Goal: Task Accomplishment & Management: Use online tool/utility

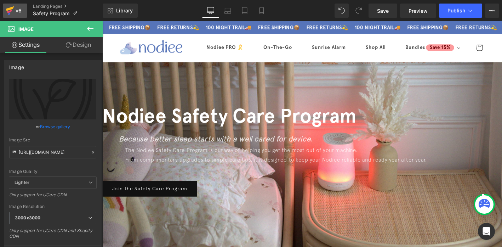
click at [13, 10] on icon at bounding box center [10, 11] width 9 height 18
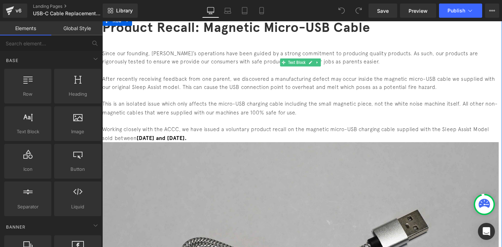
scroll to position [53, 0]
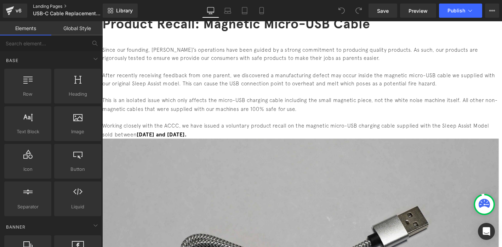
click at [43, 5] on link "Landing Pages" at bounding box center [73, 7] width 81 height 6
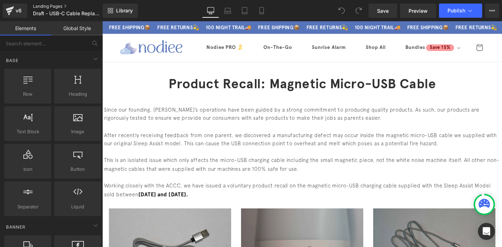
click at [42, 7] on link "Landing Pages" at bounding box center [73, 7] width 81 height 6
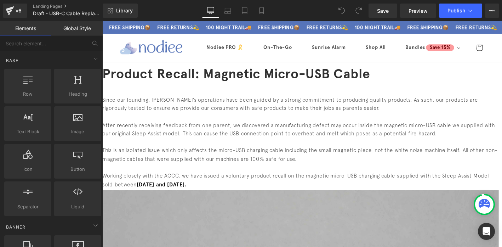
click at [260, 86] on font "Product Recall: Magnetic Micro-USB Cable" at bounding box center [245, 77] width 287 height 17
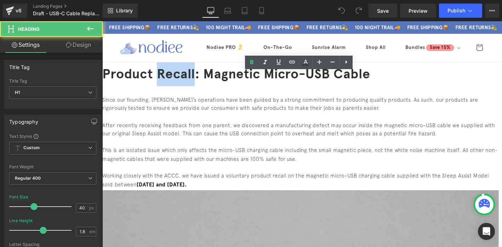
click at [260, 86] on font "Product Recall: Magnetic Micro-USB Cable" at bounding box center [245, 77] width 287 height 17
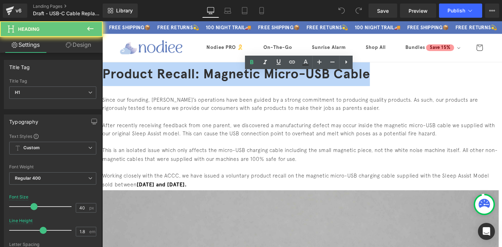
click at [260, 86] on font "Product Recall: Magnetic Micro-USB Cable" at bounding box center [245, 77] width 287 height 17
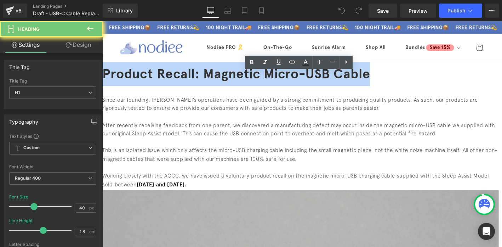
paste div
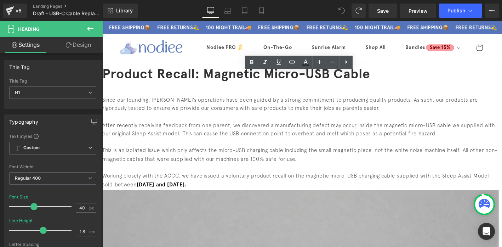
click at [256, 86] on font "Product Recall: Magnetic Micro-USB Cable" at bounding box center [245, 77] width 287 height 17
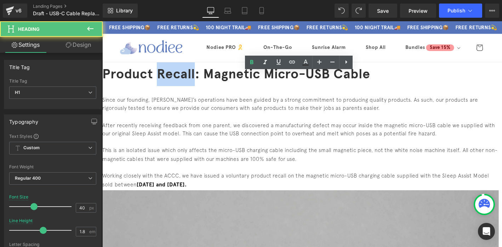
click at [256, 86] on font "Product Recall: Magnetic Micro-USB Cable" at bounding box center [245, 77] width 287 height 17
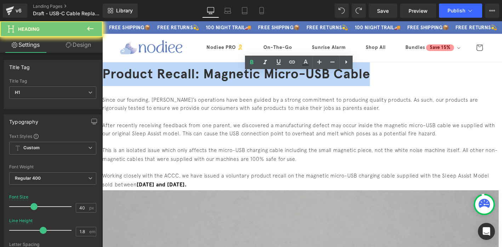
click at [256, 86] on font "Product Recall: Magnetic Micro-USB Cable" at bounding box center [245, 77] width 287 height 17
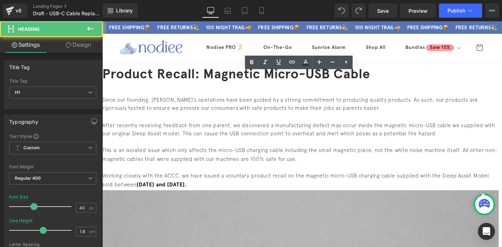
click at [264, 86] on font "Product Recall: Magnetic Micro-USB Cable" at bounding box center [245, 77] width 287 height 17
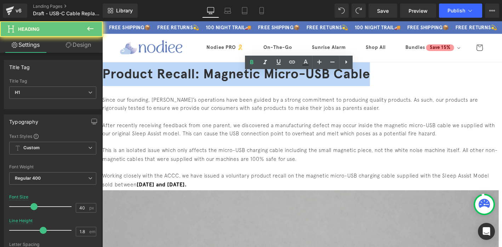
click at [264, 86] on font "Product Recall: Magnetic Micro-USB Cable" at bounding box center [245, 77] width 287 height 17
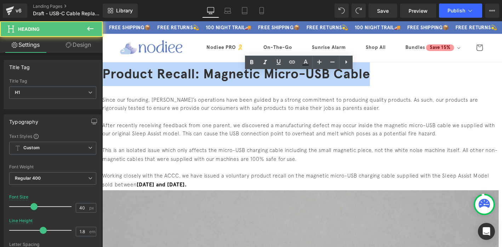
click at [217, 85] on font "Product Recall: Magnetic Micro-USB Cable" at bounding box center [245, 77] width 287 height 17
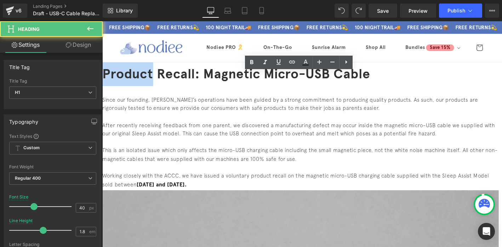
click at [217, 85] on font "Product Recall: Magnetic Micro-USB Cable" at bounding box center [245, 77] width 287 height 17
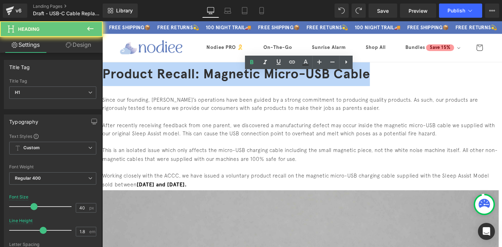
click at [217, 85] on font "Product Recall: Magnetic Micro-USB Cable" at bounding box center [245, 77] width 287 height 17
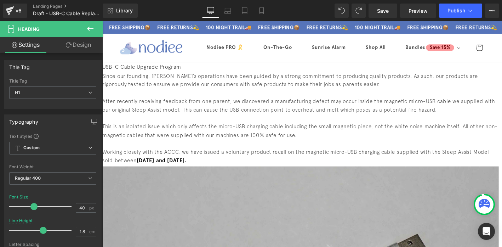
click at [187, 73] on font "USB-C Cable Upgrade Program" at bounding box center [144, 70] width 84 height 6
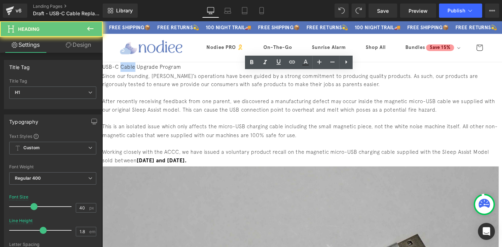
click at [187, 73] on font "USB-C Cable Upgrade Program" at bounding box center [144, 70] width 84 height 6
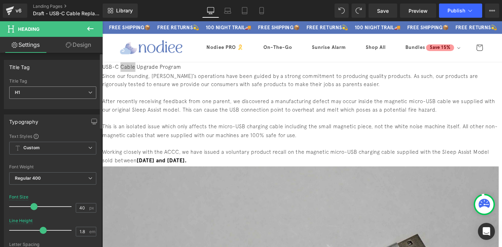
click at [30, 97] on span "H1" at bounding box center [52, 92] width 87 height 12
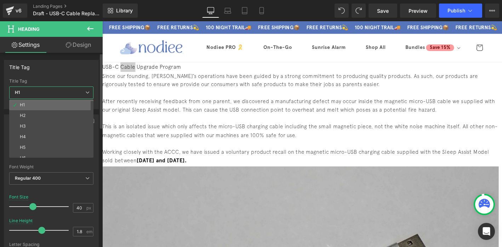
click at [28, 108] on li "H1" at bounding box center [52, 105] width 87 height 11
type input "100"
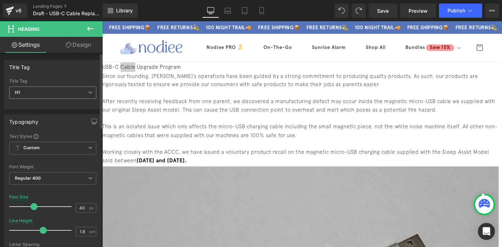
click at [37, 95] on span "H1" at bounding box center [52, 92] width 87 height 12
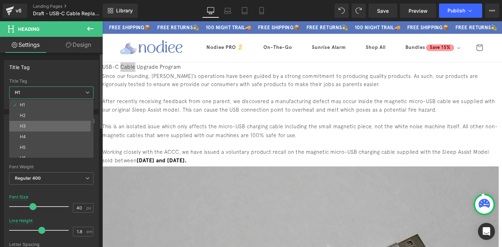
click at [29, 128] on li "H3" at bounding box center [52, 126] width 87 height 11
type input "18"
type input "100"
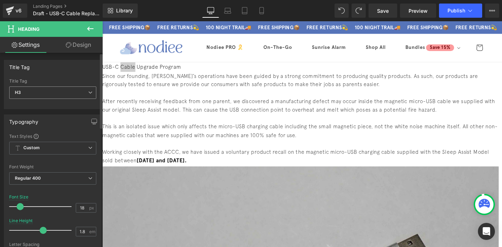
click at [36, 93] on span "H3" at bounding box center [52, 92] width 87 height 12
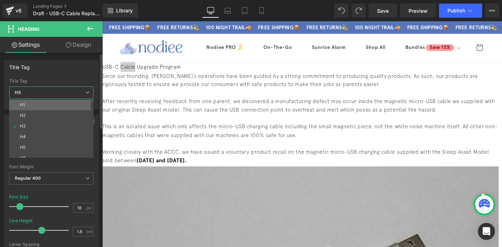
click at [35, 107] on li "H1" at bounding box center [52, 105] width 87 height 11
type input "40"
type input "100"
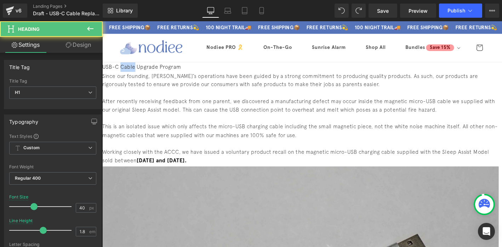
click at [187, 73] on font "USB-C Cable Upgrade Program" at bounding box center [144, 70] width 84 height 6
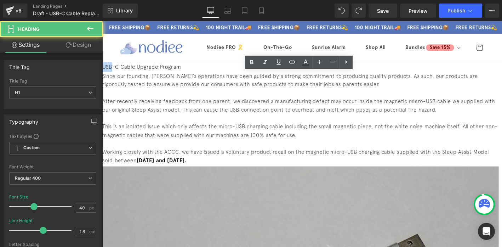
click at [187, 73] on font "USB-C Cable Upgrade Program" at bounding box center [144, 70] width 84 height 6
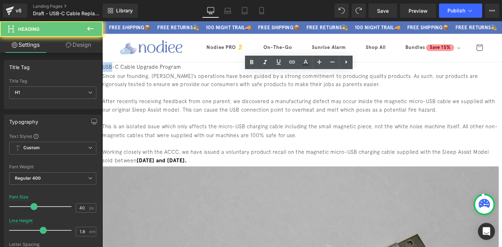
click at [187, 73] on font "USB-C Cable Upgrade Program" at bounding box center [144, 70] width 84 height 6
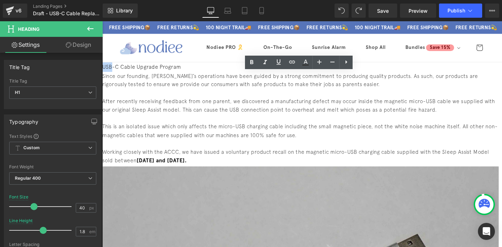
click at [254, 116] on p "After recently receiving feedback from one parent, we discovered a manufacturin…" at bounding box center [314, 112] width 425 height 18
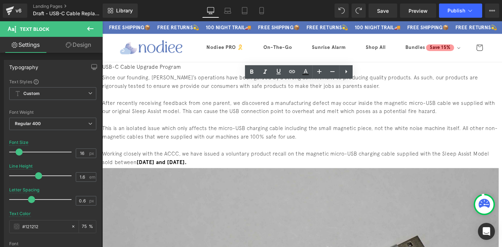
click at [228, 77] on div at bounding box center [314, 76] width 425 height 2
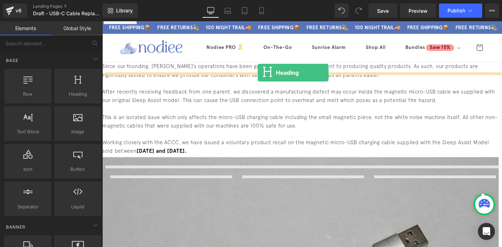
drag, startPoint x: 171, startPoint y: 107, endPoint x: 269, endPoint y: 76, distance: 102.9
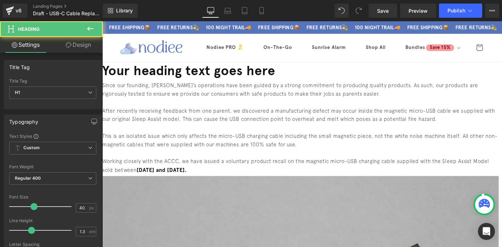
click at [261, 84] on h1 "Your heading text goes here" at bounding box center [314, 74] width 425 height 18
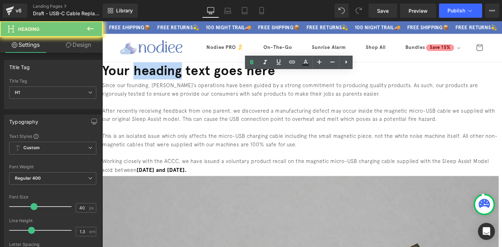
click at [261, 84] on h1 "Your heading text goes here" at bounding box center [314, 74] width 425 height 18
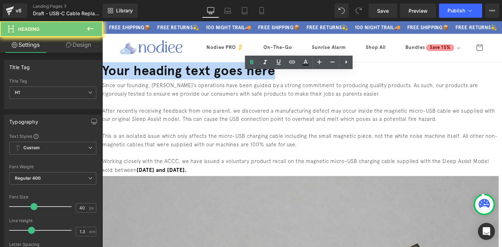
click at [261, 84] on h1 "Your heading text goes here" at bounding box center [314, 74] width 425 height 18
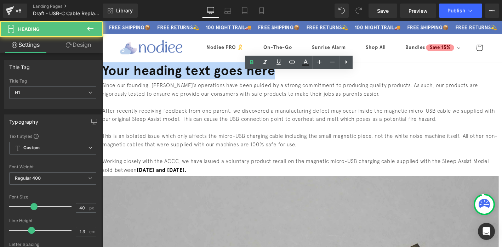
paste div
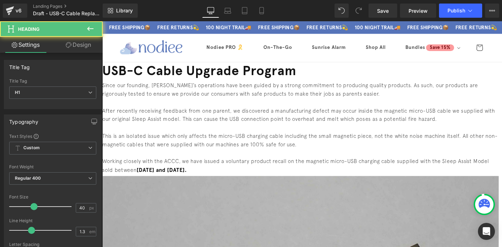
click at [235, 84] on h1 "USB-C Cable Upgrade Program" at bounding box center [314, 74] width 425 height 18
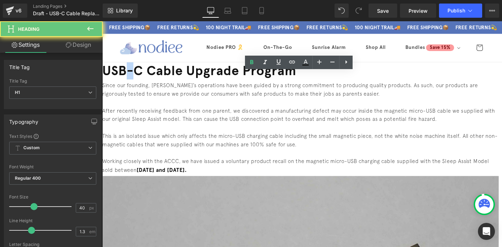
click at [235, 84] on h1 "USB-C Cable Upgrade Program" at bounding box center [314, 74] width 425 height 18
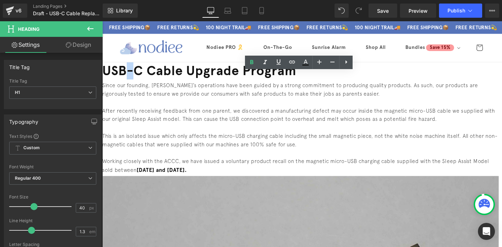
click at [218, 103] on p "Since our founding, Nodiee’s operations have been guided by a strong commitment…" at bounding box center [314, 94] width 425 height 18
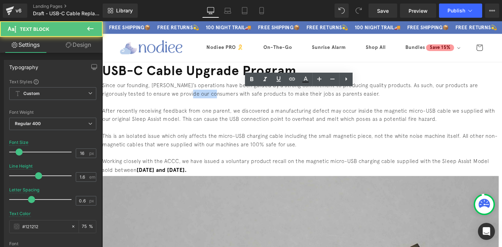
click at [218, 103] on p "Since our founding, Nodiee’s operations have been guided by a strong commitment…" at bounding box center [314, 94] width 425 height 18
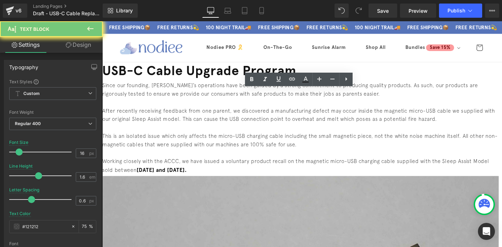
click at [218, 97] on p "Since our founding, Nodiee’s operations have been guided by a strong commitment…" at bounding box center [314, 94] width 425 height 18
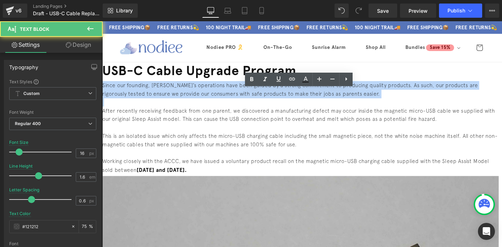
click at [218, 97] on p "Since our founding, Nodiee’s operations have been guided by a strong commitment…" at bounding box center [314, 94] width 425 height 18
click at [226, 84] on h1 "USB-C Cable Upgrade Program" at bounding box center [314, 74] width 425 height 18
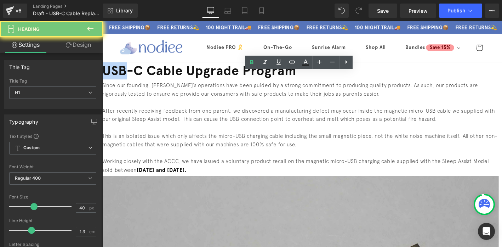
click at [226, 84] on h1 "USB-C Cable Upgrade Program" at bounding box center [314, 74] width 425 height 18
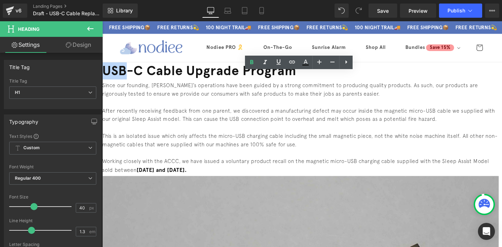
click at [226, 84] on h1 "USB-C Cable Upgrade Program" at bounding box center [314, 74] width 425 height 18
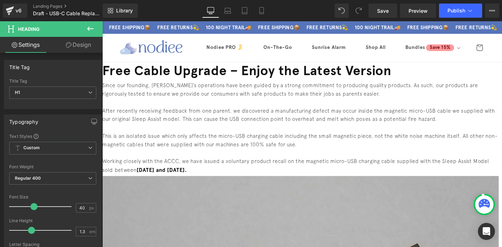
click at [231, 101] on p "Since our founding, Nodiee’s operations have been guided by a strong commitment…" at bounding box center [314, 94] width 425 height 18
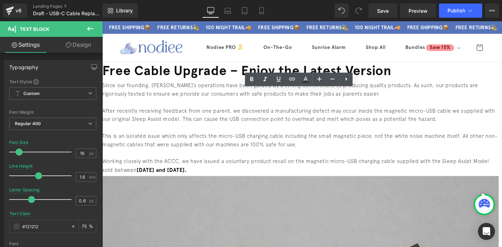
click at [202, 98] on p "Since our founding, Nodiee’s operations have been guided by a strong commitment…" at bounding box center [314, 94] width 425 height 18
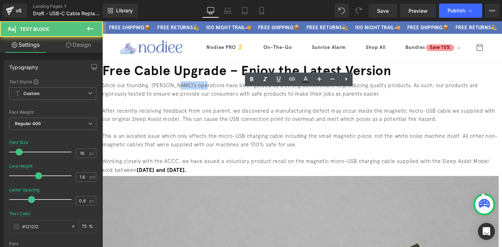
click at [202, 98] on p "Since our founding, Nodiee’s operations have been guided by a strong commitment…" at bounding box center [314, 94] width 425 height 18
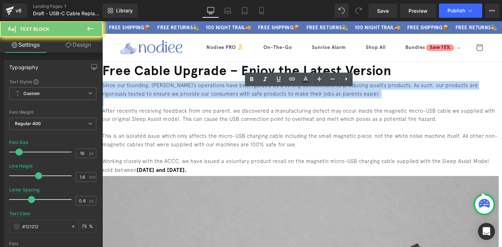
click at [202, 98] on p "Since our founding, Nodiee’s operations have been guided by a strong commitment…" at bounding box center [314, 94] width 425 height 18
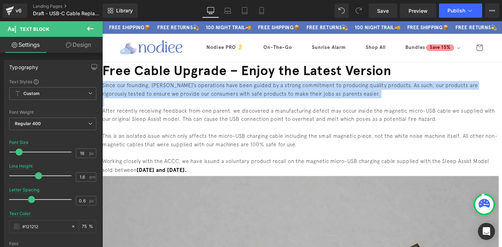
paste div
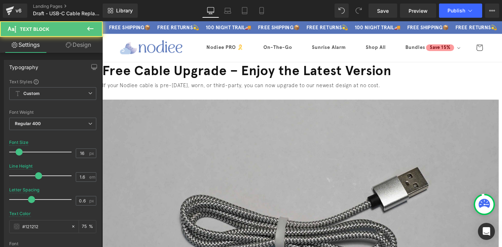
click at [196, 104] on p at bounding box center [314, 99] width 425 height 9
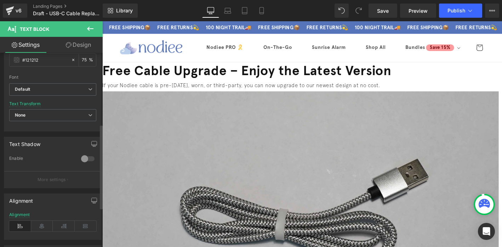
scroll to position [167, 0]
click at [44, 227] on icon at bounding box center [42, 225] width 22 height 11
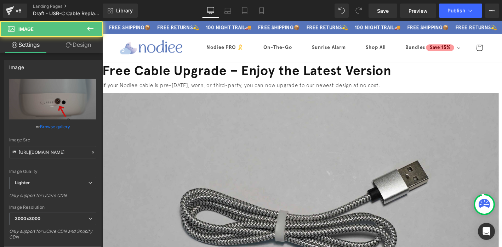
click at [479, 98] on div at bounding box center [314, 97] width 425 height 2
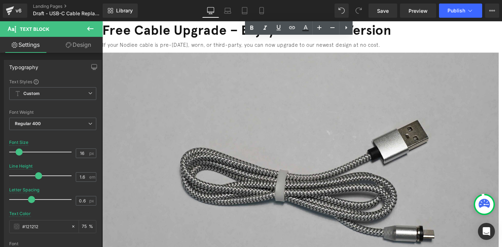
scroll to position [30, 0]
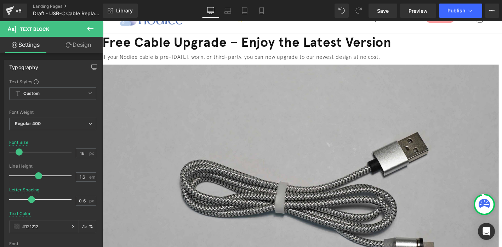
click at [70, 40] on link "Design" at bounding box center [78, 45] width 51 height 16
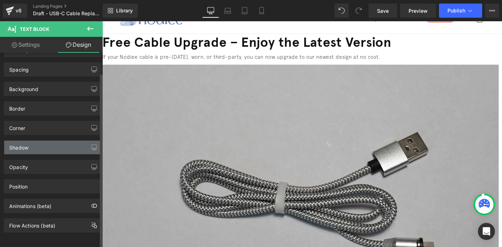
scroll to position [0, 0]
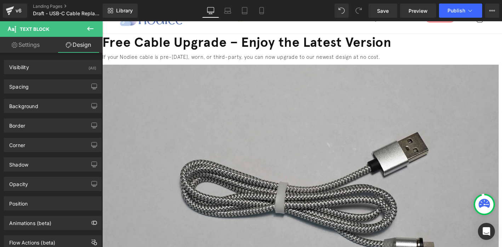
click at [87, 31] on icon at bounding box center [90, 28] width 9 height 9
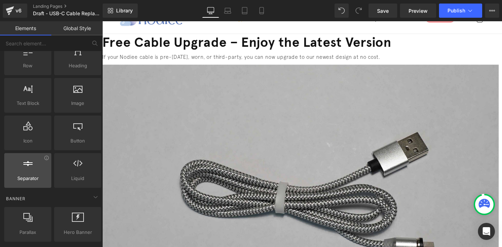
scroll to position [26, 0]
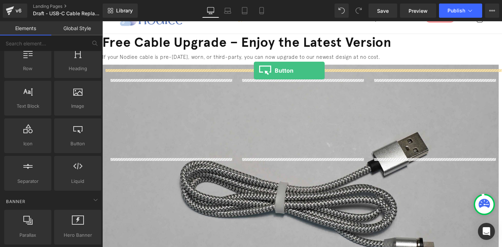
drag, startPoint x: 172, startPoint y: 167, endPoint x: 265, endPoint y: 74, distance: 131.3
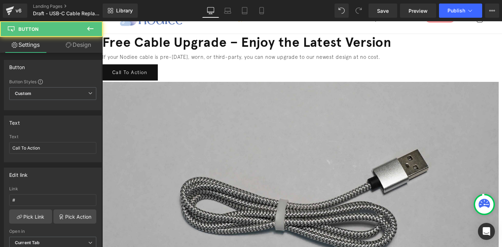
click at [162, 83] on link "Call To Action" at bounding box center [131, 76] width 59 height 17
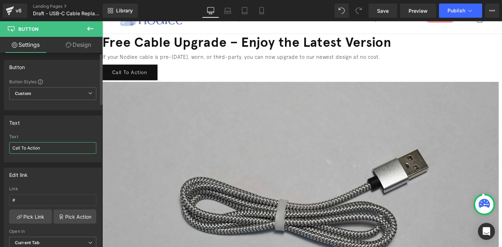
click at [35, 151] on input "Call To Action" at bounding box center [52, 148] width 87 height 12
paste input "Request My Free Upgrade Now"
type input "Request My Free Upgrade Now"
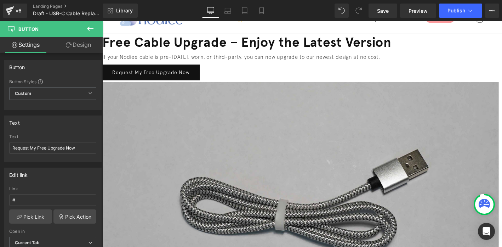
click at [444, 53] on h1 "Free Cable Upgrade – Enjoy the Latest Version" at bounding box center [314, 44] width 425 height 18
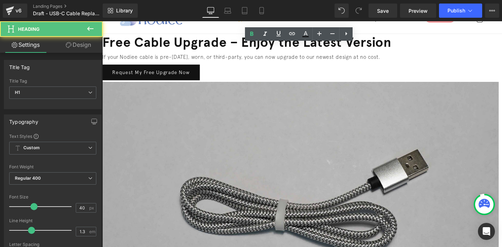
click at [102, 21] on span at bounding box center [102, 21] width 0 height 0
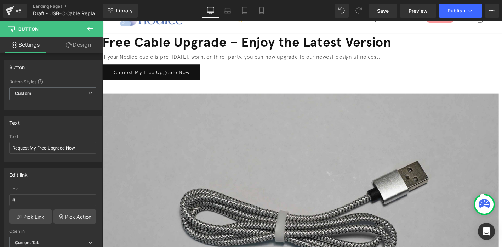
click at [77, 47] on link "Design" at bounding box center [78, 45] width 51 height 16
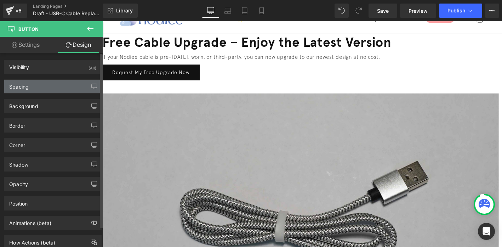
click at [40, 90] on div "Spacing" at bounding box center [52, 86] width 97 height 13
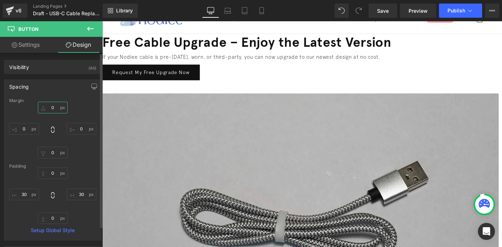
click at [53, 110] on input "0" at bounding box center [53, 108] width 30 height 12
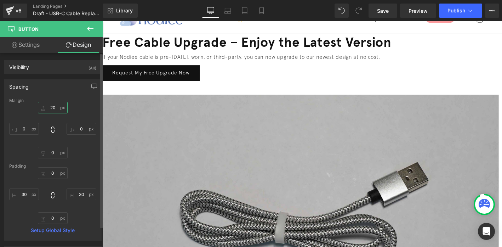
type input "20"
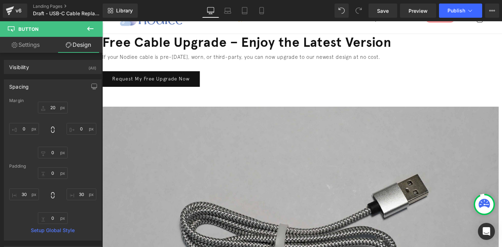
click at [430, 68] on div at bounding box center [314, 67] width 425 height 2
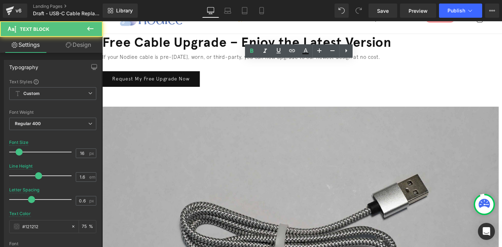
click at [415, 82] on div "Request My Free Upgrade Now" at bounding box center [314, 83] width 425 height 17
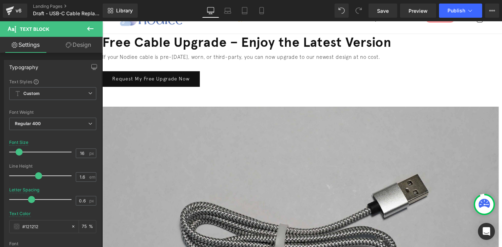
click at [67, 44] on icon at bounding box center [69, 45] width 6 height 6
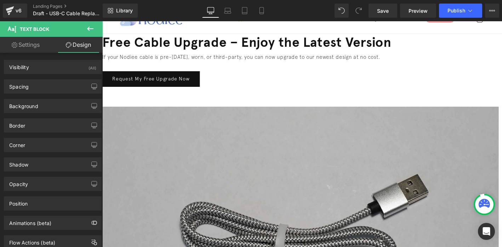
click at [36, 46] on link "Settings" at bounding box center [25, 45] width 51 height 16
type input "75"
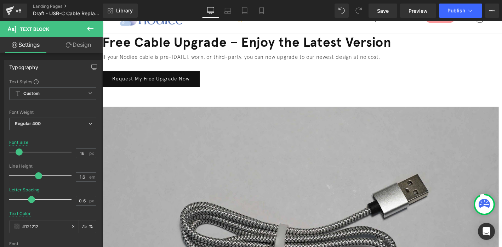
click at [89, 27] on icon at bounding box center [90, 29] width 6 height 4
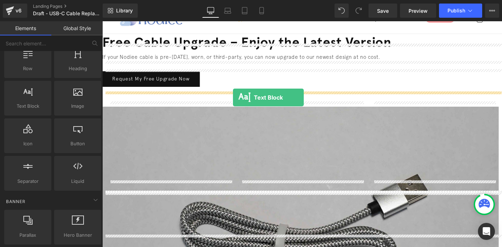
drag, startPoint x: 133, startPoint y: 118, endPoint x: 243, endPoint y: 102, distance: 110.5
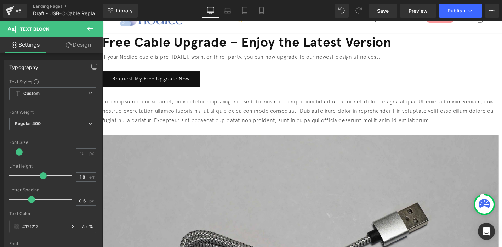
click at [156, 103] on p "Lorem ipsum dolor sit amet, consectetur adipiscing elit, sed do eiusmod tempor …" at bounding box center [314, 117] width 425 height 30
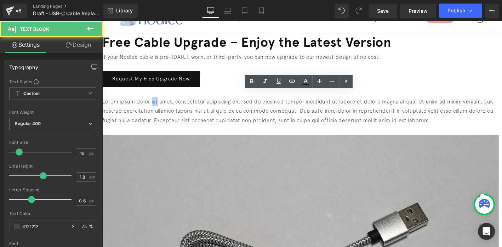
click at [156, 103] on p "Lorem ipsum dolor sit amet, consectetur adipiscing elit, sed do eiusmod tempor …" at bounding box center [314, 117] width 425 height 30
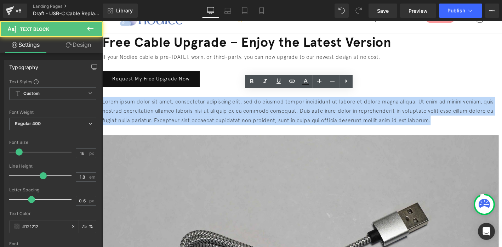
click at [156, 103] on p "Lorem ipsum dolor sit amet, consectetur adipiscing elit, sed do eiusmod tempor …" at bounding box center [314, 117] width 425 height 30
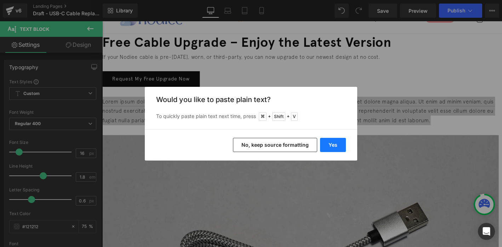
click at [338, 148] on button "Yes" at bounding box center [333, 145] width 26 height 14
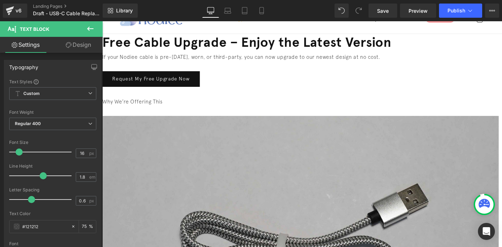
click at [181, 103] on p "Why We’re Offering This" at bounding box center [314, 107] width 425 height 10
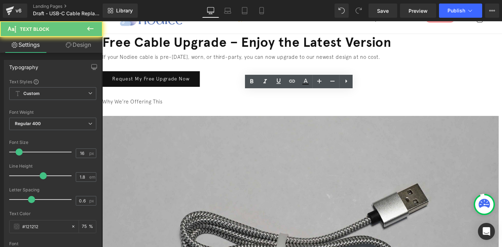
click at [181, 103] on p "Why We’re Offering This" at bounding box center [314, 107] width 425 height 10
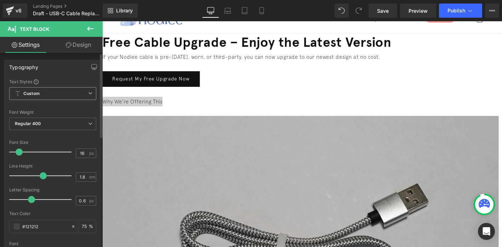
click at [48, 92] on span "Custom Setup Global Style" at bounding box center [52, 93] width 87 height 13
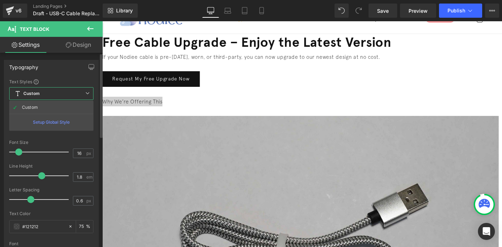
click at [49, 92] on span "Custom Setup Global Style" at bounding box center [51, 93] width 84 height 13
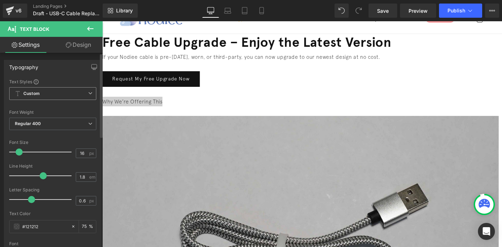
click at [40, 92] on b "Custom" at bounding box center [31, 94] width 16 height 6
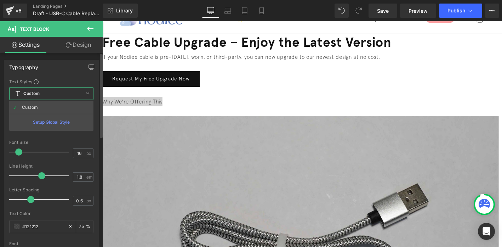
drag, startPoint x: 44, startPoint y: 125, endPoint x: 58, endPoint y: 74, distance: 53.2
click at [57, 75] on div "Typography Text Styles Custom Custom Setup Global Style Custom Setup Global Sty…" at bounding box center [51, 179] width 95 height 238
click at [75, 44] on link "Design" at bounding box center [78, 45] width 51 height 16
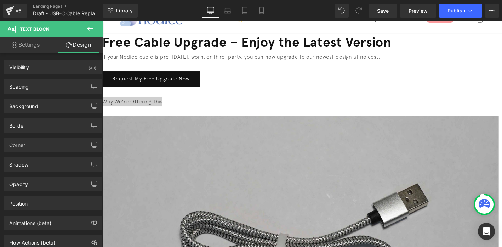
click at [38, 47] on link "Settings" at bounding box center [25, 45] width 51 height 16
type input "75"
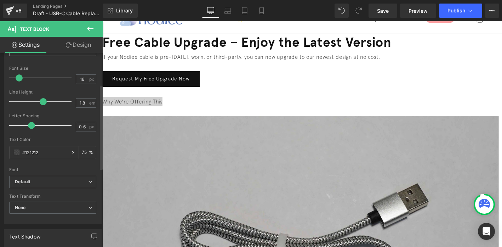
scroll to position [75, 0]
click at [159, 104] on p "Why We’re Offering This" at bounding box center [314, 107] width 425 height 10
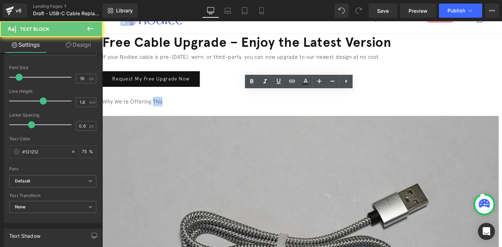
click at [159, 104] on p "Why We’re Offering This" at bounding box center [314, 107] width 425 height 10
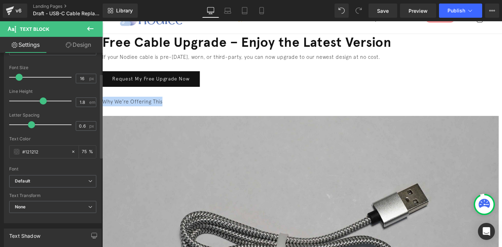
scroll to position [0, 0]
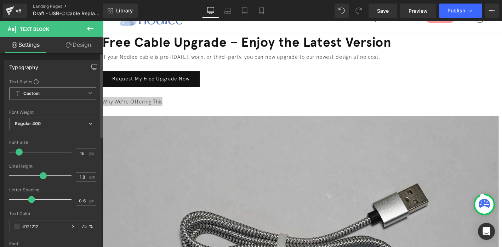
click at [61, 96] on span "Custom Setup Global Style" at bounding box center [52, 93] width 87 height 13
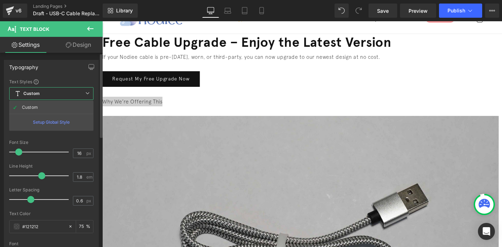
click at [51, 126] on div "Setup Global Style" at bounding box center [51, 122] width 84 height 17
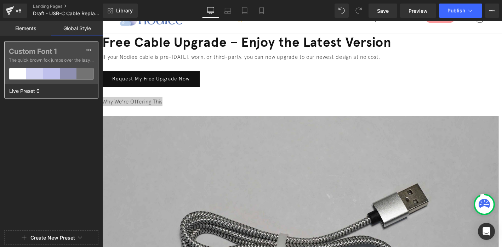
click at [72, 47] on label "Custom Font 1" at bounding box center [51, 51] width 85 height 9
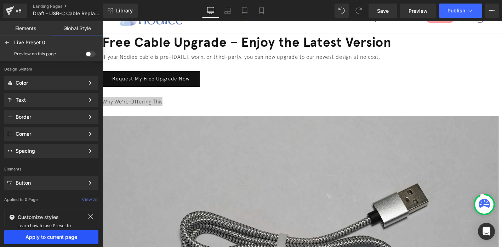
click at [52, 241] on button "Apply to current page" at bounding box center [51, 237] width 94 height 14
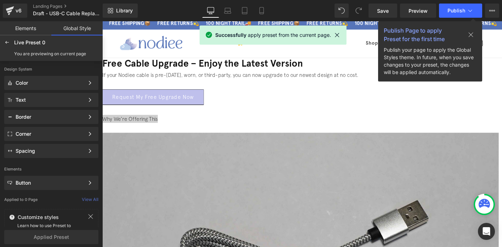
scroll to position [4, 0]
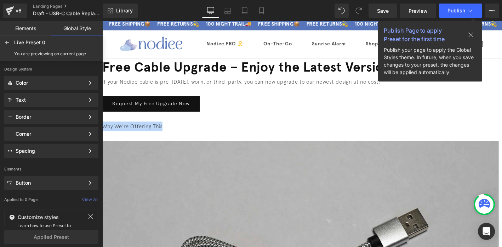
click at [156, 129] on p "Why We’re Offering This" at bounding box center [314, 134] width 425 height 10
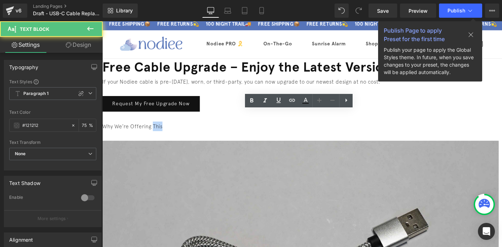
click at [156, 129] on p "Why We’re Offering This" at bounding box center [314, 134] width 425 height 10
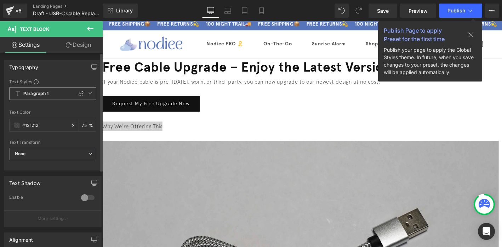
click at [71, 94] on span "Paragraph 1" at bounding box center [52, 93] width 87 height 13
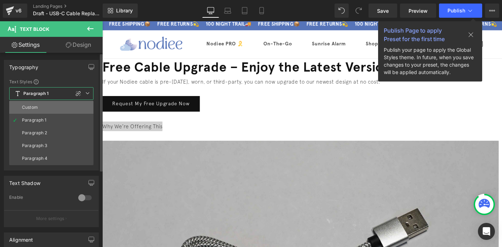
click at [41, 106] on li "Custom" at bounding box center [51, 107] width 84 height 13
type input "1.5"
type input "0"
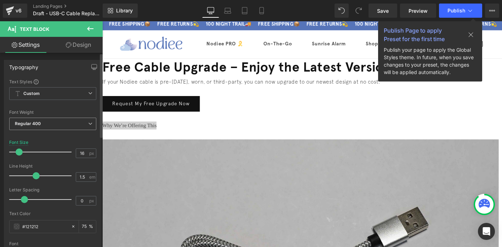
click at [40, 123] on b "Regular 400" at bounding box center [28, 123] width 26 height 5
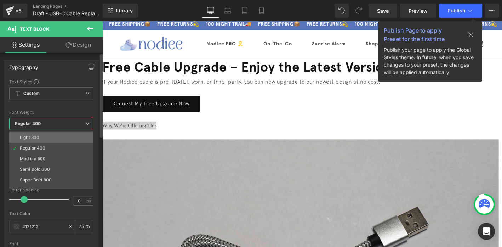
scroll to position [35, 0]
click at [38, 161] on li "Super Bold 800" at bounding box center [52, 164] width 87 height 11
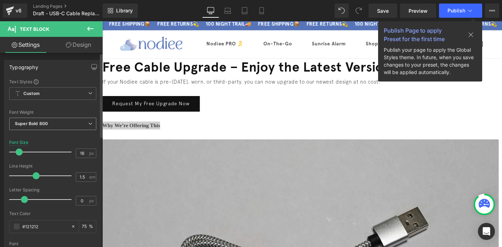
click at [38, 126] on b "Super Bold 800" at bounding box center [31, 123] width 33 height 5
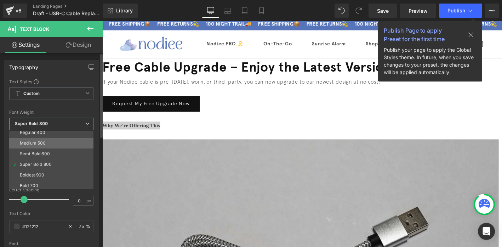
scroll to position [59, 0]
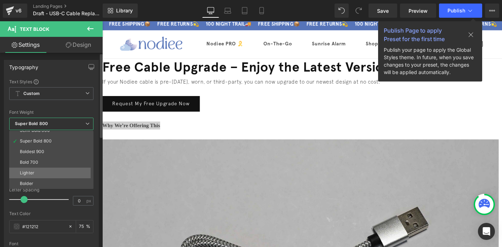
click at [37, 168] on li "Lighter" at bounding box center [52, 173] width 87 height 11
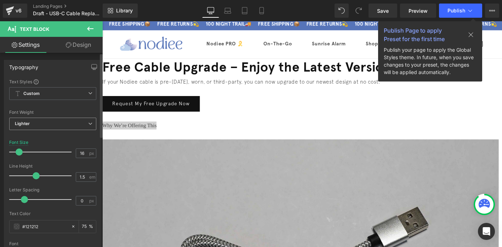
click at [40, 120] on span "Lighter" at bounding box center [52, 124] width 87 height 12
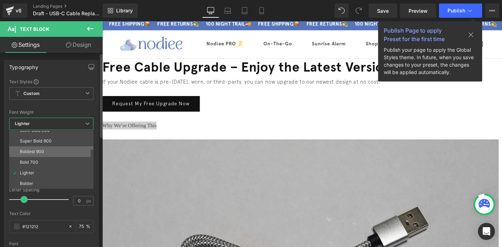
scroll to position [0, 0]
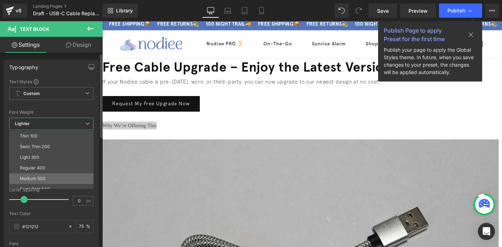
click at [37, 174] on li "Medium 500" at bounding box center [52, 178] width 87 height 11
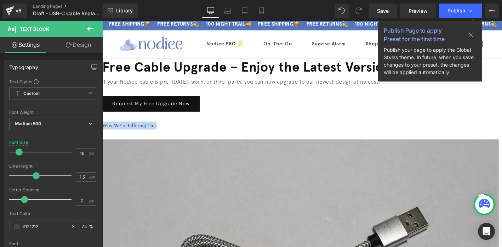
click at [133, 129] on p "Why We’re Offering This" at bounding box center [314, 133] width 425 height 9
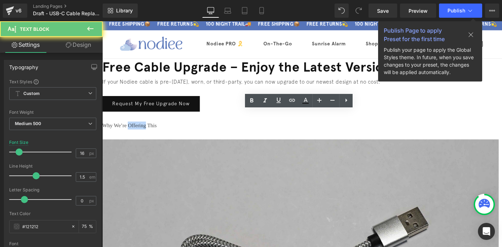
click at [133, 129] on p "Why We’re Offering This" at bounding box center [314, 133] width 425 height 9
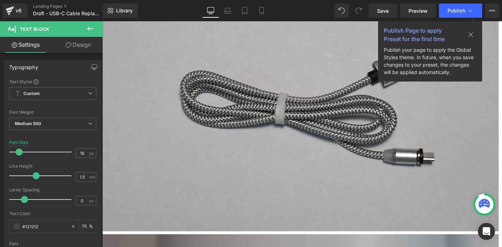
scroll to position [182, 0]
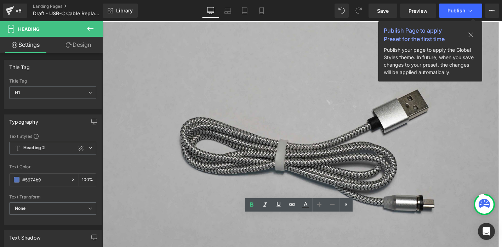
scroll to position [126, 0]
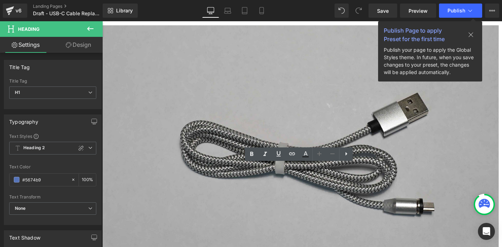
drag, startPoint x: 153, startPoint y: 238, endPoint x: 178, endPoint y: 55, distance: 184.1
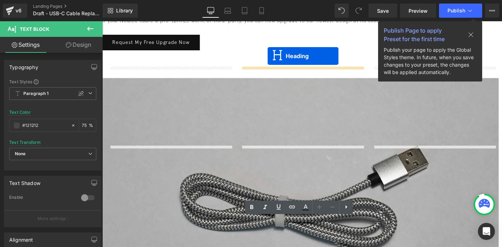
scroll to position [48, 0]
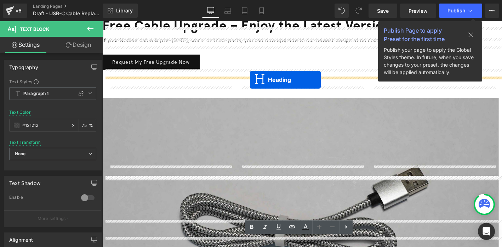
drag, startPoint x: 301, startPoint y: 239, endPoint x: 261, endPoint y: 84, distance: 160.1
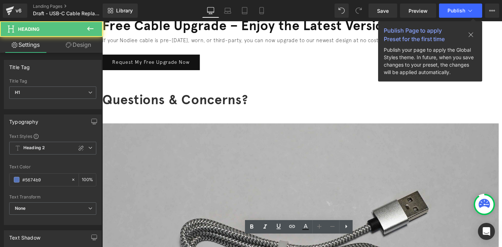
scroll to position [67, 0]
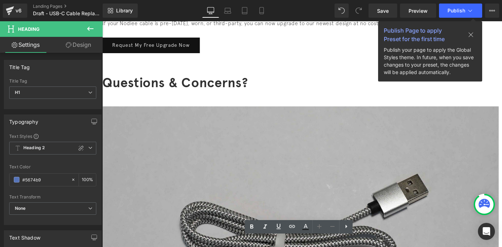
click at [188, 78] on font "Questions & Concerns?" at bounding box center [180, 86] width 156 height 17
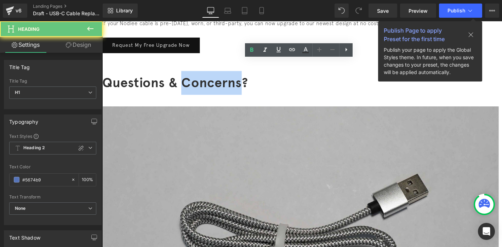
click at [188, 78] on font "Questions & Concerns?" at bounding box center [180, 86] width 156 height 17
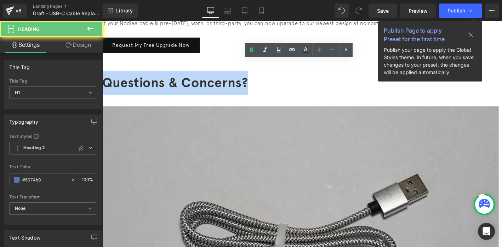
click at [188, 78] on font "Questions & Concerns?" at bounding box center [180, 86] width 156 height 17
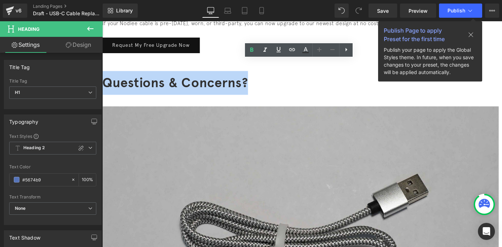
paste div
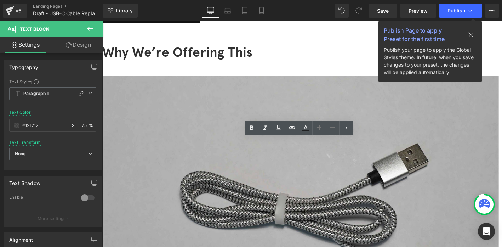
scroll to position [43, 0]
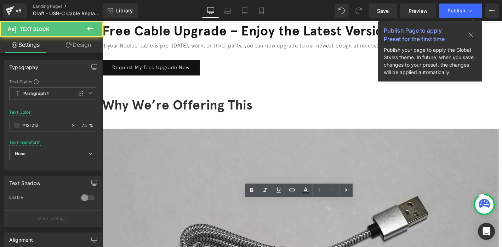
drag, startPoint x: 152, startPoint y: 238, endPoint x: 152, endPoint y: 128, distance: 110.9
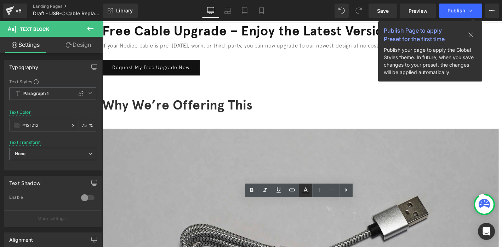
click at [0, 0] on link at bounding box center [0, 0] width 0 height 0
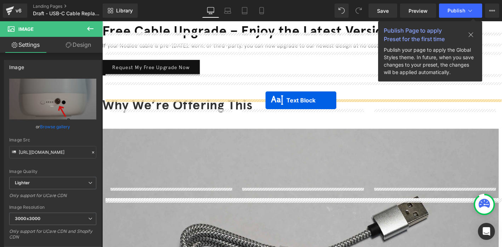
drag, startPoint x: 301, startPoint y: 237, endPoint x: 277, endPoint y: 106, distance: 132.9
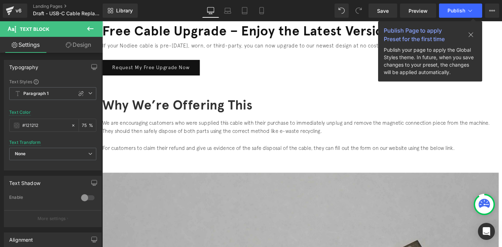
click at [175, 126] on p "We are encouraging customers who were supplied this cable with their purchase t…" at bounding box center [314, 135] width 425 height 18
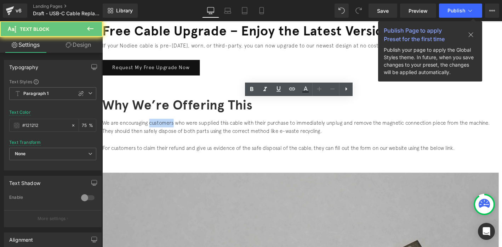
click at [175, 126] on p "We are encouraging customers who were supplied this cable with their purchase t…" at bounding box center [314, 135] width 425 height 18
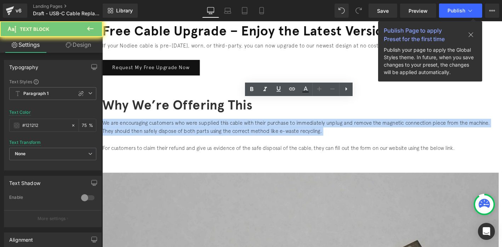
click at [175, 126] on p "We are encouraging customers who were supplied this cable with their purchase t…" at bounding box center [314, 135] width 425 height 18
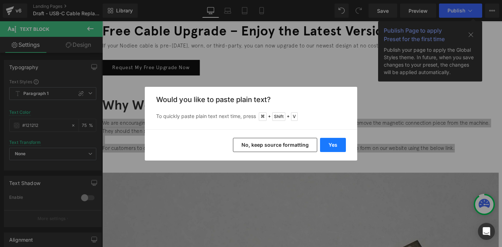
click at [343, 148] on button "Yes" at bounding box center [333, 145] width 26 height 14
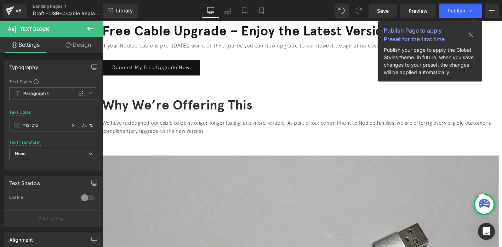
click at [278, 144] on p at bounding box center [314, 148] width 425 height 9
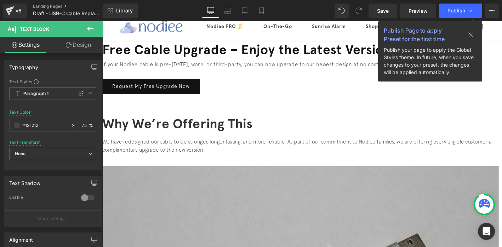
scroll to position [0, 0]
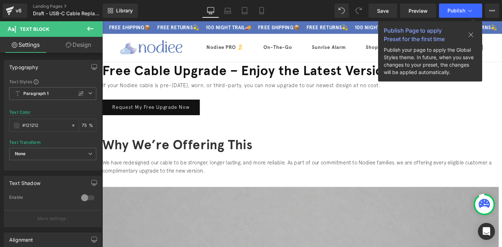
click at [272, 84] on h1 "Free Cable Upgrade – Enjoy the Latest Version" at bounding box center [314, 74] width 425 height 18
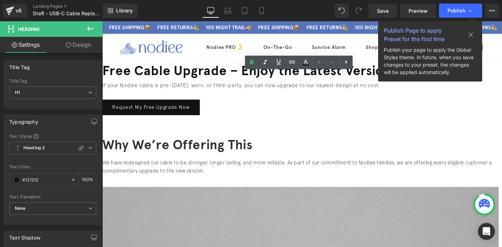
click at [134, 145] on font "Why We’re Offering This" at bounding box center [182, 153] width 161 height 17
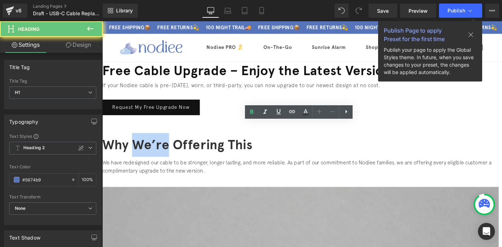
click at [134, 145] on font "Why We’re Offering This" at bounding box center [182, 153] width 161 height 17
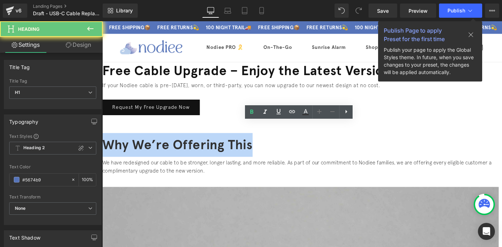
click at [134, 145] on font "Why We’re Offering This" at bounding box center [182, 153] width 161 height 17
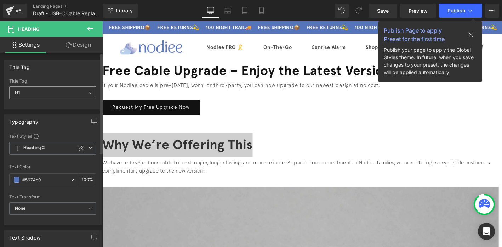
click at [78, 87] on span "H1" at bounding box center [52, 92] width 87 height 12
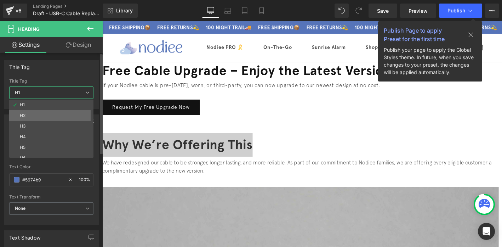
click at [65, 111] on li "H2" at bounding box center [52, 115] width 87 height 11
type input "#121212"
type input "100"
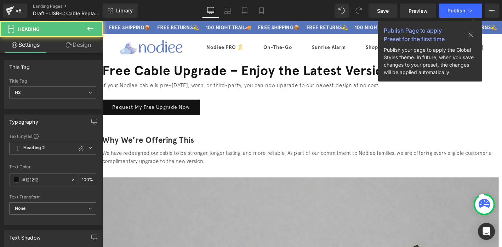
click at [130, 143] on font "Why We’re Offering This" at bounding box center [151, 148] width 99 height 10
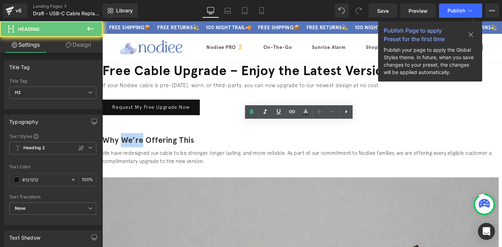
click at [130, 143] on font "Why We’re Offering This" at bounding box center [151, 148] width 99 height 10
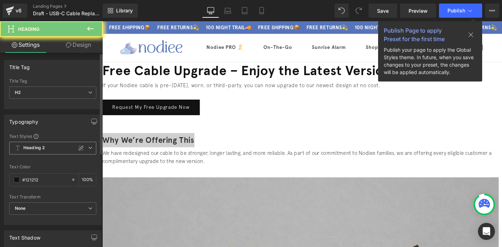
click at [71, 151] on span "Heading 2" at bounding box center [52, 148] width 87 height 13
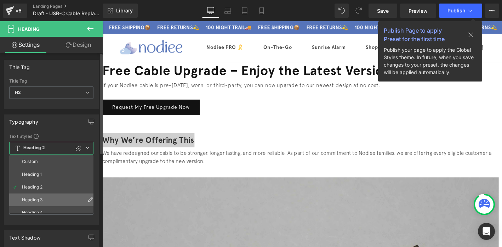
click at [43, 197] on li "Heading 3" at bounding box center [52, 199] width 87 height 13
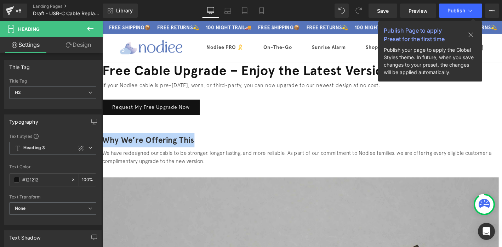
click at [229, 158] on p "We have redesigned our cable to be stronger, longer lasting, and more reliable.…" at bounding box center [314, 167] width 425 height 18
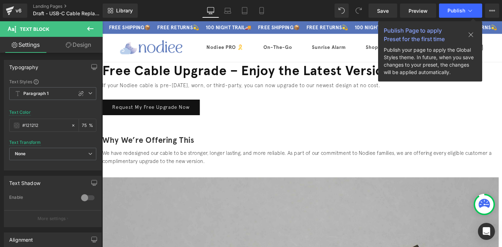
click at [69, 50] on link "Design" at bounding box center [78, 45] width 51 height 16
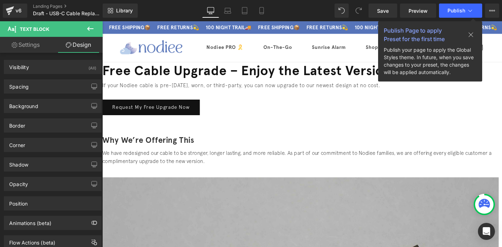
click at [87, 31] on icon at bounding box center [90, 28] width 9 height 9
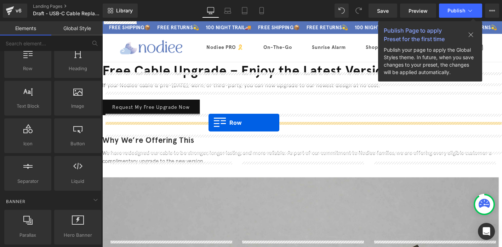
drag, startPoint x: 129, startPoint y: 82, endPoint x: 216, endPoint y: 130, distance: 99.7
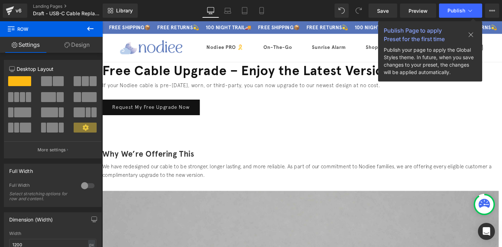
drag, startPoint x: 151, startPoint y: 105, endPoint x: 213, endPoint y: 145, distance: 74.5
click at [53, 88] on div at bounding box center [52, 83] width 33 height 15
click at [53, 83] on span at bounding box center [58, 81] width 11 height 10
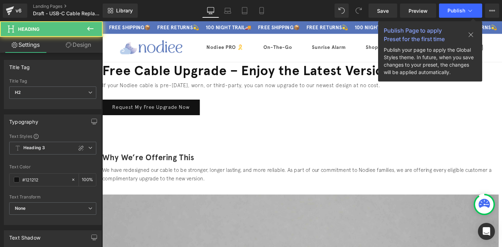
click at [126, 165] on font "Why We’re Offering This" at bounding box center [151, 167] width 99 height 10
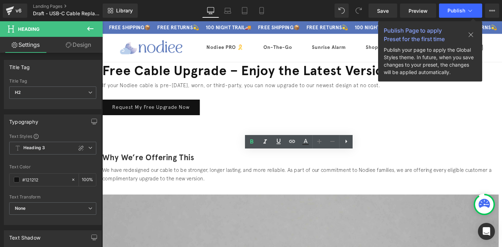
click at [216, 132] on p at bounding box center [314, 136] width 425 height 9
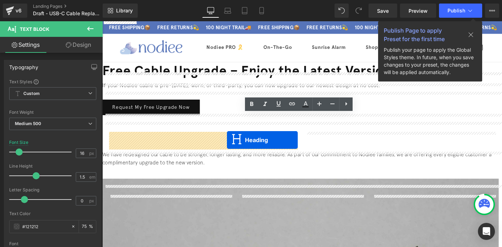
drag, startPoint x: 302, startPoint y: 169, endPoint x: 236, endPoint y: 148, distance: 68.9
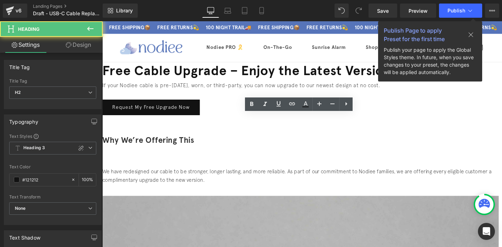
click at [244, 178] on p "We have redesigned our cable to be stronger, longer lasting, and more reliable.…" at bounding box center [314, 187] width 425 height 18
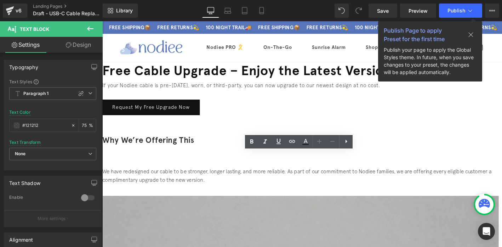
click at [237, 115] on div "Request My Free Upgrade Now" at bounding box center [314, 113] width 425 height 17
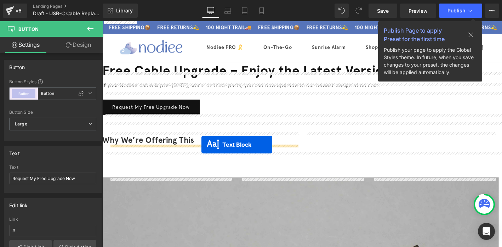
drag, startPoint x: 300, startPoint y: 169, endPoint x: 209, endPoint y: 153, distance: 92.4
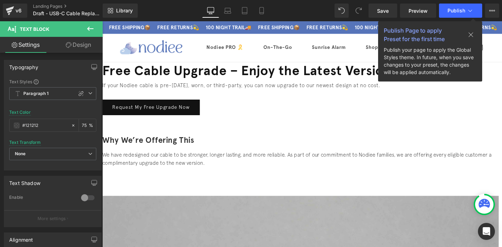
click at [140, 147] on font "Why We’re Offering This" at bounding box center [151, 148] width 99 height 10
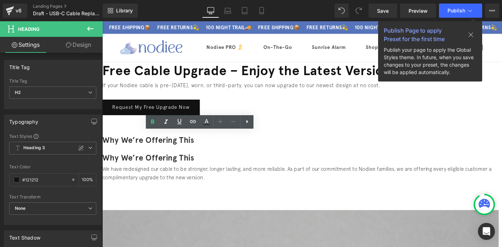
click at [222, 176] on span "We have redesigned our cable to be stronger, longer lasting, and more reliable.…" at bounding box center [310, 184] width 417 height 16
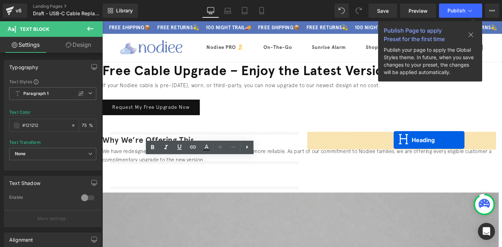
drag, startPoint x: 194, startPoint y: 145, endPoint x: 414, endPoint y: 148, distance: 219.7
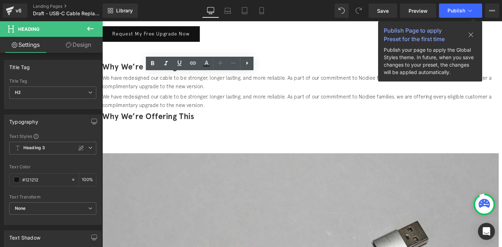
scroll to position [77, 0]
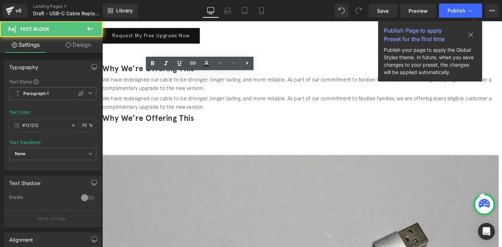
click at [248, 115] on span "We have redesigned our cable to be stronger, longer lasting, and more reliable.…" at bounding box center [310, 109] width 417 height 16
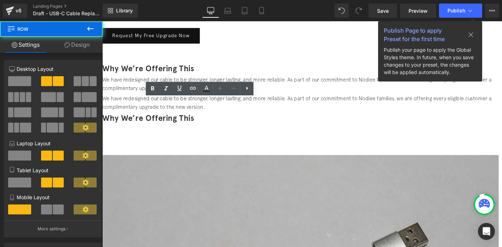
click at [317, 118] on div "Why We’re Offering This Heading" at bounding box center [314, 127] width 425 height 19
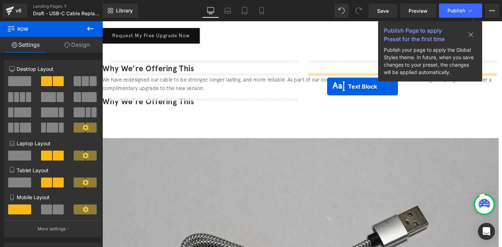
drag, startPoint x: 192, startPoint y: 118, endPoint x: 344, endPoint y: 91, distance: 153.6
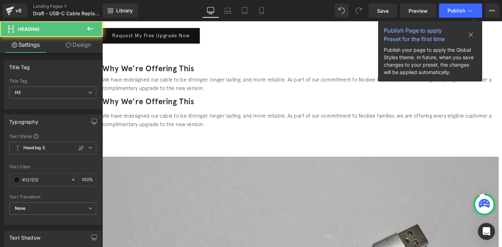
click at [201, 102] on font "Why We’re Offering This" at bounding box center [151, 107] width 99 height 10
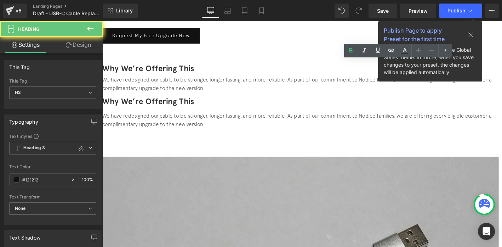
click at [201, 102] on font "Why We’re Offering This" at bounding box center [151, 107] width 99 height 10
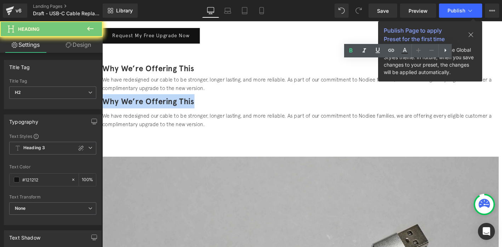
click at [201, 102] on font "Why We’re Offering This" at bounding box center [151, 107] width 99 height 10
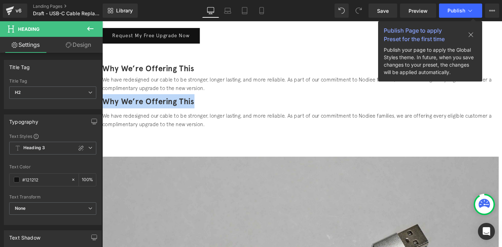
paste div
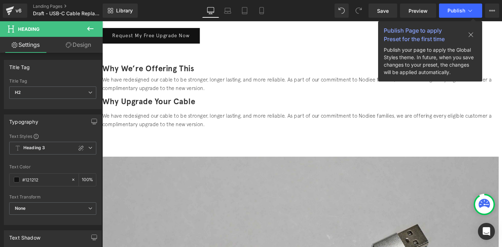
click at [354, 119] on span "We have redesigned our cable to be stronger, longer lasting, and more reliable.…" at bounding box center [310, 127] width 417 height 16
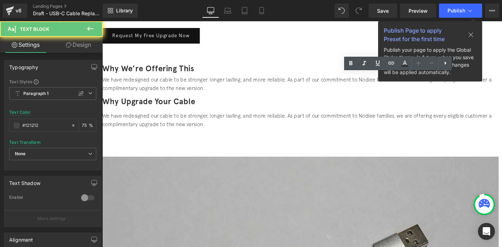
click at [354, 119] on span "We have redesigned our cable to be stronger, longer lasting, and more reliable.…" at bounding box center [310, 127] width 417 height 16
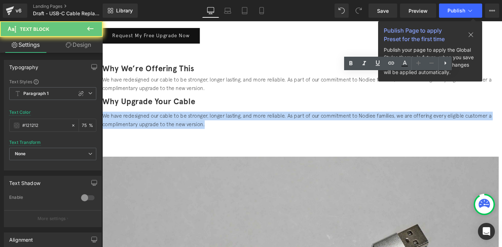
click at [354, 119] on span "We have redesigned our cable to be stronger, longer lasting, and more reliable.…" at bounding box center [310, 127] width 417 height 16
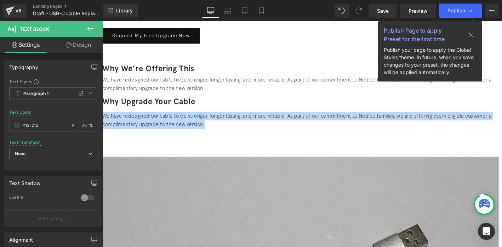
paste div
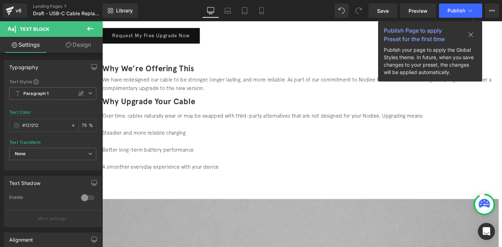
click at [332, 146] on p at bounding box center [314, 150] width 425 height 9
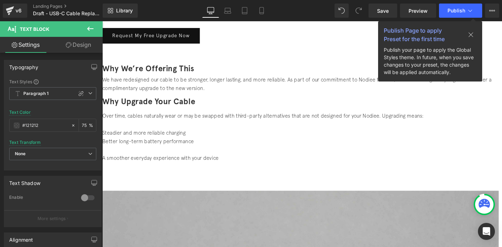
click at [335, 155] on p at bounding box center [314, 159] width 425 height 9
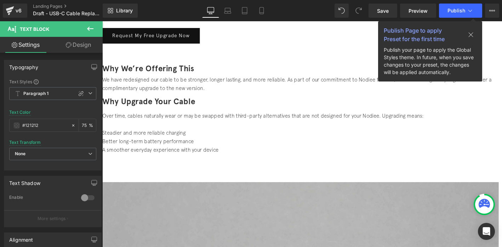
click at [469, 34] on icon at bounding box center [471, 35] width 6 height 6
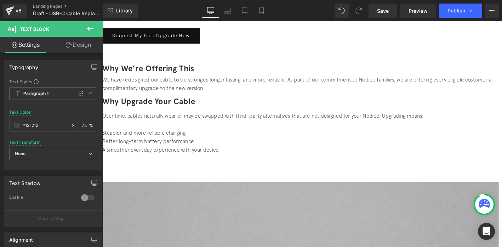
click at [337, 118] on p "Over time, cables naturally wear or may be swapped with third-party alternative…" at bounding box center [314, 122] width 425 height 9
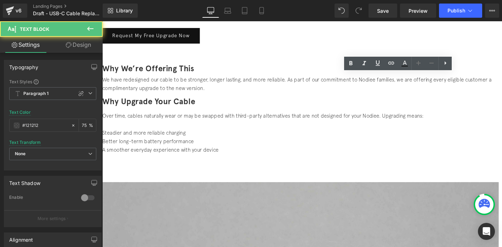
click at [341, 128] on p at bounding box center [314, 132] width 425 height 9
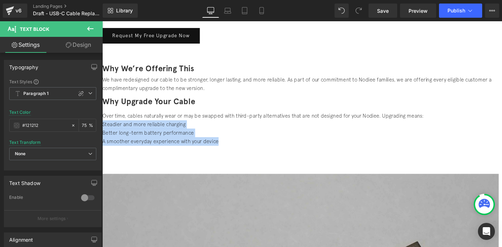
drag, startPoint x: 451, startPoint y: 118, endPoint x: 307, endPoint y: 98, distance: 145.2
click at [307, 98] on div "Why We’re Offering This Heading We have redesigned our cable to be stronger, lo…" at bounding box center [314, 119] width 425 height 110
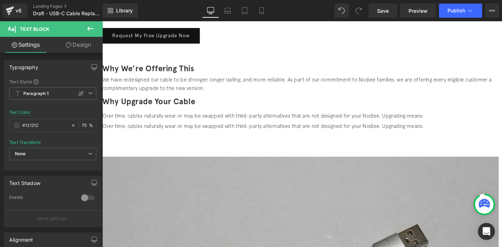
click at [345, 129] on p "Over time, cables naturally wear or may be swapped with third-party alternative…" at bounding box center [314, 133] width 425 height 9
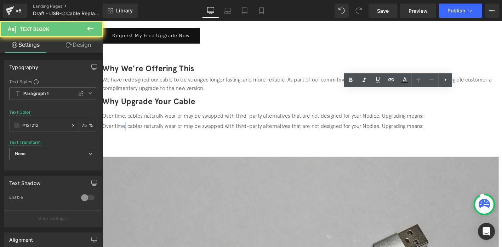
click at [345, 129] on p "Over time, cables naturally wear or may be swapped with third-party alternative…" at bounding box center [314, 133] width 425 height 9
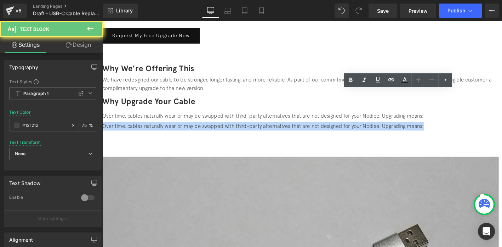
click at [345, 129] on p "Over time, cables naturally wear or may be swapped with third-party alternative…" at bounding box center [314, 133] width 425 height 9
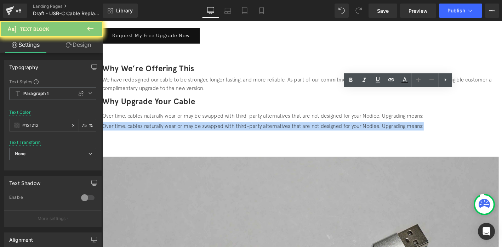
click at [345, 129] on p "Over time, cables naturally wear or may be swapped with third-party alternative…" at bounding box center [314, 133] width 425 height 9
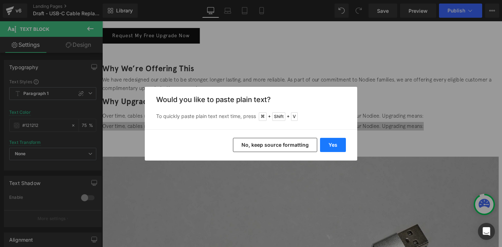
click at [323, 146] on button "Yes" at bounding box center [333, 145] width 26 height 14
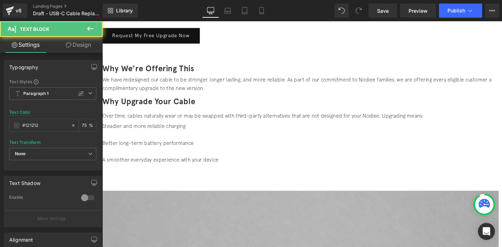
click at [375, 147] on p "Better long-term battery performance" at bounding box center [314, 151] width 425 height 9
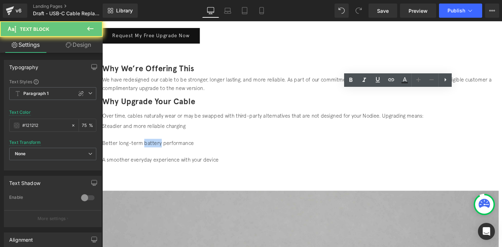
click at [375, 147] on p "Better long-term battery performance" at bounding box center [314, 151] width 425 height 9
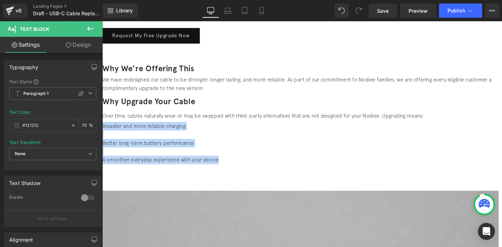
click at [353, 138] on p at bounding box center [314, 142] width 425 height 9
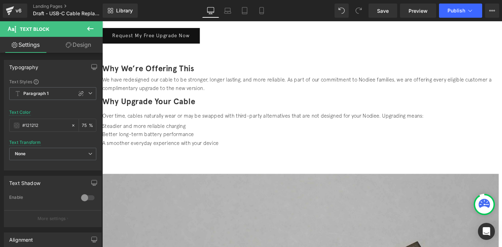
click at [405, 138] on p "Better long-term battery performance" at bounding box center [314, 142] width 425 height 9
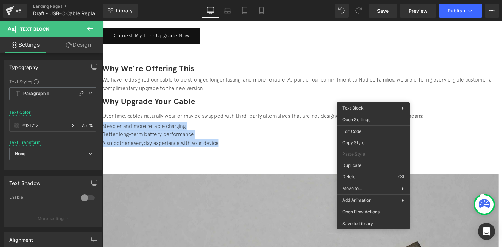
click at [339, 138] on p "Better long-term battery performance" at bounding box center [314, 142] width 425 height 9
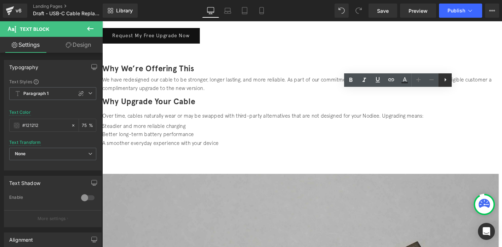
click at [447, 80] on icon at bounding box center [445, 79] width 9 height 9
click at [0, 0] on icon at bounding box center [0, 0] width 0 height 0
click at [292, 114] on div "Why We’re Offering This Heading We have redesigned our cable to be stronger, lo…" at bounding box center [314, 119] width 425 height 110
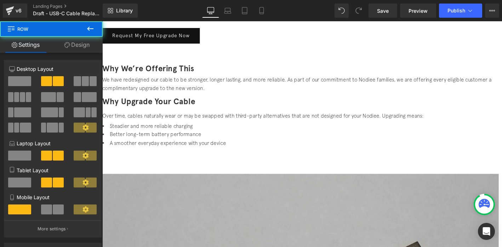
click at [244, 96] on span "We have redesigned our cable to be stronger, longer lasting, and more reliable.…" at bounding box center [310, 89] width 417 height 16
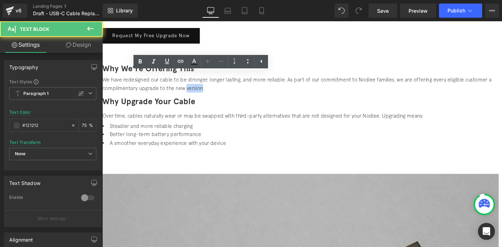
click at [244, 96] on span "We have redesigned our cable to be stronger, longer lasting, and more reliable.…" at bounding box center [310, 89] width 417 height 16
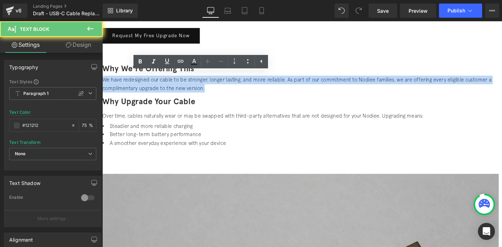
click at [244, 96] on span "We have redesigned our cable to be stronger, longer lasting, and more reliable.…" at bounding box center [310, 89] width 417 height 16
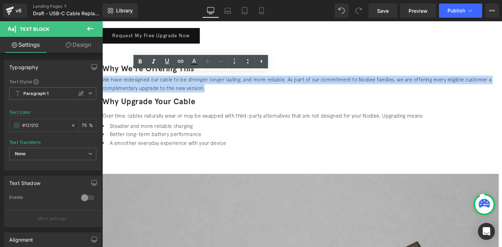
copy span "We have redesigned our cable to be stronger, longer lasting, and more reliable.…"
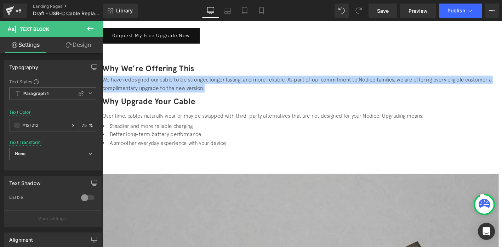
click at [191, 81] on span "We have redesigned our cable to be stronger, longer lasting, and more reliable.…" at bounding box center [310, 89] width 417 height 16
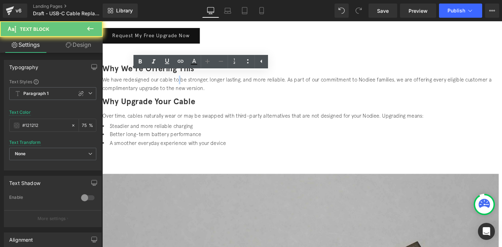
click at [191, 81] on span "We have redesigned our cable to be stronger, longer lasting, and more reliable.…" at bounding box center [310, 89] width 417 height 16
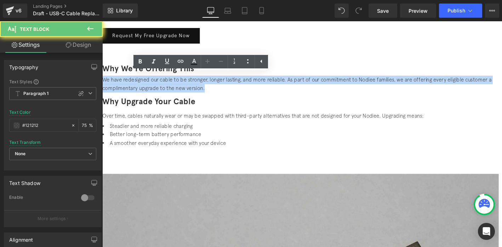
click at [191, 81] on span "We have redesigned our cable to be stronger, longer lasting, and more reliable.…" at bounding box center [310, 89] width 417 height 16
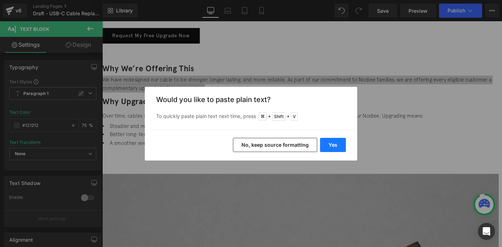
click at [335, 143] on button "Yes" at bounding box center [333, 145] width 26 height 14
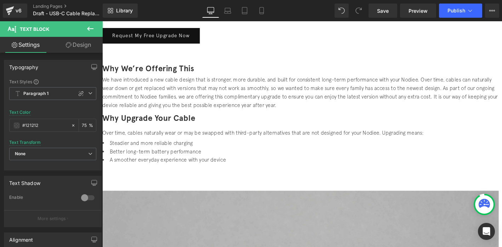
click at [177, 106] on p "We have introduced a new cable design that is stronger, more durable, and built…" at bounding box center [314, 98] width 425 height 36
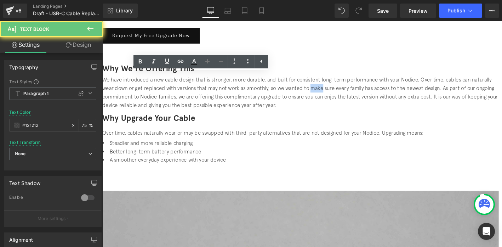
click at [177, 106] on p "We have introduced a new cable design that is stronger, more durable, and built…" at bounding box center [314, 98] width 425 height 36
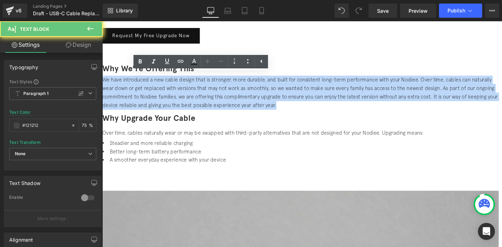
click at [177, 106] on p "We have introduced a new cable design that is stronger, more durable, and built…" at bounding box center [314, 98] width 425 height 36
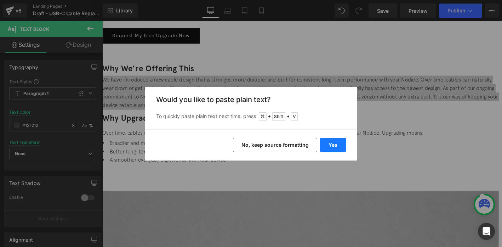
click at [337, 147] on button "Yes" at bounding box center [333, 145] width 26 height 14
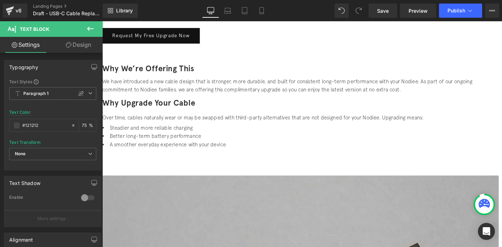
click at [175, 100] on p "We have introduced a new cable design that is stronger, more durable, and built…" at bounding box center [314, 90] width 425 height 18
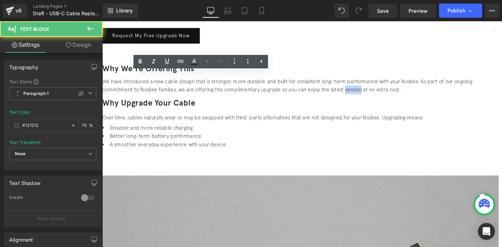
click at [175, 100] on p "We have introduced a new cable design that is stronger, more durable, and built…" at bounding box center [314, 90] width 425 height 18
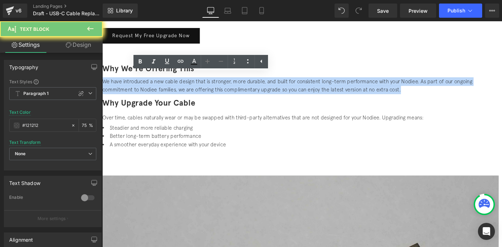
click at [175, 100] on p "We have introduced a new cable design that is stronger, more durable, and built…" at bounding box center [314, 90] width 425 height 18
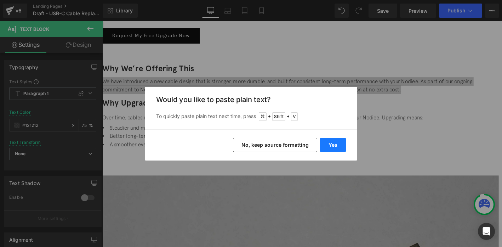
click at [340, 143] on button "Yes" at bounding box center [333, 145] width 26 height 14
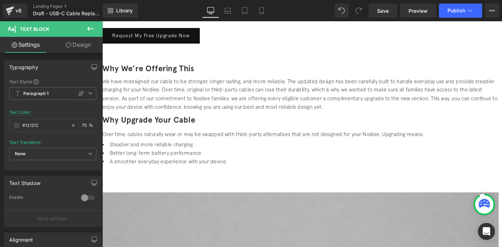
click at [167, 110] on p "We have redesigned our cable to be stronger, longer lasting, and more reliable.…" at bounding box center [314, 99] width 425 height 36
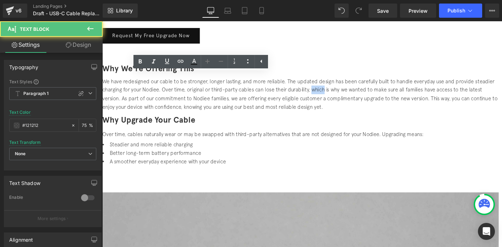
click at [167, 110] on p "We have redesigned our cable to be stronger, longer lasting, and more reliable.…" at bounding box center [314, 99] width 425 height 36
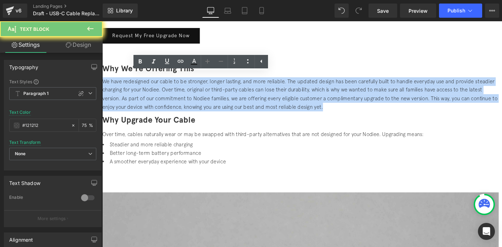
click at [167, 110] on p "We have redesigned our cable to be stronger, longer lasting, and more reliable.…" at bounding box center [314, 99] width 425 height 36
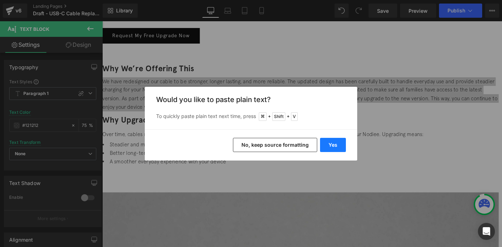
click at [325, 149] on button "Yes" at bounding box center [333, 145] width 26 height 14
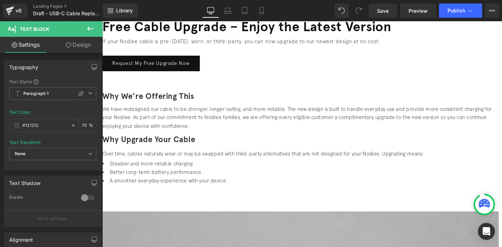
scroll to position [0, 0]
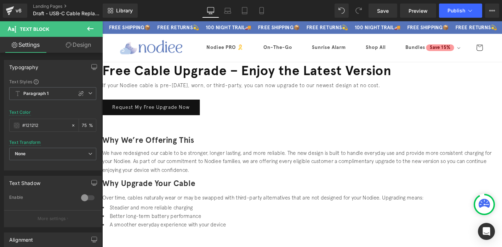
click at [268, 92] on p "If your Nodiee cable is pre-[DATE], worn, or third-party, you can now upgrade t…" at bounding box center [314, 89] width 425 height 9
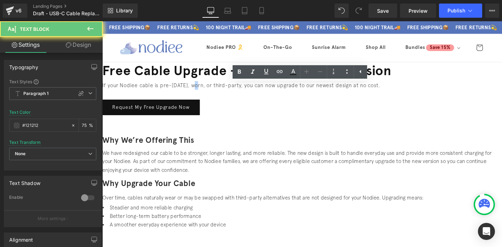
click at [268, 92] on p "If your Nodiee cable is pre-[DATE], worn, or third-party, you can now upgrade t…" at bounding box center [314, 89] width 425 height 9
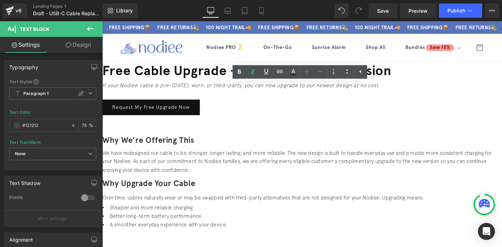
click at [236, 156] on div at bounding box center [314, 156] width 425 height 0
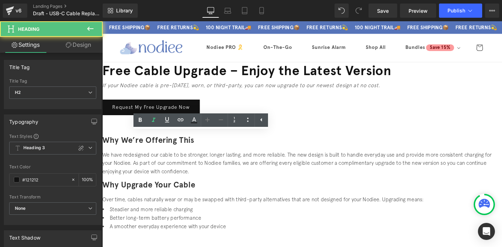
click at [390, 141] on div at bounding box center [314, 141] width 425 height 0
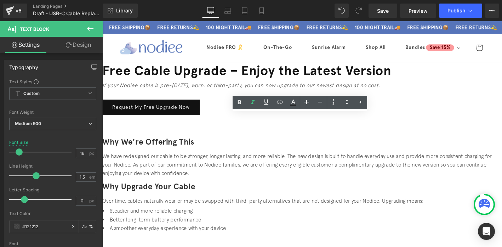
click at [365, 209] on p "Over time, cables naturally wear or may be swapped with third-party alternative…" at bounding box center [314, 213] width 425 height 9
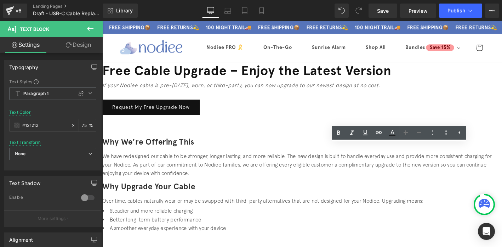
click at [254, 84] on h1 "Free Cable Upgrade – Enjoy the Latest Version" at bounding box center [314, 74] width 425 height 18
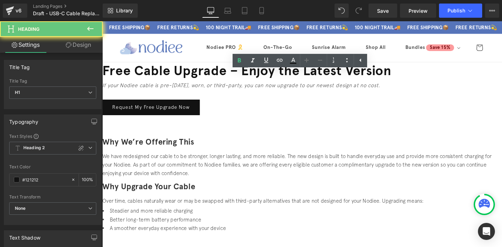
click at [231, 84] on h1 "Free Cable Upgrade – Enjoy the Latest Version" at bounding box center [314, 74] width 425 height 18
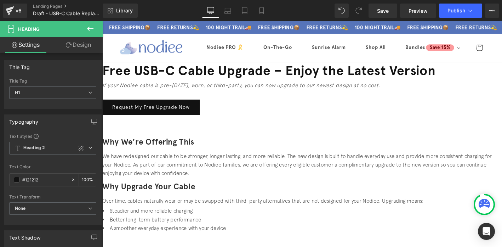
click at [378, 229] on li "Better long-term battery performance" at bounding box center [314, 233] width 425 height 9
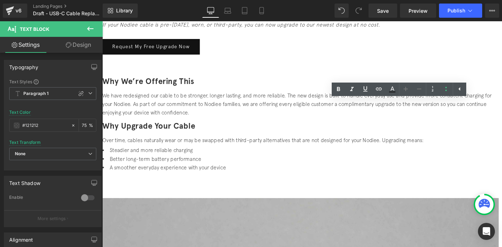
scroll to position [111, 0]
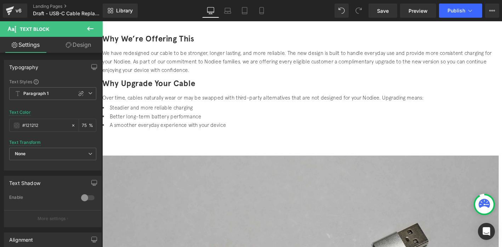
click at [89, 28] on icon at bounding box center [90, 29] width 6 height 4
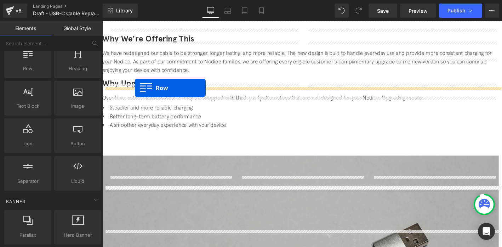
drag, startPoint x: 125, startPoint y: 81, endPoint x: 137, endPoint y: 92, distance: 16.8
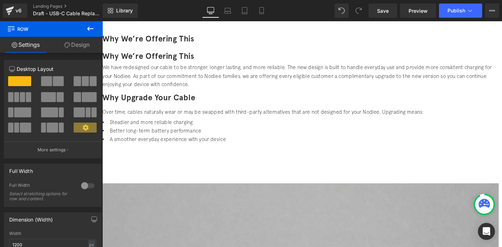
click at [175, 68] on p "We have redesigned our cable to be stronger, longer lasting, and more reliable.…" at bounding box center [314, 79] width 425 height 27
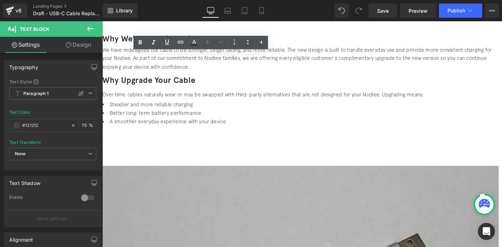
scroll to position [107, 0]
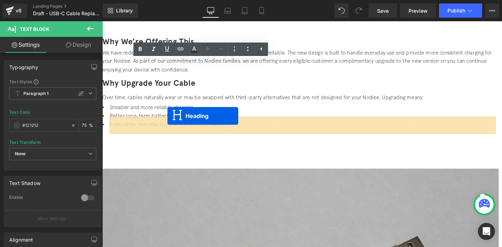
drag, startPoint x: 199, startPoint y: 35, endPoint x: 172, endPoint y: 123, distance: 91.9
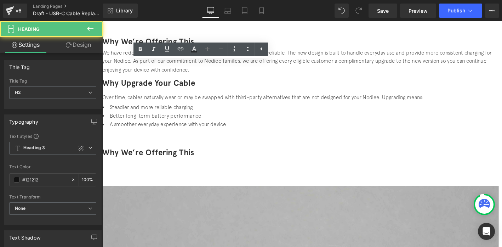
scroll to position [90, 0]
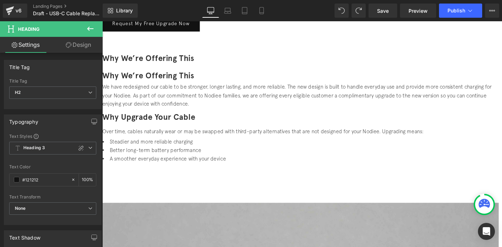
click at [76, 46] on link "Design" at bounding box center [78, 45] width 51 height 16
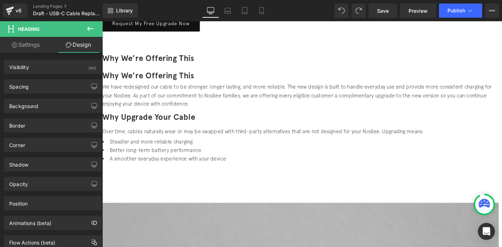
click at [31, 50] on link "Settings" at bounding box center [25, 45] width 51 height 16
type input "100"
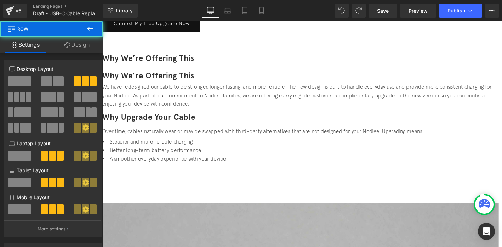
click at [102, 191] on span at bounding box center [102, 191] width 0 height 0
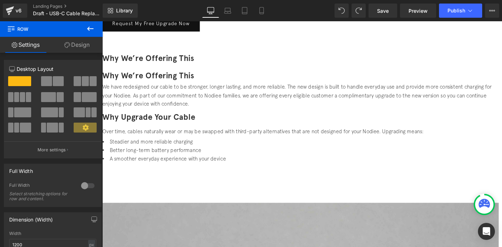
click at [49, 83] on span at bounding box center [46, 81] width 11 height 10
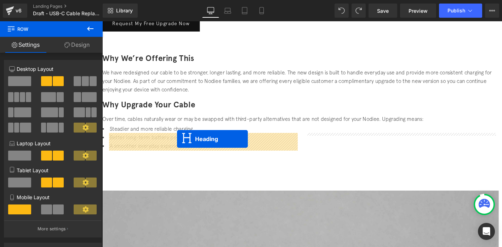
drag, startPoint x: 193, startPoint y: 70, endPoint x: 182, endPoint y: 146, distance: 77.0
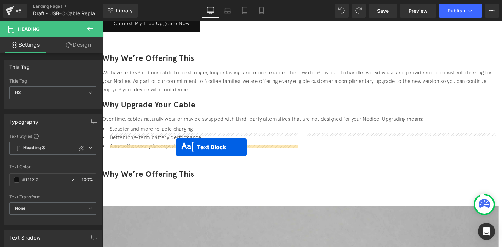
drag, startPoint x: 195, startPoint y: 131, endPoint x: 181, endPoint y: 156, distance: 28.5
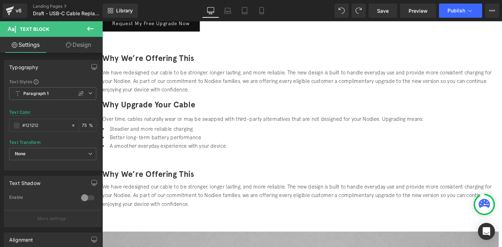
click at [152, 194] on p "We have redesigned our cable to be stronger, longer lasting, and more reliable.…" at bounding box center [314, 207] width 425 height 27
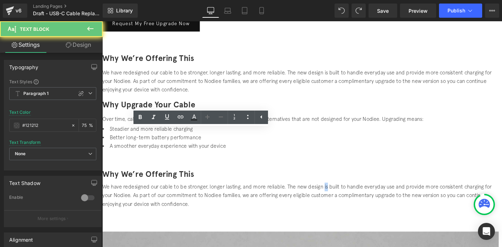
click at [152, 194] on p "We have redesigned our cable to be stronger, longer lasting, and more reliable.…" at bounding box center [314, 207] width 425 height 27
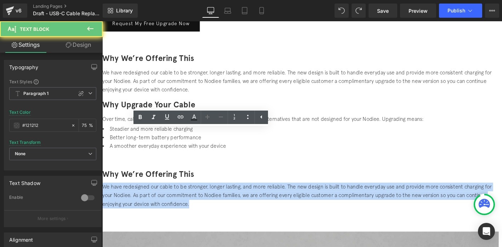
click at [152, 194] on p "We have redesigned our cable to be stronger, longer lasting, and more reliable.…" at bounding box center [314, 207] width 425 height 27
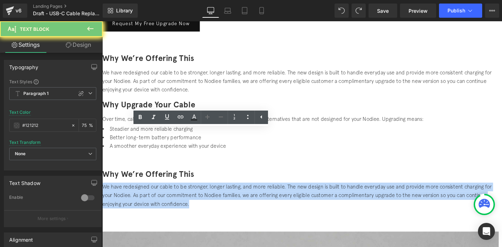
click at [122, 180] on font "Why We’re Offering This" at bounding box center [151, 185] width 99 height 10
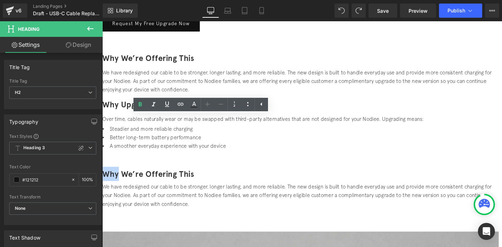
click at [122, 180] on font "Why We’re Offering This" at bounding box center [151, 185] width 99 height 10
paste div
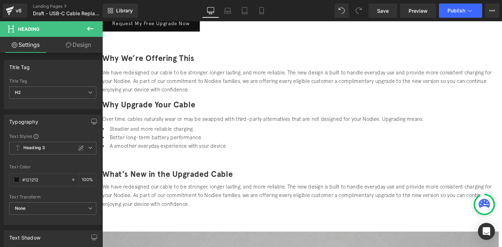
click at [181, 221] on div at bounding box center [314, 221] width 425 height 0
click at [181, 194] on p "We have redesigned our cable to be stronger, longer lasting, and more reliable.…" at bounding box center [314, 207] width 425 height 27
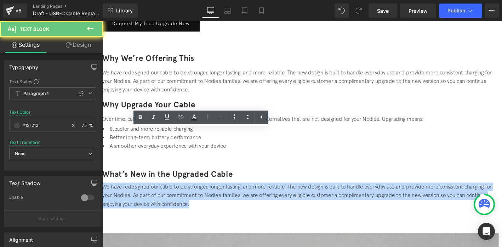
click at [181, 194] on p "We have redesigned our cable to be stronger, longer lasting, and more reliable.…" at bounding box center [314, 207] width 425 height 27
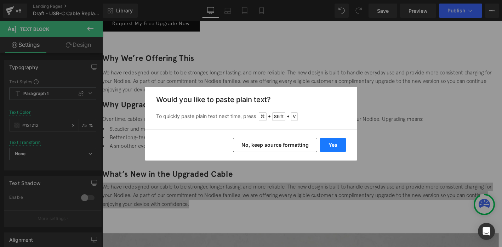
click at [340, 143] on button "Yes" at bounding box center [333, 145] width 26 height 14
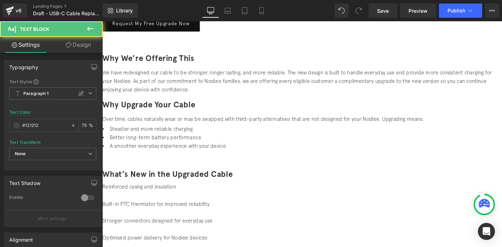
click at [185, 231] on p "Stronger connectors designed for everyday use" at bounding box center [314, 235] width 425 height 9
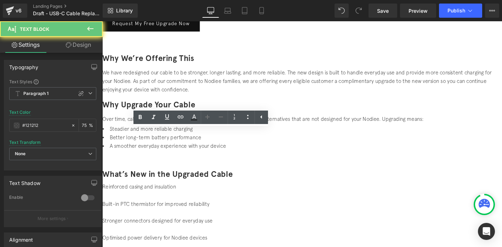
click at [149, 194] on p "Reinforced casing and insulation" at bounding box center [314, 198] width 425 height 9
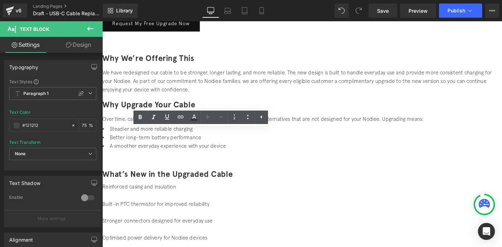
click at [130, 203] on p at bounding box center [314, 207] width 425 height 9
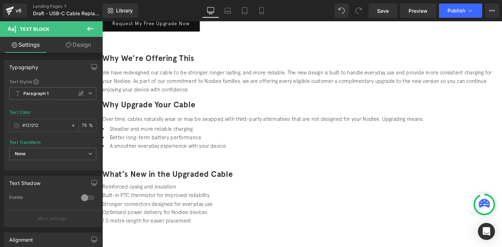
click at [168, 203] on p "Built-in PTC thermistor for improved reliability" at bounding box center [314, 207] width 425 height 9
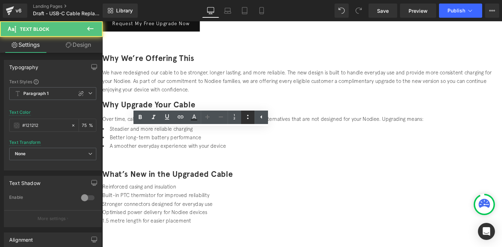
click at [0, 0] on icon at bounding box center [0, 0] width 0 height 0
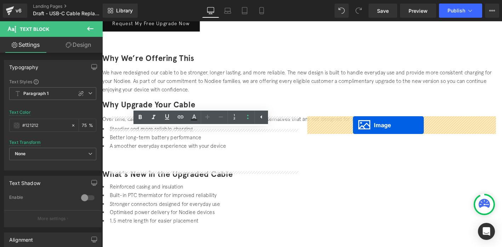
drag, startPoint x: 164, startPoint y: 239, endPoint x: 367, endPoint y: 137, distance: 227.8
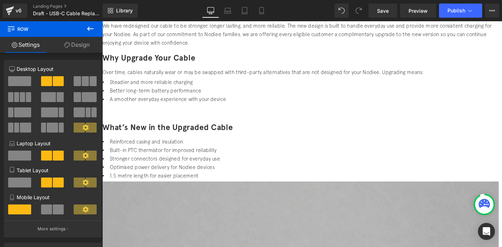
scroll to position [144, 0]
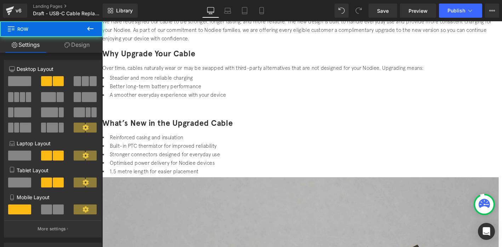
click at [179, 125] on font "What’s New in the Upgraded Cable" at bounding box center [172, 130] width 140 height 10
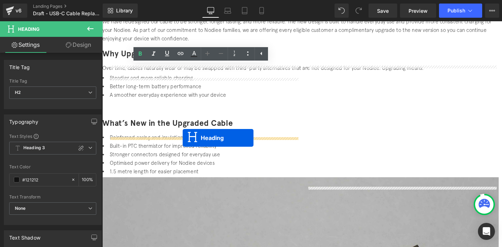
drag, startPoint x: 195, startPoint y: 88, endPoint x: 188, endPoint y: 146, distance: 58.8
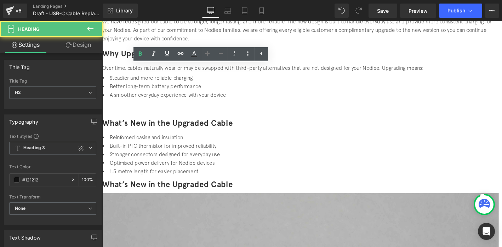
click at [182, 191] on font "What’s New in the Upgraded Cable" at bounding box center [172, 196] width 140 height 10
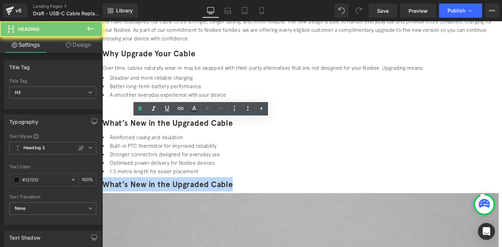
click at [182, 191] on font "What’s New in the Upgraded Cable" at bounding box center [172, 196] width 140 height 10
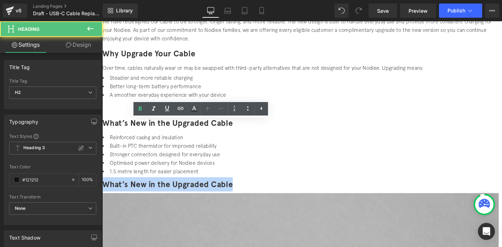
paste div
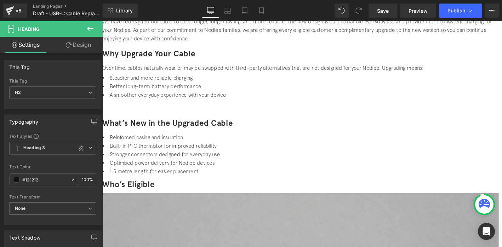
click at [159, 188] on h2 "Who’s Eligible" at bounding box center [314, 195] width 425 height 15
click at [144, 160] on li "Stronger connectors designed for everyday use" at bounding box center [314, 164] width 425 height 9
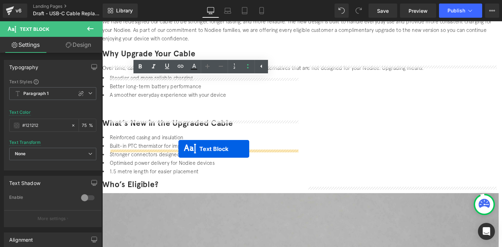
drag, startPoint x: 192, startPoint y: 150, endPoint x: 184, endPoint y: 158, distance: 11.5
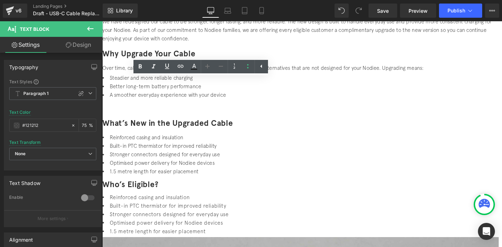
click at [129, 45] on p "We have redesigned our cable to be stronger, longer lasting, and more reliable.…" at bounding box center [314, 30] width 425 height 27
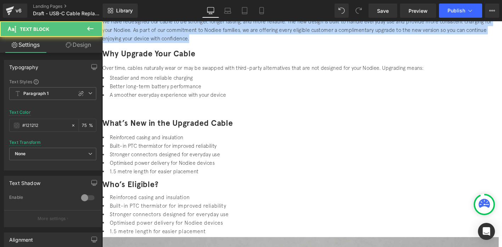
copy p "We have redesigned our cable to be stronger, longer lasting, and more reliable.…"
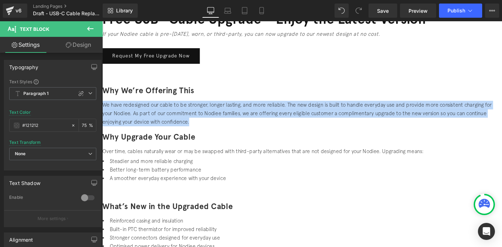
scroll to position [54, 0]
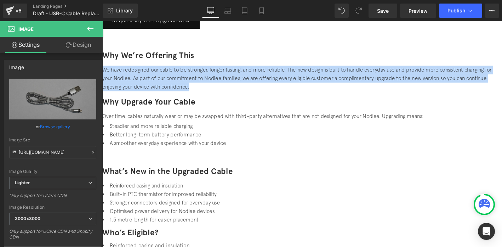
scroll to position [127, 0]
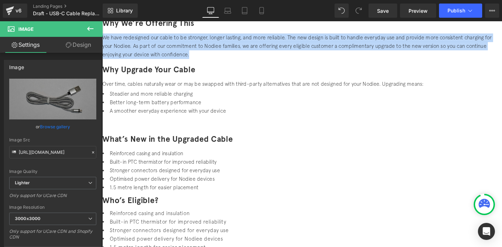
click at [192, 232] on li "Built-in PTC thermistor for improved reliability" at bounding box center [314, 236] width 425 height 9
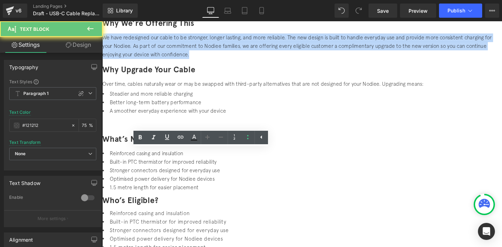
click at [192, 232] on li "Built-in PTC thermistor for improved reliability" at bounding box center [314, 236] width 425 height 9
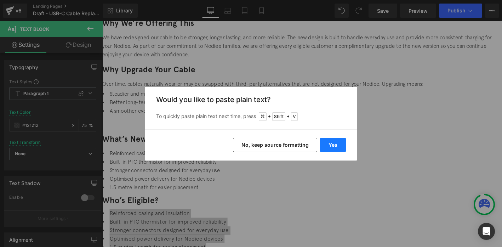
click at [340, 145] on button "Yes" at bounding box center [333, 145] width 26 height 14
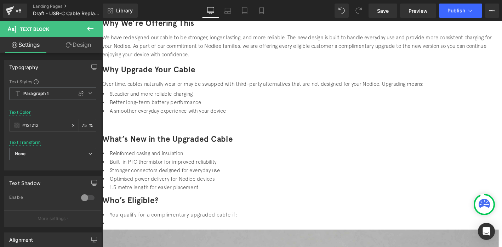
click at [102, 21] on link at bounding box center [102, 21] width 0 height 0
click at [241, 243] on div at bounding box center [314, 244] width 425 height 2
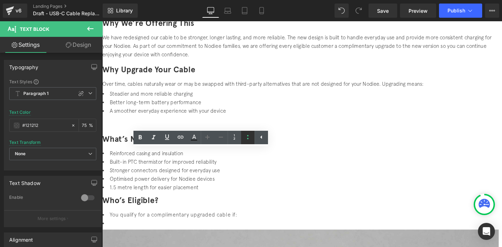
click at [0, 0] on icon at bounding box center [0, 0] width 0 height 0
click at [133, 233] on li at bounding box center [314, 237] width 425 height 9
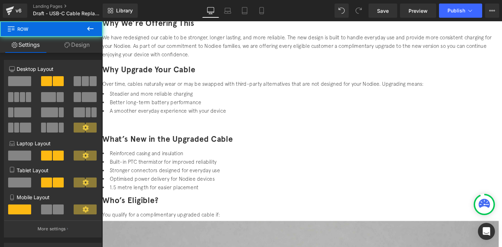
click at [143, 235] on div at bounding box center [314, 235] width 425 height 0
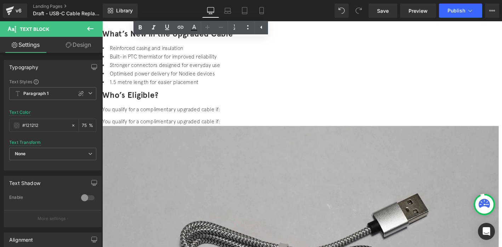
scroll to position [245, 0]
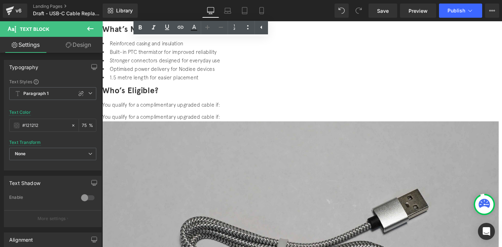
click at [149, 120] on span "You qualify for a complimentary upgraded cable if:" at bounding box center [165, 123] width 126 height 6
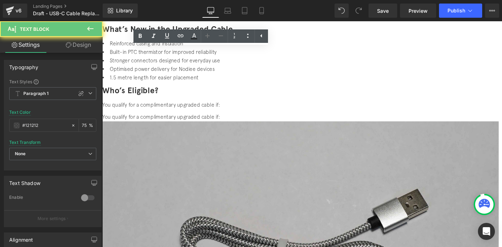
click at [149, 120] on span "You qualify for a complimentary upgraded cable if:" at bounding box center [165, 123] width 126 height 6
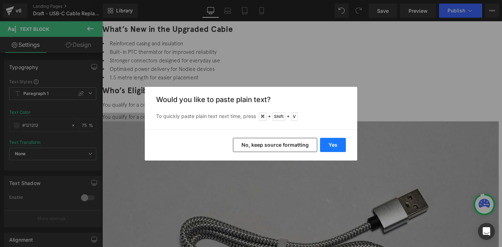
click at [338, 146] on button "Yes" at bounding box center [333, 145] width 26 height 14
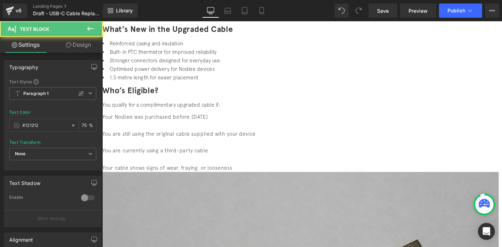
click at [223, 119] on div "Your Nodiee was purchased before [DATE] You are still using the original cable …" at bounding box center [314, 150] width 425 height 63
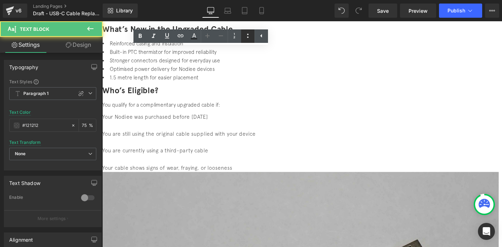
click at [0, 0] on icon at bounding box center [0, 0] width 0 height 0
click at [165, 129] on li at bounding box center [314, 133] width 425 height 9
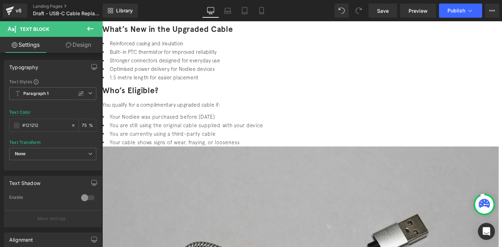
click at [167, 96] on div "What’s New in the Upgraded Cable Heading Reinforced casing and insulation Built…" at bounding box center [314, 234] width 425 height 425
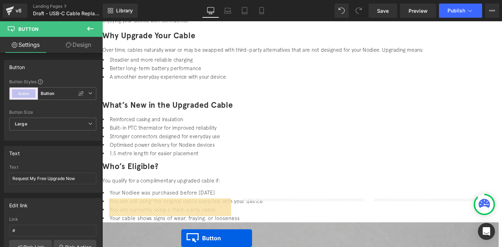
scroll to position [213, 0]
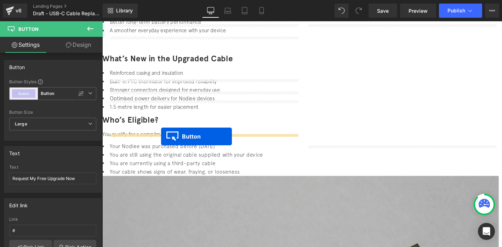
drag, startPoint x: 316, startPoint y: 55, endPoint x: 165, endPoint y: 144, distance: 174.5
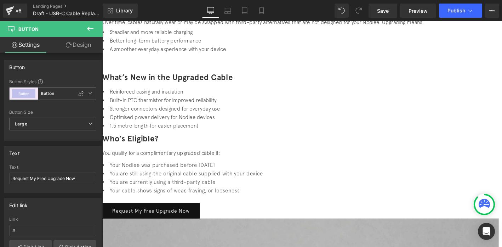
scroll to position [203, 0]
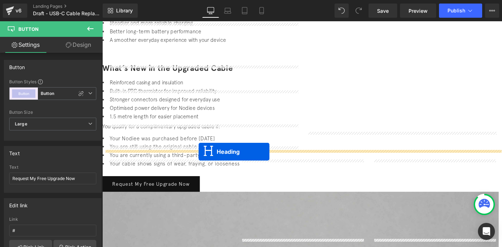
drag, startPoint x: 192, startPoint y: 79, endPoint x: 205, endPoint y: 160, distance: 82.9
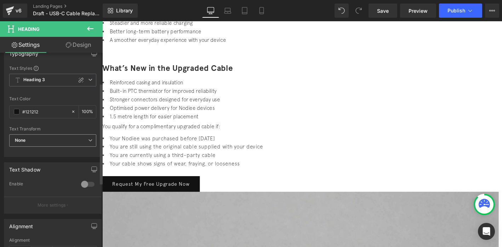
scroll to position [72, 0]
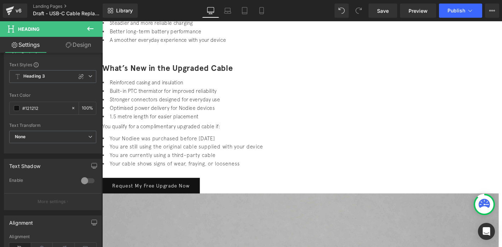
click at [230, 110] on li "Optimised power delivery for Nodiee devices" at bounding box center [314, 114] width 425 height 9
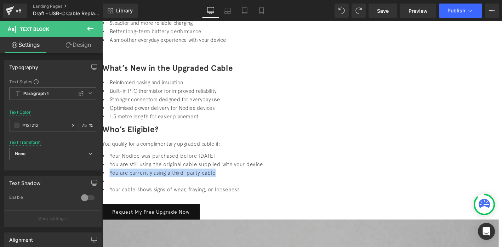
scroll to position [202, 0]
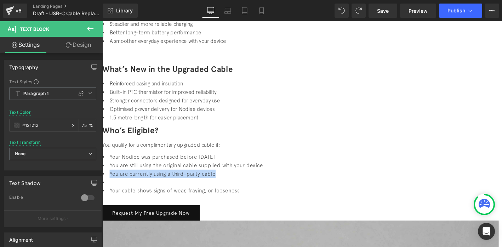
click at [152, 198] on li "Your cable shows signs of wear, fraying, or looseness" at bounding box center [314, 202] width 425 height 9
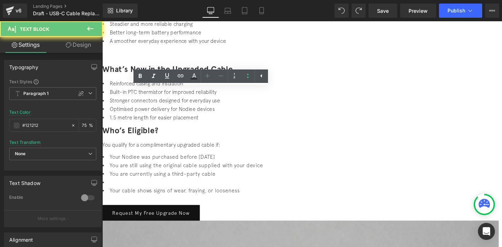
click at [143, 190] on li at bounding box center [314, 194] width 425 height 9
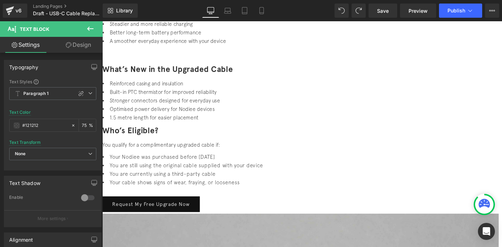
click at [167, 209] on div "Request My Free Upgrade Now Button" at bounding box center [314, 218] width 425 height 18
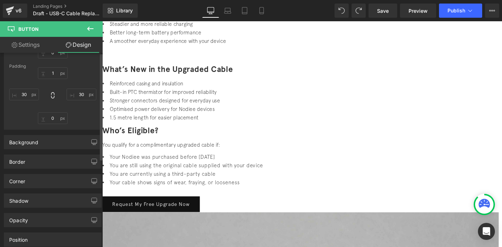
scroll to position [0, 0]
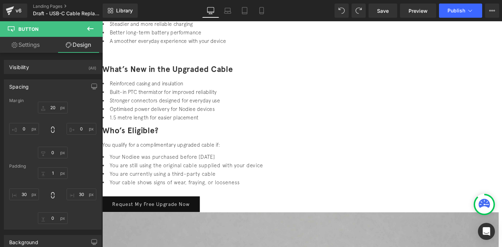
click at [35, 48] on link "Settings" at bounding box center [25, 45] width 51 height 16
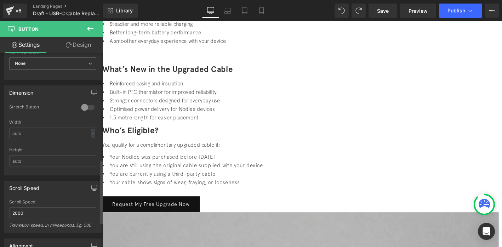
scroll to position [396, 0]
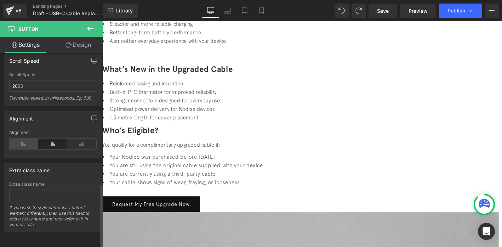
click at [24, 139] on icon at bounding box center [23, 144] width 29 height 11
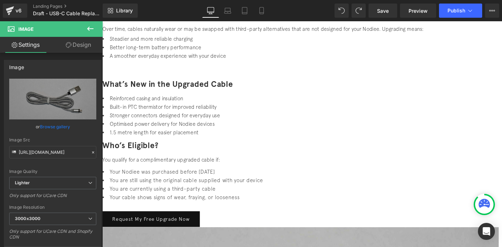
scroll to position [196, 0]
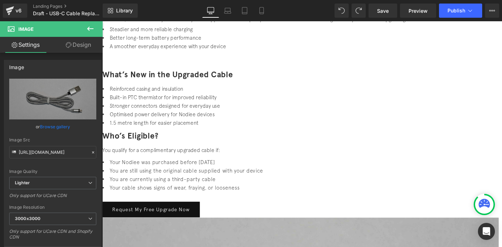
click at [86, 42] on link "Design" at bounding box center [78, 45] width 51 height 16
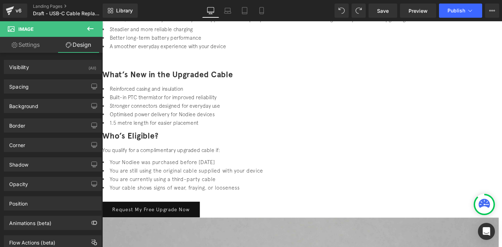
click at [33, 47] on link "Settings" at bounding box center [25, 45] width 51 height 16
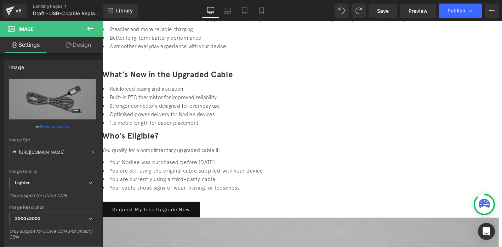
click at [86, 28] on icon at bounding box center [90, 28] width 9 height 9
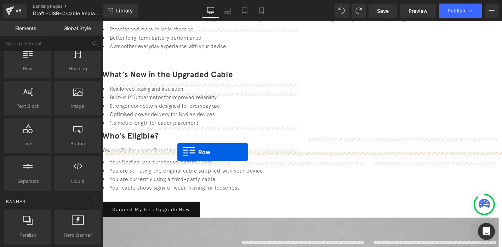
drag, startPoint x: 131, startPoint y: 86, endPoint x: 183, endPoint y: 161, distance: 91.1
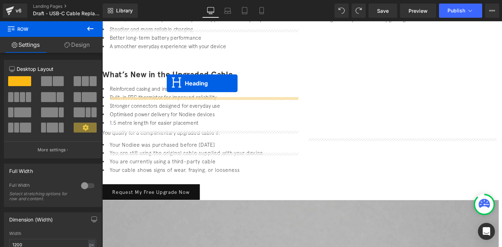
drag, startPoint x: 193, startPoint y: 83, endPoint x: 171, endPoint y: 88, distance: 21.8
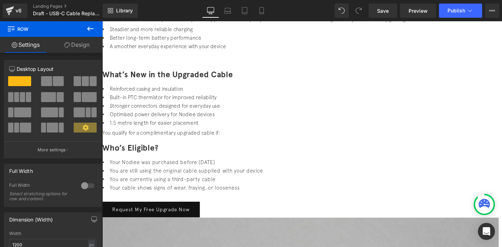
click at [55, 81] on span at bounding box center [58, 81] width 11 height 10
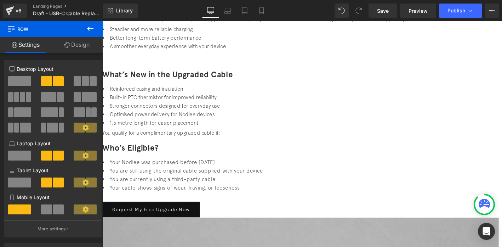
click at [147, 152] on font "Who’s Eligible?" at bounding box center [132, 157] width 60 height 10
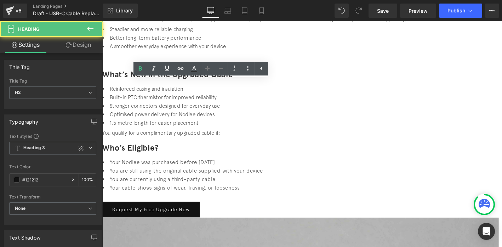
click at [210, 168] on li "Your Nodiee was purchased before [DATE]" at bounding box center [314, 172] width 425 height 9
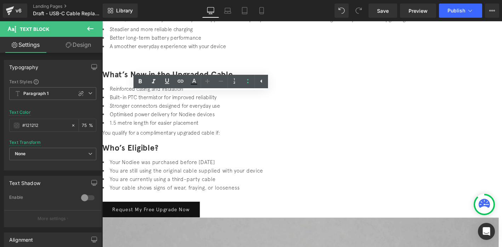
click at [123, 152] on font "Who’s Eligible?" at bounding box center [132, 157] width 60 height 10
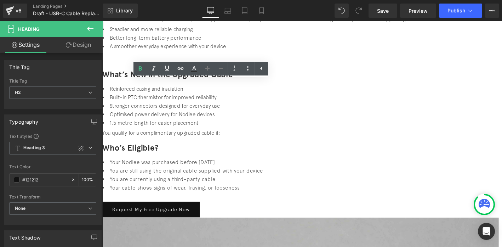
click at [224, 195] on li "Your cable shows signs of wear, fraying, or looseness" at bounding box center [314, 199] width 425 height 9
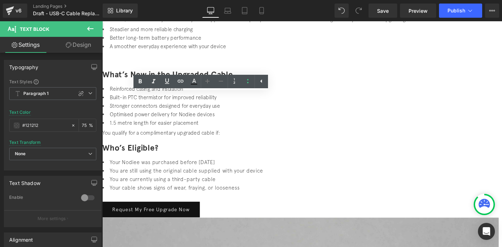
click at [197, 117] on li "Optimised power delivery for Nodiee devices" at bounding box center [314, 121] width 425 height 9
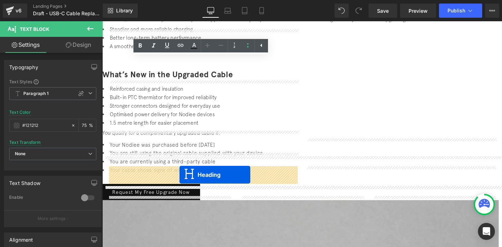
drag, startPoint x: 193, startPoint y: 93, endPoint x: 179, endPoint y: 134, distance: 43.0
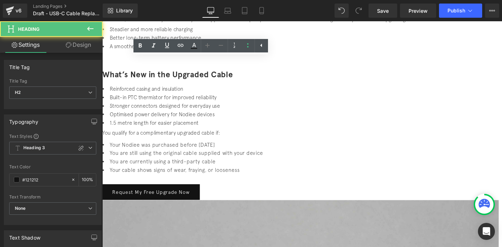
click at [161, 167] on li "You are currently using a third-party cable" at bounding box center [314, 171] width 425 height 9
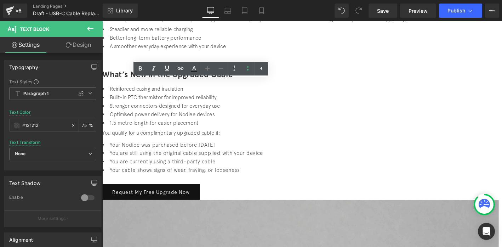
click at [196, 117] on li "Optimised power delivery for Nodiee devices" at bounding box center [314, 121] width 425 height 9
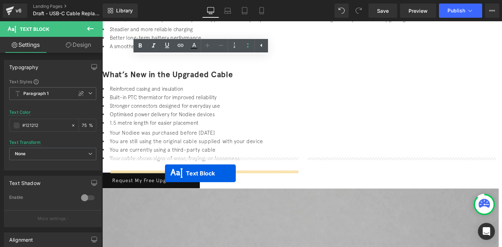
drag, startPoint x: 180, startPoint y: 80, endPoint x: 170, endPoint y: 184, distance: 104.7
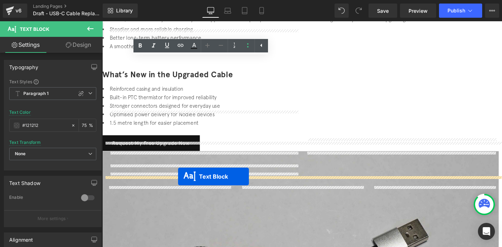
drag, startPoint x: 191, startPoint y: 94, endPoint x: 184, endPoint y: 187, distance: 94.1
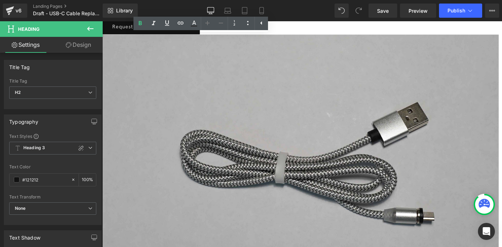
scroll to position [267, 0]
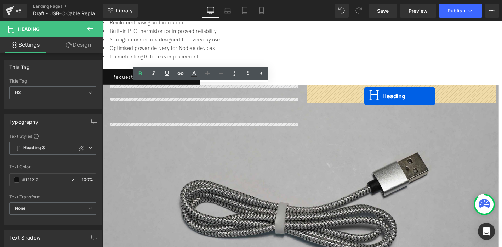
drag, startPoint x: 193, startPoint y: 111, endPoint x: 381, endPoint y: 101, distance: 187.7
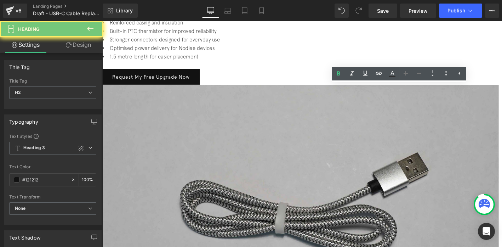
paste div
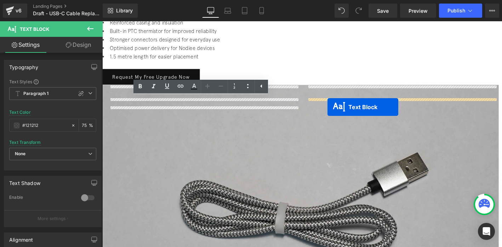
drag, startPoint x: 192, startPoint y: 118, endPoint x: 344, endPoint y: 113, distance: 152.4
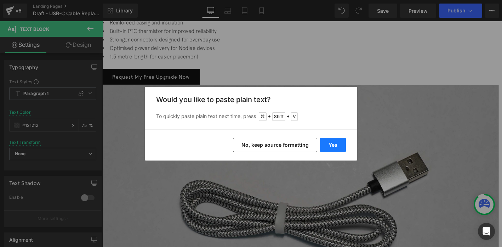
click at [328, 149] on button "Yes" at bounding box center [333, 145] width 26 height 14
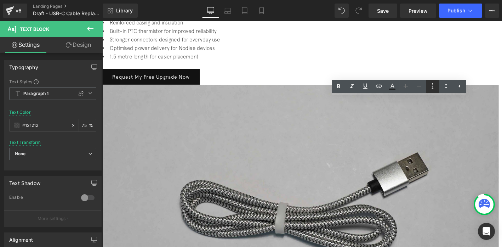
click at [434, 89] on icon at bounding box center [433, 86] width 9 height 9
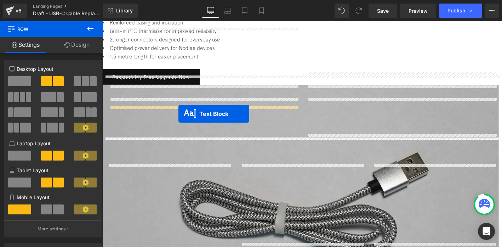
drag, startPoint x: 295, startPoint y: 164, endPoint x: 184, endPoint y: 120, distance: 120.1
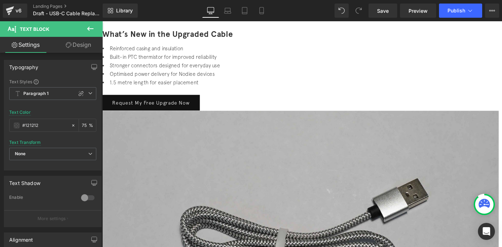
scroll to position [237, 0]
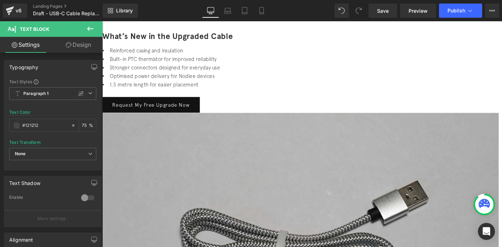
click at [172, 102] on div "Request My Free Upgrade Now Button" at bounding box center [314, 110] width 425 height 17
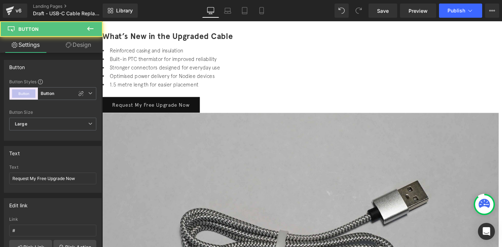
click at [102, 21] on link at bounding box center [102, 21] width 0 height 0
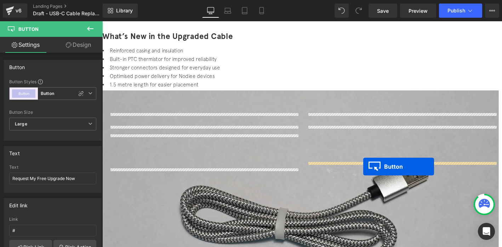
drag, startPoint x: 151, startPoint y: 49, endPoint x: 382, endPoint y: 177, distance: 263.7
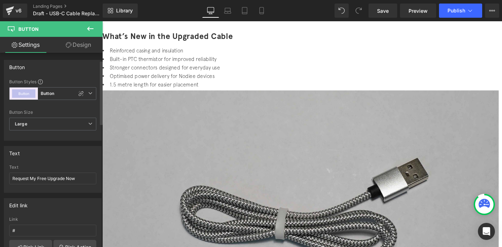
scroll to position [396, 0]
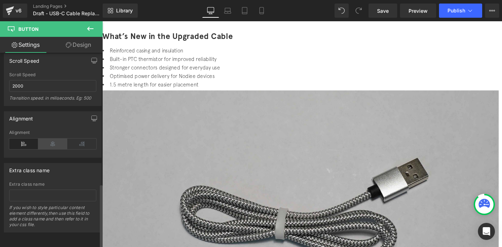
click at [48, 140] on icon at bounding box center [52, 144] width 29 height 11
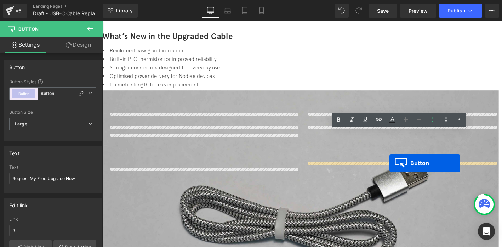
drag, startPoint x: 410, startPoint y: 188, endPoint x: 410, endPoint y: 173, distance: 14.9
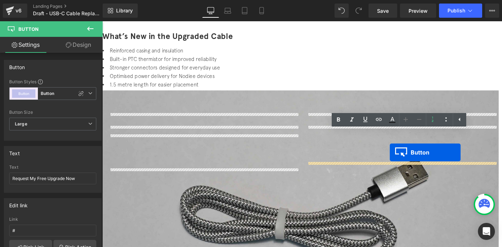
drag, startPoint x: 411, startPoint y: 186, endPoint x: 411, endPoint y: 161, distance: 24.8
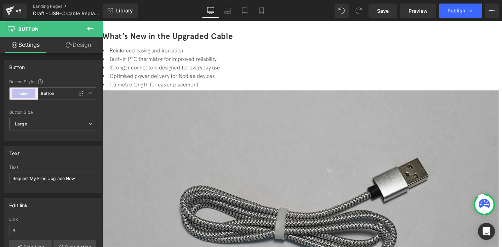
click at [72, 50] on link "Design" at bounding box center [78, 45] width 51 height 16
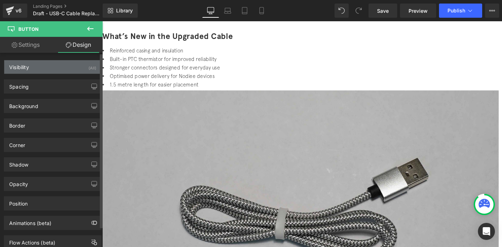
type input "20"
type input "0"
type input "1"
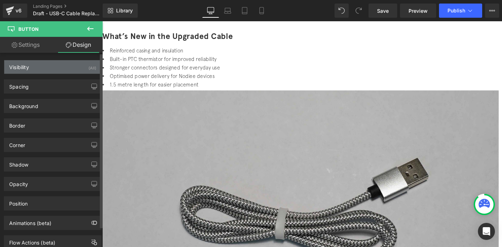
type input "30"
type input "0"
type input "30"
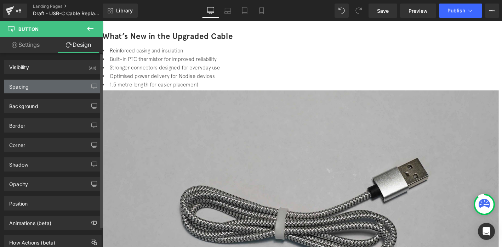
click at [47, 90] on div "Spacing" at bounding box center [52, 86] width 97 height 13
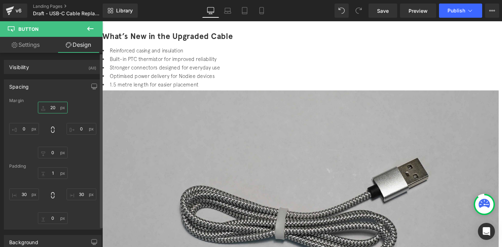
click at [55, 109] on input "20" at bounding box center [53, 108] width 30 height 12
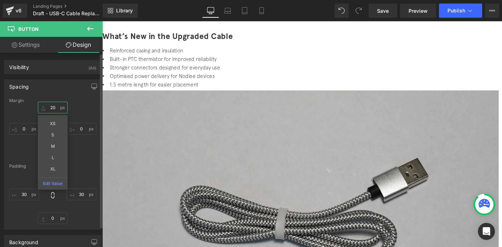
click at [55, 109] on input "20" at bounding box center [53, 108] width 30 height 12
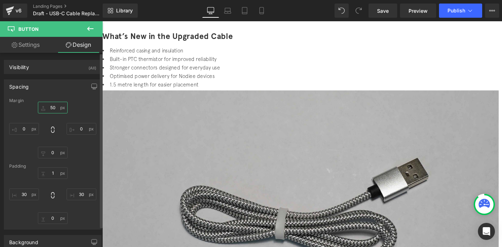
click at [55, 109] on input "50" at bounding box center [53, 108] width 30 height 12
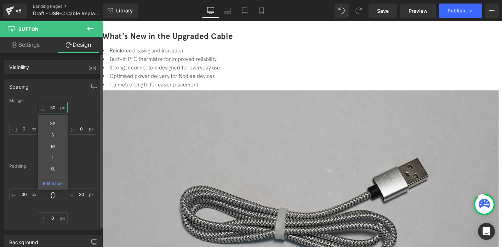
click at [55, 109] on input "50" at bounding box center [53, 108] width 30 height 12
type input "0"
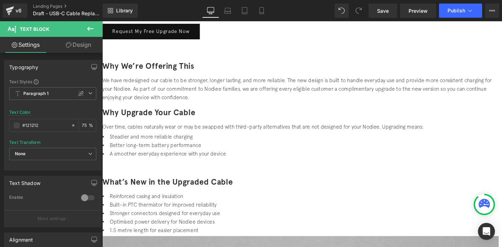
scroll to position [87, 0]
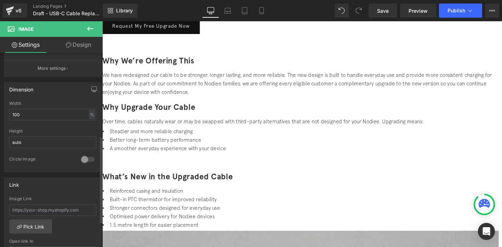
scroll to position [188, 0]
click at [28, 112] on input "100" at bounding box center [52, 113] width 87 height 12
click at [19, 140] on input "auto" at bounding box center [52, 140] width 87 height 12
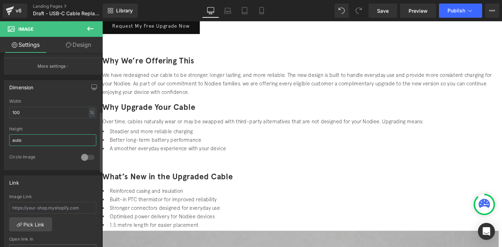
click at [19, 140] on input "auto" at bounding box center [52, 140] width 87 height 12
type input "100"
click at [29, 115] on input "100" at bounding box center [52, 113] width 87 height 12
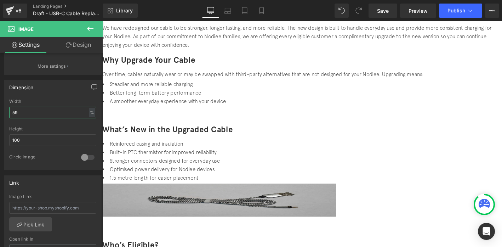
scroll to position [138, 0]
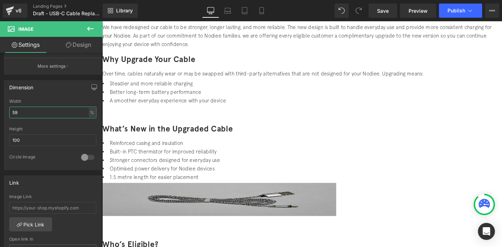
type input "59"
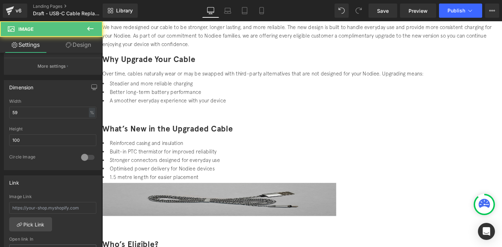
click at [353, 194] on img at bounding box center [227, 211] width 251 height 35
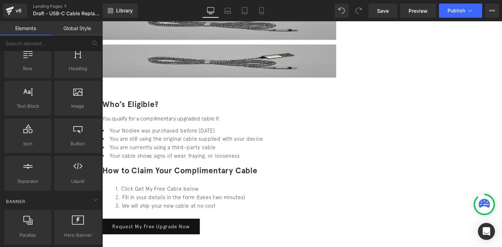
scroll to position [332, 0]
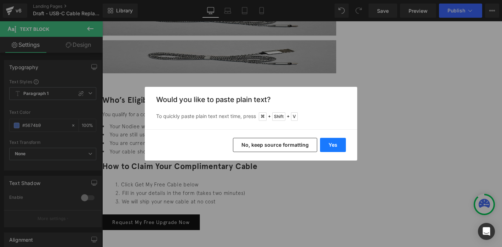
click at [332, 149] on button "Yes" at bounding box center [333, 145] width 26 height 14
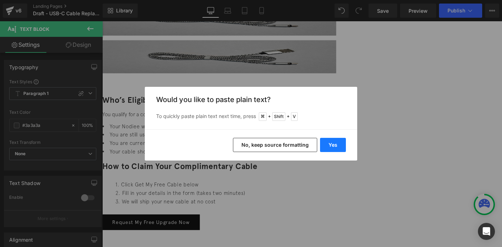
click at [339, 148] on button "Yes" at bounding box center [333, 145] width 26 height 14
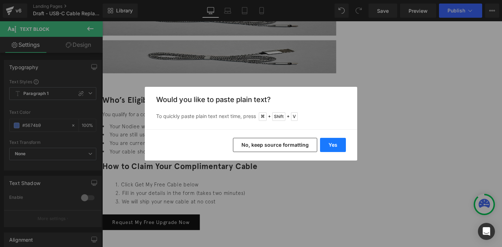
click at [340, 144] on button "Yes" at bounding box center [333, 145] width 26 height 14
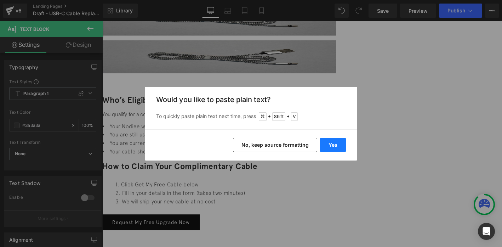
click at [344, 141] on button "Yes" at bounding box center [333, 145] width 26 height 14
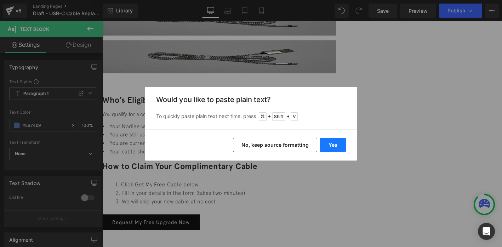
click at [335, 142] on button "Yes" at bounding box center [333, 145] width 26 height 14
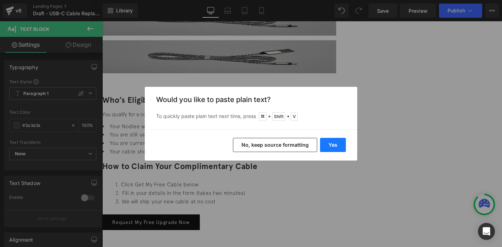
click at [337, 143] on button "Yes" at bounding box center [333, 145] width 26 height 14
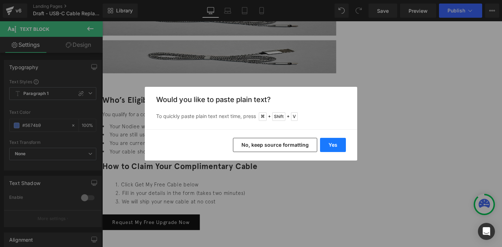
click at [337, 138] on button "Yes" at bounding box center [333, 145] width 26 height 14
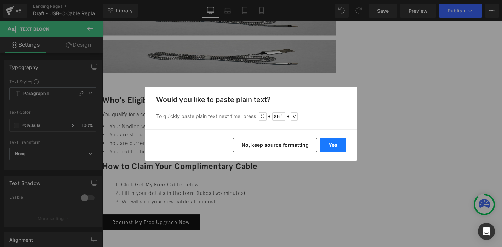
click at [345, 145] on button "Yes" at bounding box center [333, 145] width 26 height 14
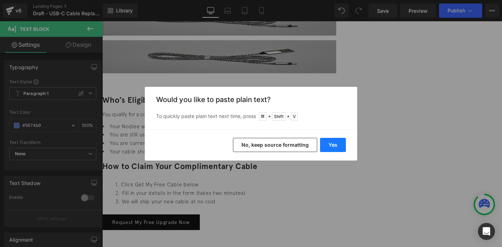
click at [334, 145] on button "Yes" at bounding box center [333, 145] width 26 height 14
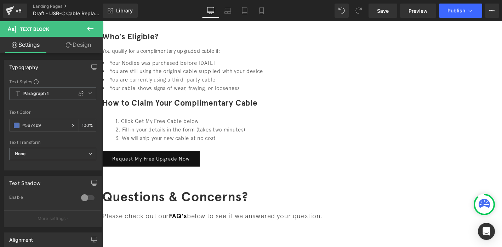
scroll to position [402, 0]
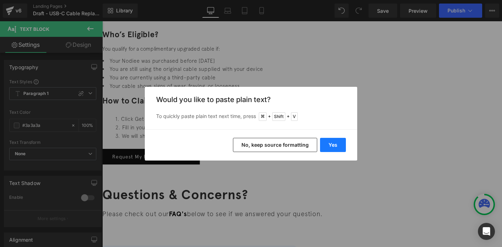
click at [336, 149] on button "Yes" at bounding box center [333, 145] width 26 height 14
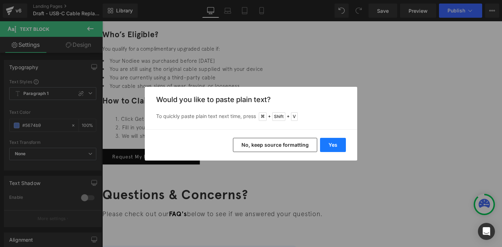
click at [328, 143] on button "Yes" at bounding box center [333, 145] width 26 height 14
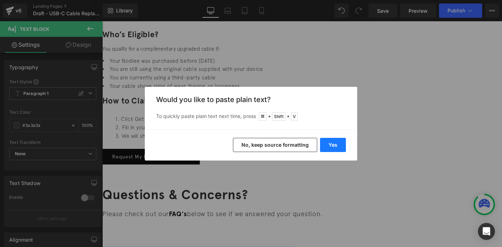
click at [334, 142] on button "Yes" at bounding box center [333, 145] width 26 height 14
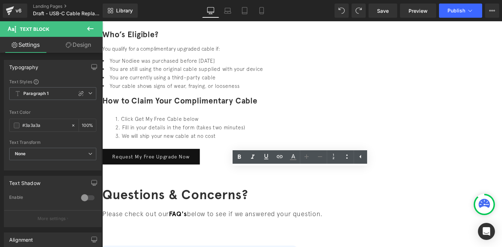
drag, startPoint x: 321, startPoint y: 186, endPoint x: 133, endPoint y: 184, distance: 188.1
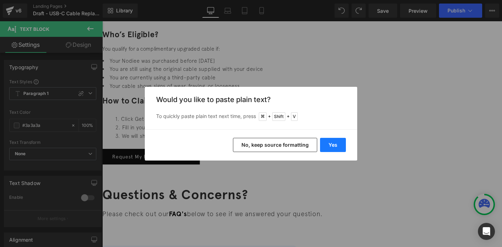
click at [330, 146] on button "Yes" at bounding box center [333, 145] width 26 height 14
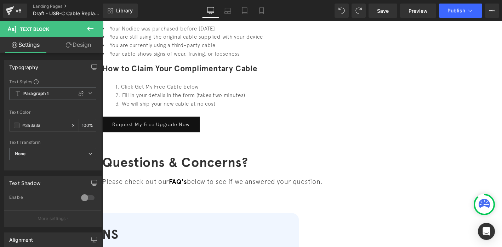
scroll to position [445, 0]
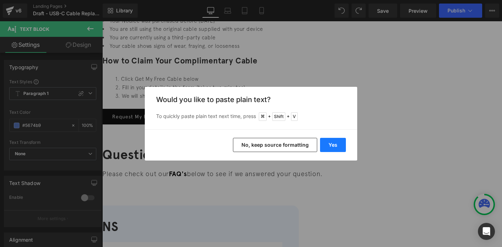
click at [337, 147] on button "Yes" at bounding box center [333, 145] width 26 height 14
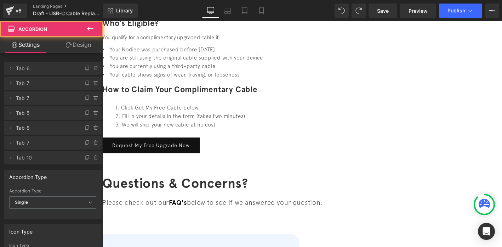
scroll to position [406, 0]
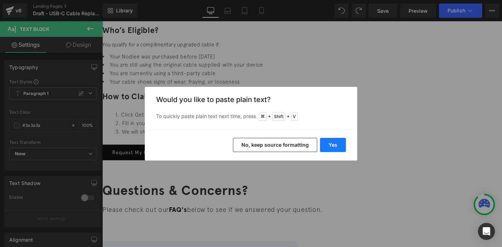
click at [341, 142] on button "Yes" at bounding box center [333, 145] width 26 height 14
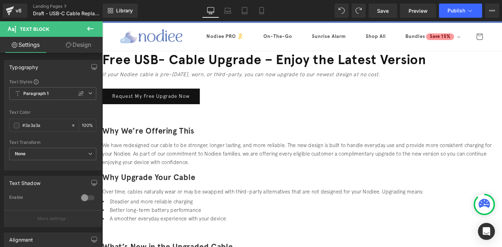
scroll to position [0, 0]
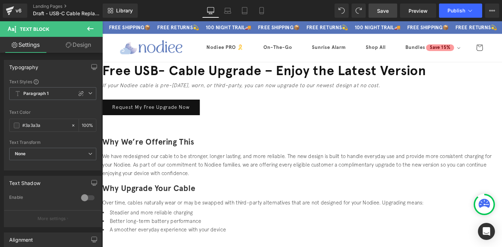
click at [386, 10] on span "Save" at bounding box center [383, 10] width 12 height 7
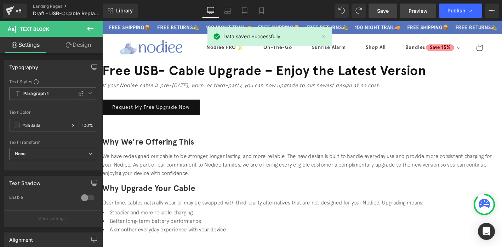
click at [415, 7] on span "Preview" at bounding box center [418, 10] width 19 height 7
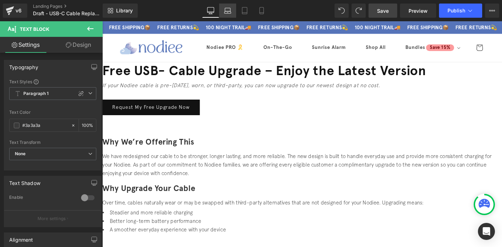
click at [230, 8] on icon at bounding box center [227, 9] width 5 height 3
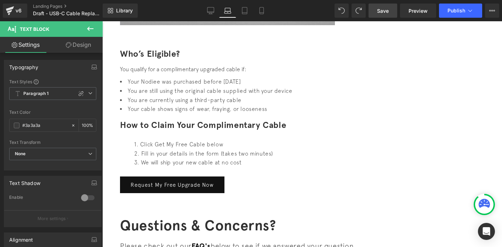
scroll to position [392, 0]
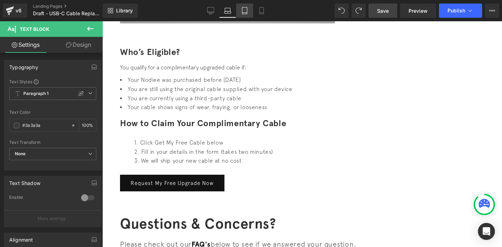
click at [246, 9] on icon at bounding box center [244, 10] width 7 height 7
type input "100"
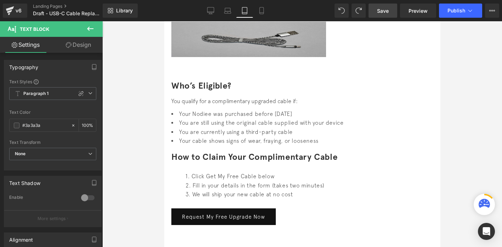
scroll to position [355, 0]
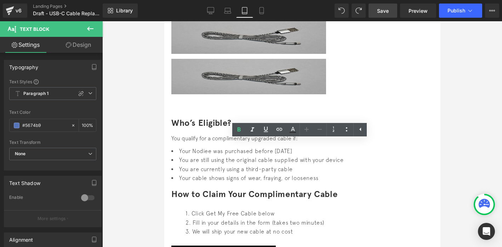
copy b "Mine was given as a gift. Can I still request a cable?"
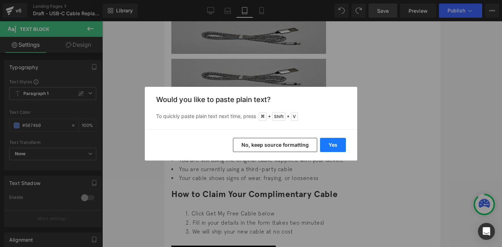
click at [337, 146] on button "Yes" at bounding box center [333, 145] width 26 height 14
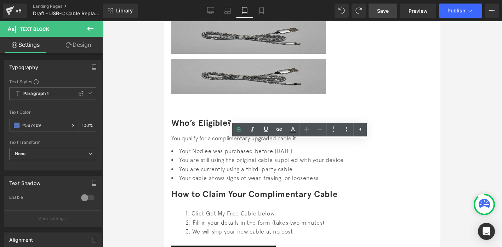
copy b "Mine was given as a gift. Can I still request a cable?"
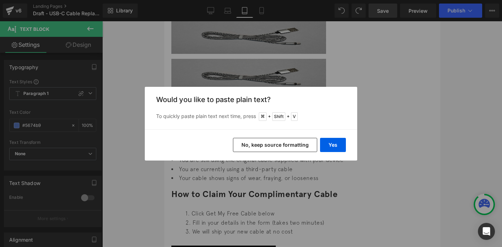
click at [261, 143] on button "No, keep source formatting" at bounding box center [275, 145] width 84 height 14
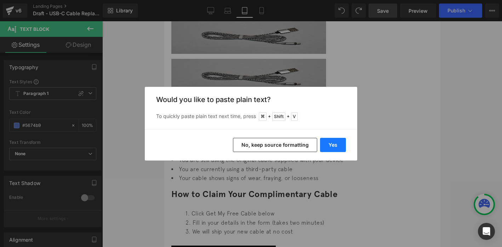
click at [336, 145] on button "Yes" at bounding box center [333, 145] width 26 height 14
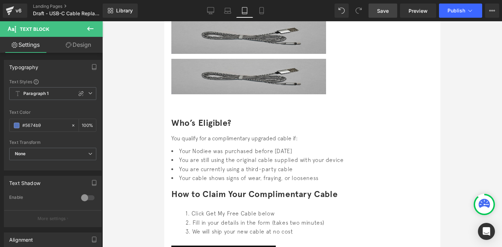
click at [475, 98] on div at bounding box center [302, 134] width 400 height 226
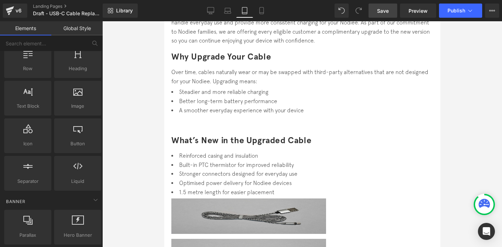
scroll to position [181, 0]
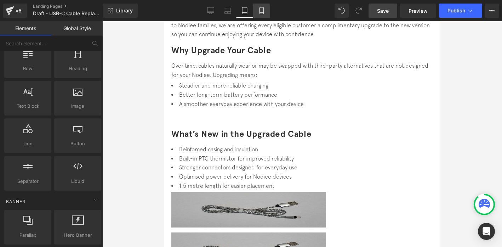
click at [261, 11] on icon at bounding box center [261, 10] width 7 height 7
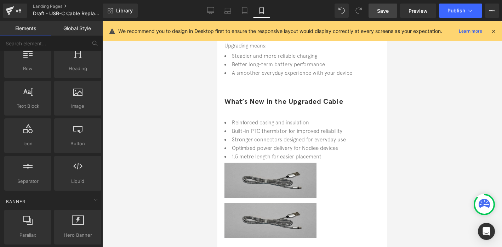
scroll to position [0, 0]
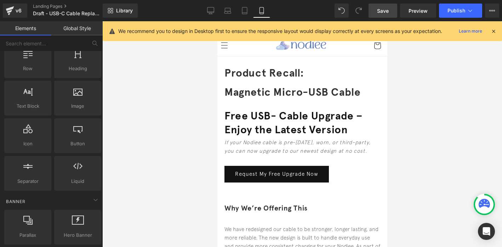
click at [217, 21] on span "Heading" at bounding box center [217, 21] width 0 height 0
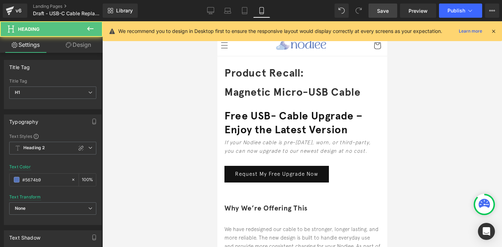
click at [360, 88] on h1 "Magnetic Micro-USB Cable" at bounding box center [302, 92] width 156 height 19
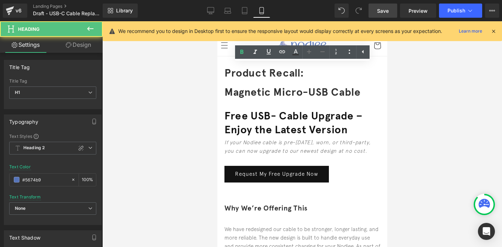
click at [341, 85] on font "Magnetic Micro-USB Cable" at bounding box center [292, 91] width 136 height 13
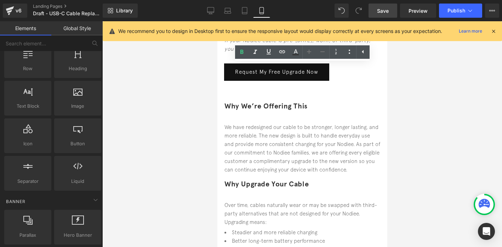
scroll to position [58, 0]
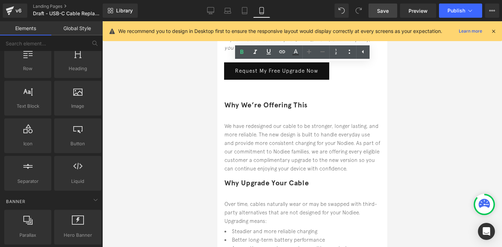
click at [278, 122] on p "We have redesigned our cable to be stronger, longer lasting, and more reliable.…" at bounding box center [302, 147] width 156 height 51
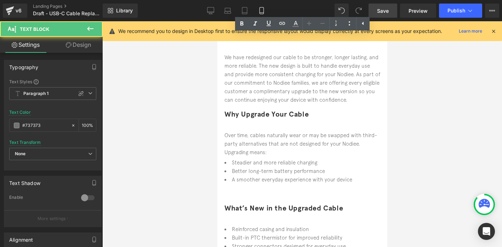
scroll to position [129, 0]
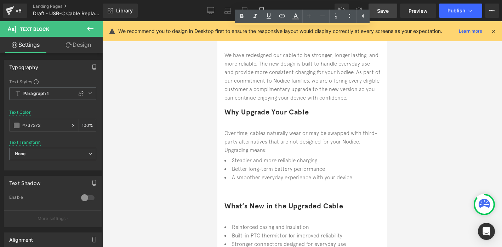
click at [258, 106] on div "Why Upgrade Your Cable" at bounding box center [302, 116] width 156 height 20
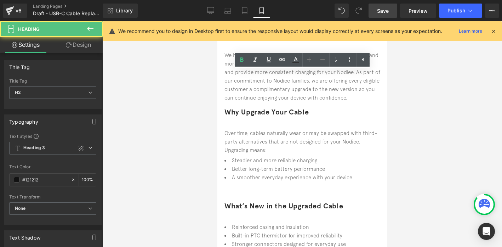
click at [258, 106] on div "Why Upgrade Your Cable" at bounding box center [302, 116] width 156 height 20
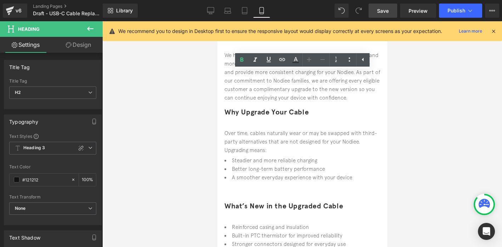
click at [266, 173] on li "A smoother everyday experience with your device" at bounding box center [302, 177] width 156 height 9
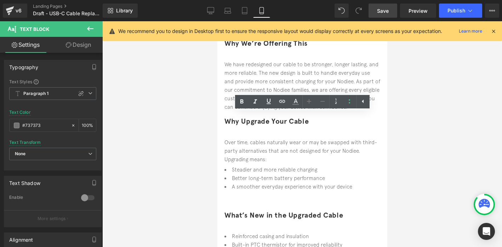
scroll to position [131, 0]
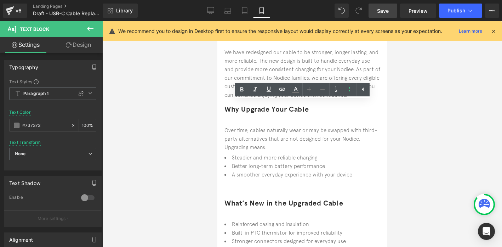
click at [245, 237] on li "Stronger connectors designed for everyday use" at bounding box center [302, 241] width 156 height 9
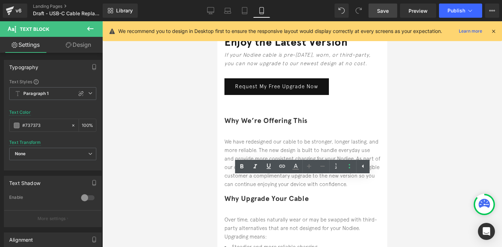
scroll to position [0, 0]
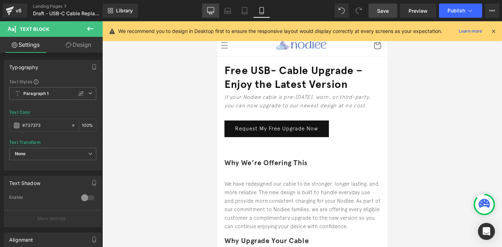
click at [215, 5] on link "Desktop" at bounding box center [210, 11] width 17 height 14
type input "#121212"
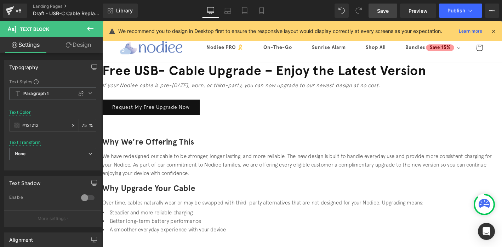
scroll to position [7, 0]
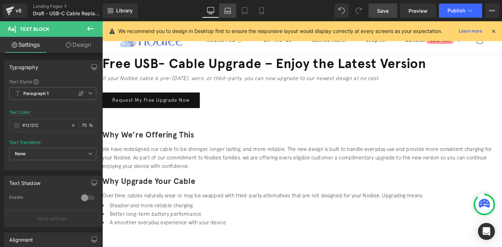
click at [231, 14] on link "Laptop" at bounding box center [227, 11] width 17 height 14
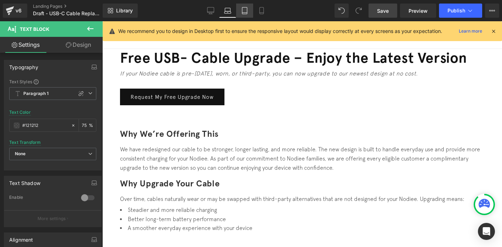
click at [244, 12] on icon at bounding box center [244, 10] width 7 height 7
type input "75"
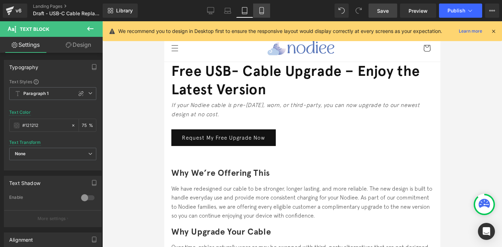
click at [259, 6] on link "Mobile" at bounding box center [261, 11] width 17 height 14
type input "#737373"
type input "100"
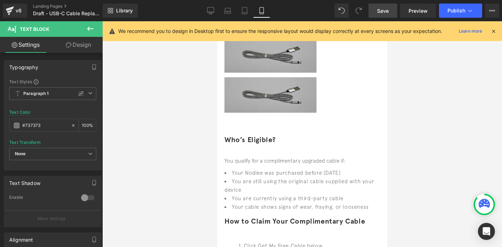
scroll to position [359, 0]
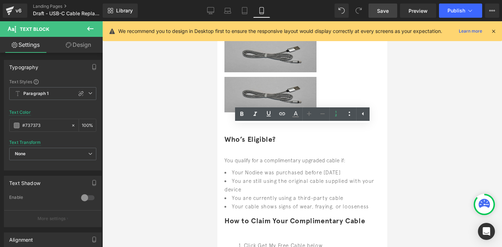
click at [226, 236] on div at bounding box center [225, 236] width 2 height 0
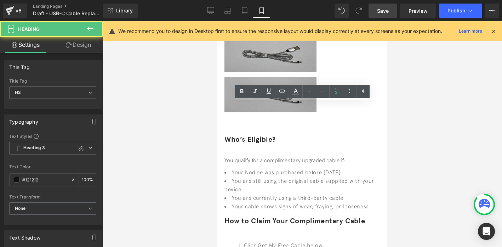
click at [233, 214] on div "How to Claim Your Complimentary Cable" at bounding box center [302, 224] width 156 height 20
click at [240, 214] on div "How to Claim Your Complimentary Cable" at bounding box center [302, 224] width 156 height 20
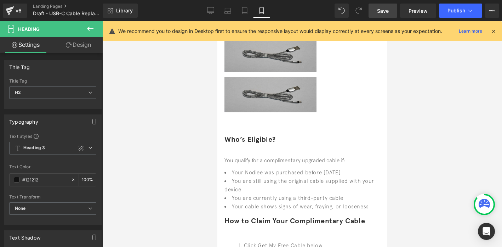
click at [76, 49] on link "Design" at bounding box center [78, 45] width 51 height 16
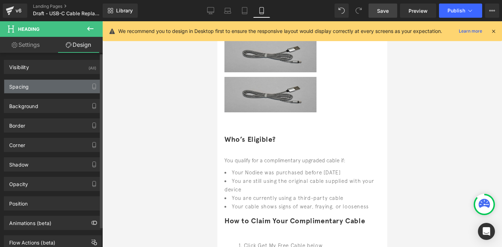
type input "0"
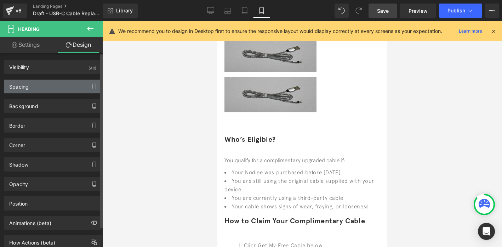
type input "0"
type input "20"
type input "0"
click at [49, 84] on div "Spacing" at bounding box center [52, 86] width 97 height 13
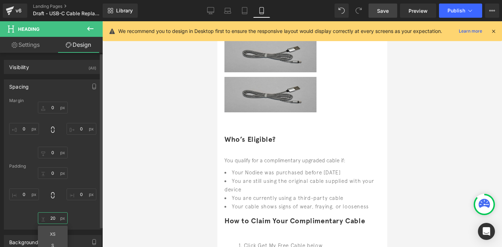
click at [52, 220] on input "20" at bounding box center [53, 218] width 30 height 12
type input "0"
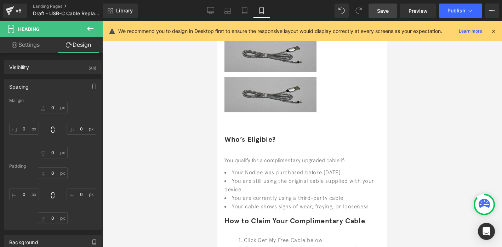
click at [265, 194] on li "You are currently using a third-party cable" at bounding box center [302, 198] width 156 height 9
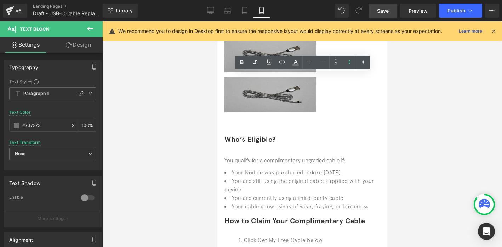
click at [258, 216] on font "How to Claim Your Complimentary Cable" at bounding box center [294, 220] width 141 height 9
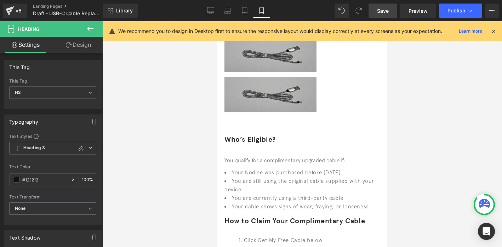
click at [83, 44] on link "Design" at bounding box center [78, 45] width 51 height 16
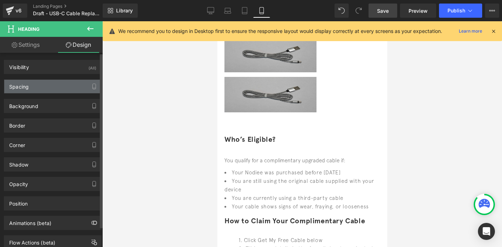
click at [55, 86] on div "Spacing" at bounding box center [52, 86] width 97 height 13
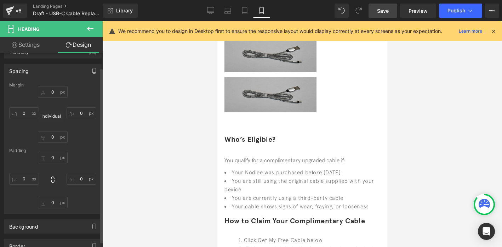
scroll to position [17, 0]
click at [274, 177] on li "You are still using the original cable supplied with your device" at bounding box center [302, 185] width 156 height 17
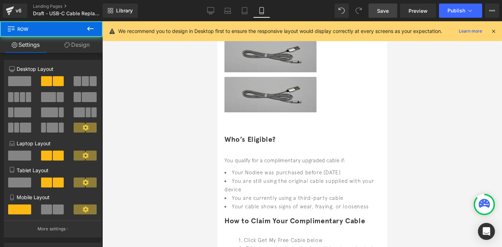
click at [266, 229] on div at bounding box center [302, 230] width 156 height 2
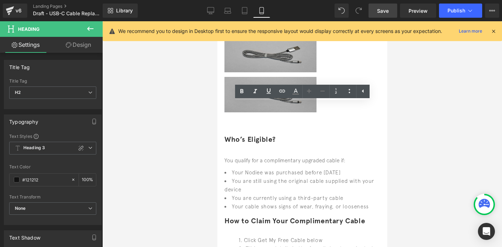
click at [261, 244] on li "Fill in your details in the form (takes two minutes)" at bounding box center [309, 248] width 142 height 9
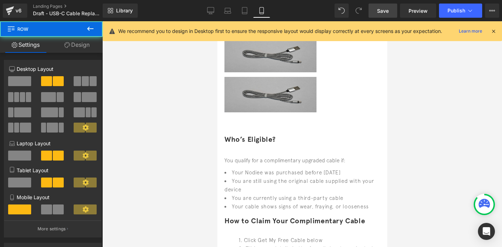
click at [246, 214] on div "How to Claim Your Complimentary Cable Heading" at bounding box center [302, 222] width 156 height 16
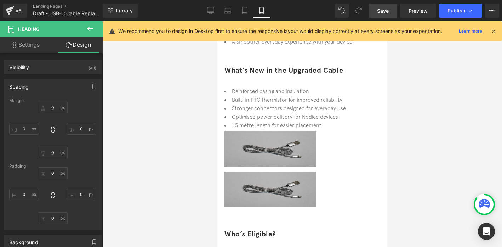
scroll to position [262, 0]
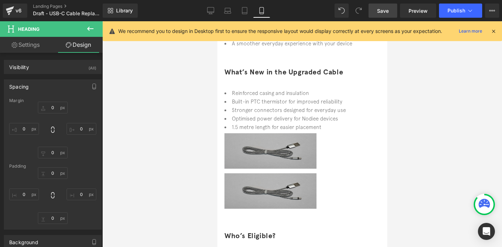
click at [256, 229] on h2 "Who’s Eligible?" at bounding box center [302, 235] width 156 height 13
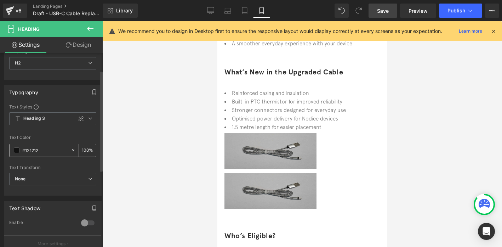
scroll to position [47, 0]
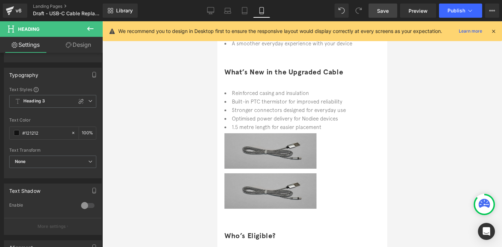
click at [90, 40] on link "Design" at bounding box center [78, 45] width 51 height 16
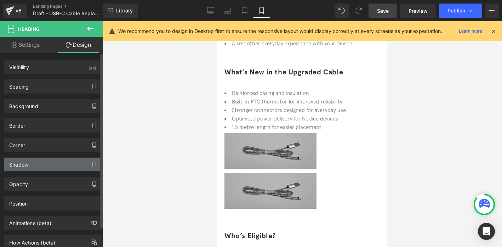
type input "0"
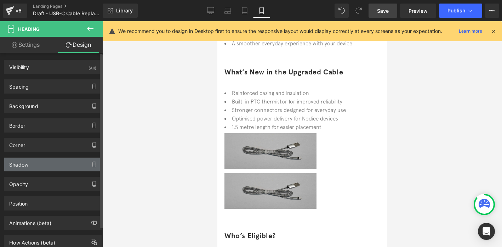
type input "0"
type input "20"
type input "0"
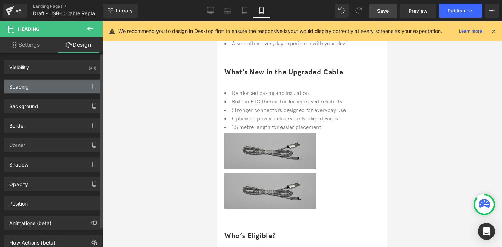
click at [58, 85] on div "Spacing" at bounding box center [52, 86] width 97 height 13
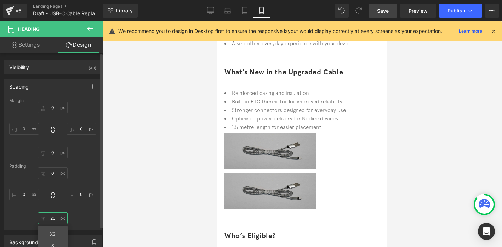
click at [53, 220] on input "20" at bounding box center [53, 218] width 30 height 12
type input "0"
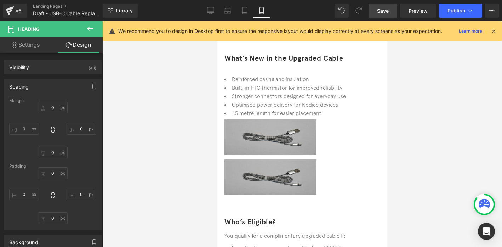
click at [217, 21] on span "Heading" at bounding box center [217, 21] width 0 height 0
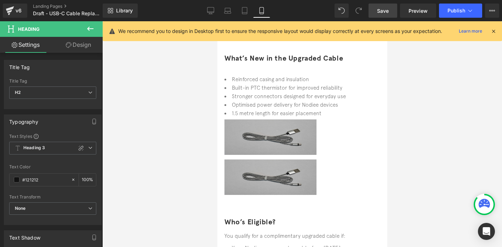
click at [83, 49] on link "Design" at bounding box center [78, 45] width 51 height 16
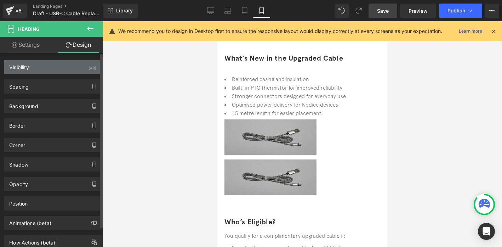
click at [70, 65] on div "Visibility (All)" at bounding box center [52, 66] width 97 height 13
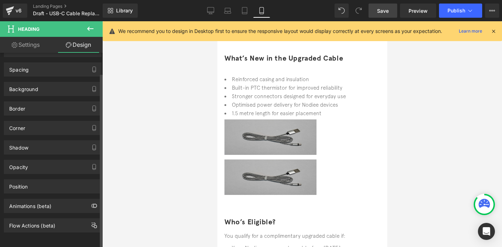
scroll to position [0, 0]
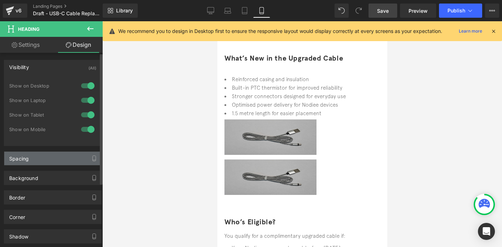
click at [33, 156] on div "Spacing" at bounding box center [52, 158] width 97 height 13
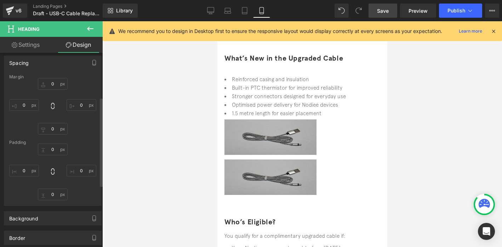
scroll to position [96, 0]
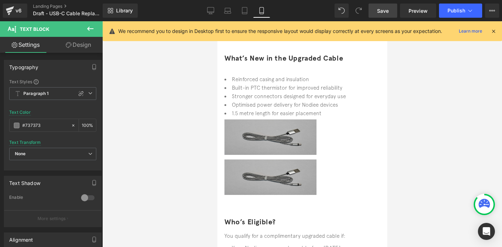
click at [77, 42] on link "Design" at bounding box center [78, 45] width 51 height 16
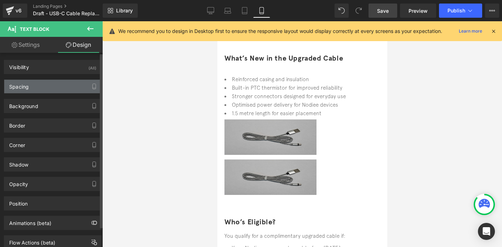
click at [59, 84] on div "Spacing" at bounding box center [52, 86] width 97 height 13
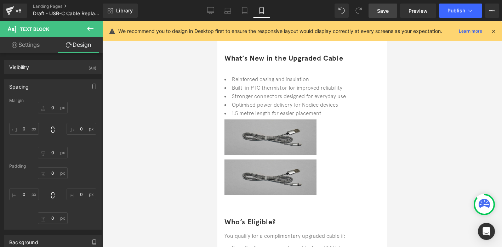
click at [262, 218] on font "Who’s Eligible?" at bounding box center [249, 222] width 51 height 9
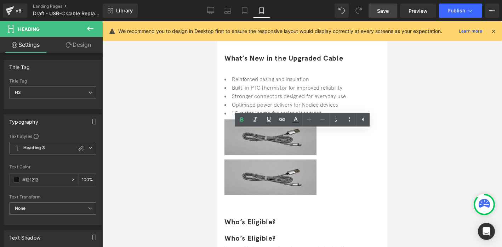
click at [242, 234] on font "Who’s Eligible?" at bounding box center [249, 238] width 51 height 9
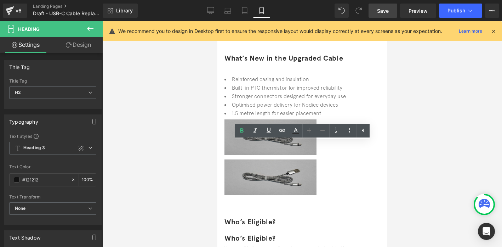
click at [237, 159] on div at bounding box center [302, 178] width 156 height 38
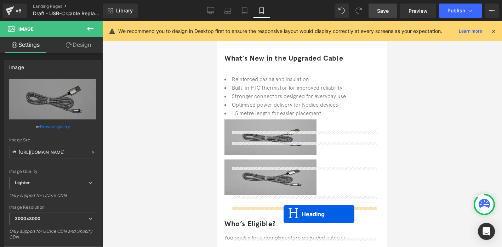
drag, startPoint x: 287, startPoint y: 148, endPoint x: 283, endPoint y: 213, distance: 65.7
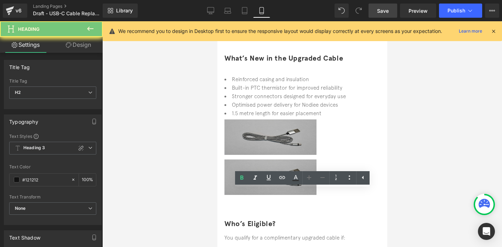
paste div
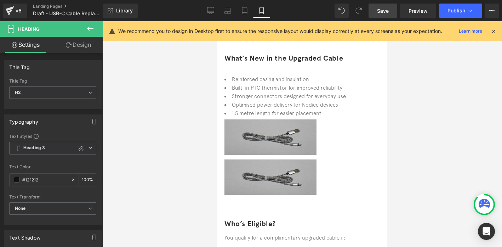
click at [217, 21] on span "Text Block" at bounding box center [217, 21] width 0 height 0
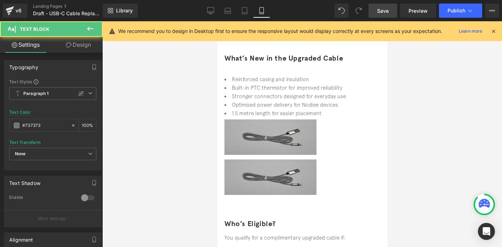
click at [268, 245] on li "Your Nodiee was purchased before [DATE]" at bounding box center [302, 249] width 156 height 9
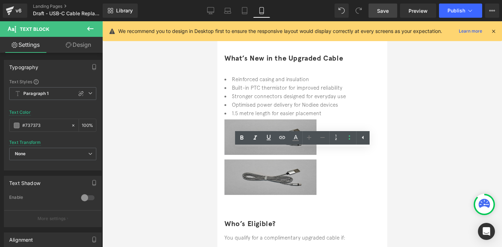
click at [226, 245] on div at bounding box center [225, 245] width 2 height 0
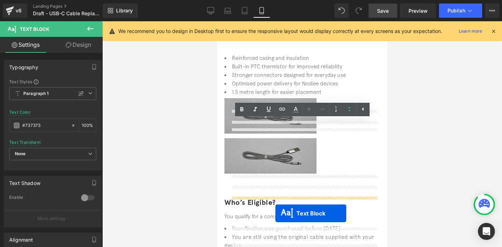
scroll to position [319, 0]
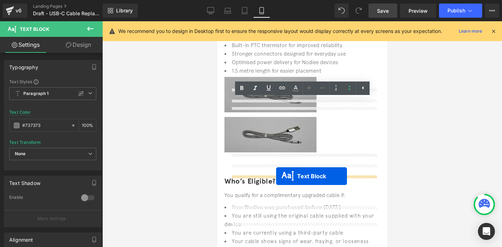
drag, startPoint x: 284, startPoint y: 153, endPoint x: 276, endPoint y: 176, distance: 24.8
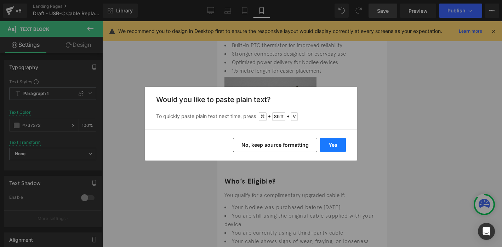
click at [334, 142] on button "Yes" at bounding box center [333, 145] width 26 height 14
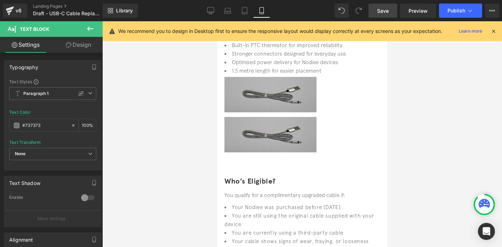
click at [217, 21] on icon at bounding box center [217, 21] width 0 height 0
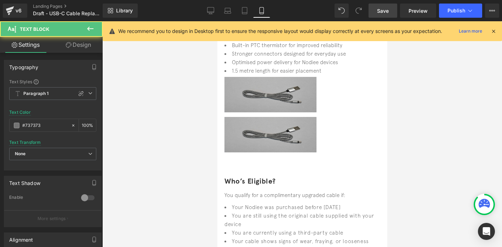
click at [217, 21] on icon at bounding box center [217, 21] width 0 height 0
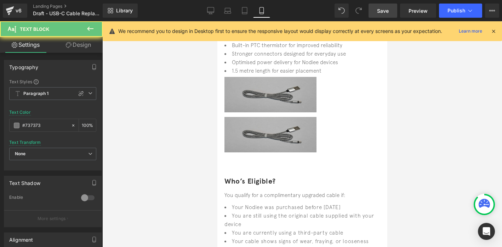
click at [217, 21] on icon at bounding box center [217, 21] width 0 height 0
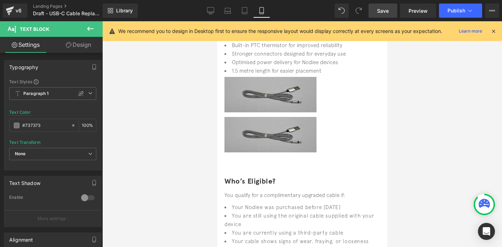
click at [217, 21] on link at bounding box center [217, 21] width 0 height 0
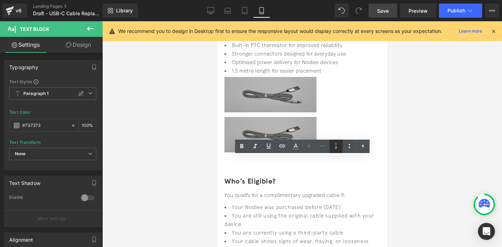
click at [334, 146] on icon at bounding box center [336, 146] width 9 height 9
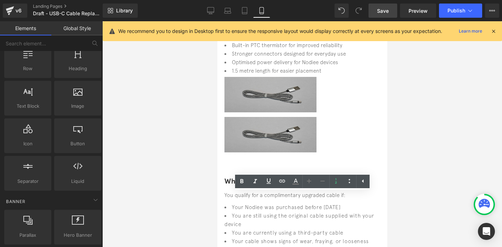
click at [317, 228] on li "You are currently using a third-party cable" at bounding box center [302, 232] width 156 height 9
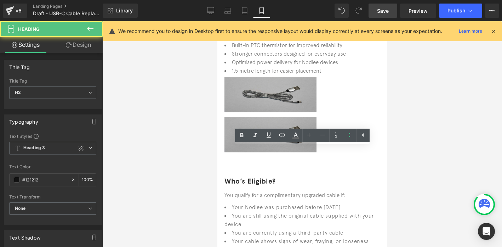
click at [251, 245] on div at bounding box center [302, 246] width 156 height 2
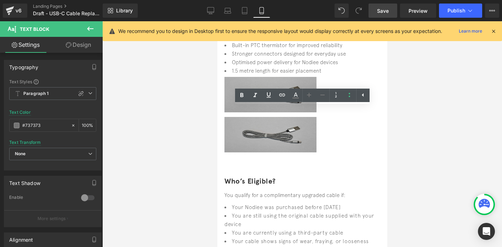
click at [226, 191] on div at bounding box center [225, 191] width 2 height 0
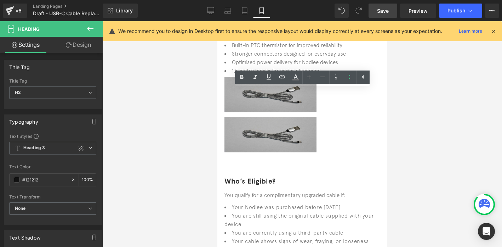
click at [81, 47] on link "Design" at bounding box center [78, 45] width 51 height 16
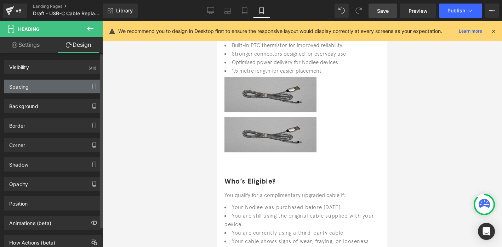
click at [54, 82] on div "Spacing" at bounding box center [52, 86] width 97 height 13
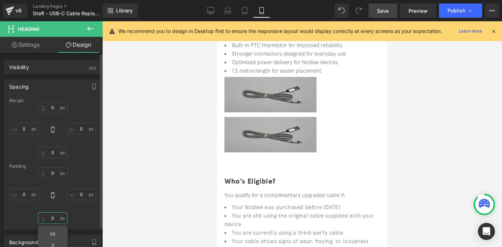
click at [52, 217] on input "0" at bounding box center [53, 218] width 30 height 12
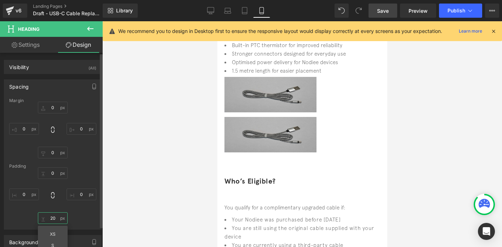
type input "20"
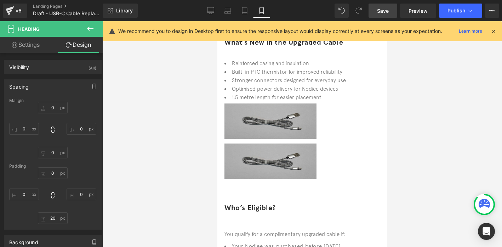
scroll to position [288, 0]
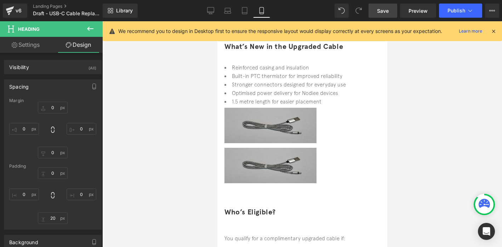
click at [247, 205] on h2 "Who’s Eligible?" at bounding box center [302, 211] width 156 height 13
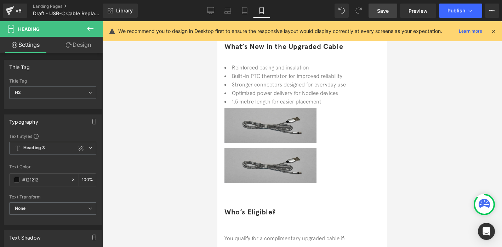
click at [85, 50] on link "Design" at bounding box center [78, 45] width 51 height 16
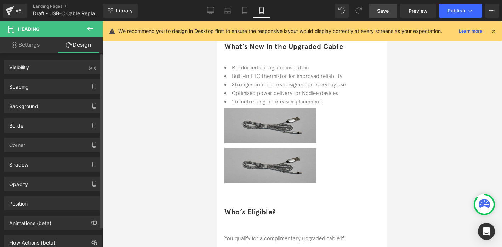
type input "0"
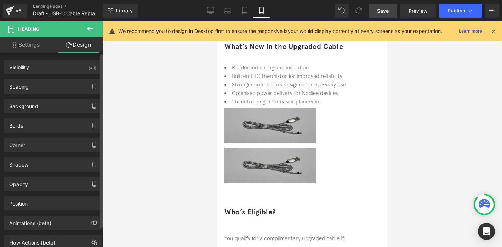
type input "0"
type input "20"
type input "0"
click at [46, 88] on div "Spacing" at bounding box center [52, 86] width 97 height 13
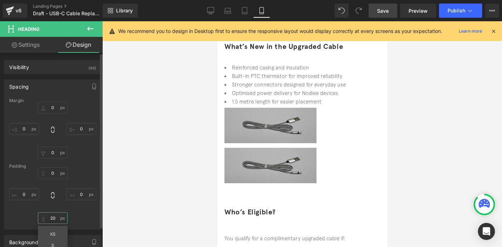
click at [52, 218] on input "20" at bounding box center [53, 218] width 30 height 12
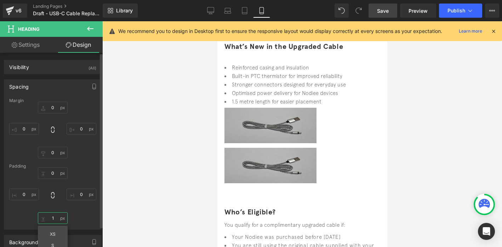
type input "10"
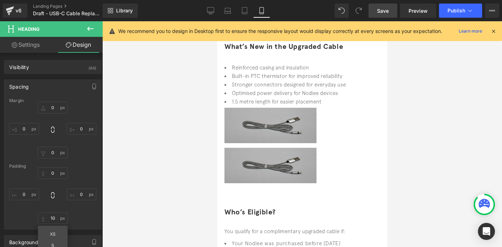
click at [348, 205] on h2 "Who’s Eligible?" at bounding box center [302, 211] width 156 height 13
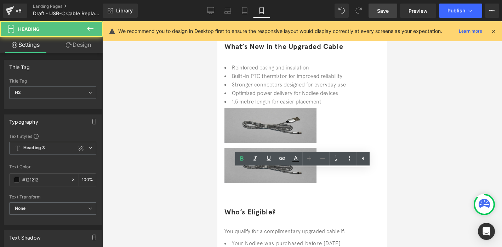
scroll to position [286, 0]
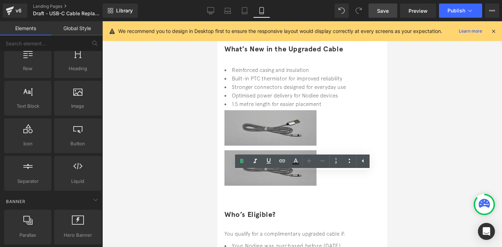
click at [407, 150] on div at bounding box center [302, 134] width 400 height 226
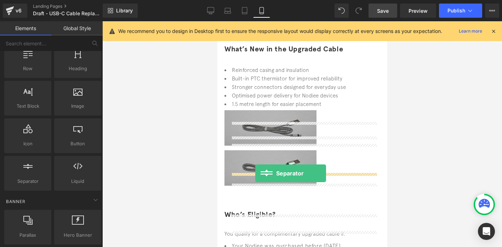
drag, startPoint x: 237, startPoint y: 198, endPoint x: 255, endPoint y: 173, distance: 31.3
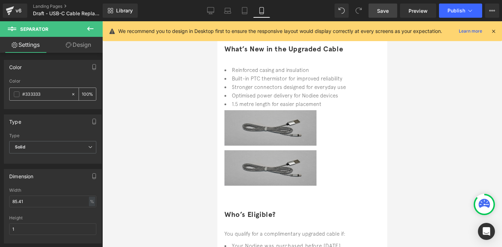
click at [17, 94] on span at bounding box center [17, 94] width 6 height 6
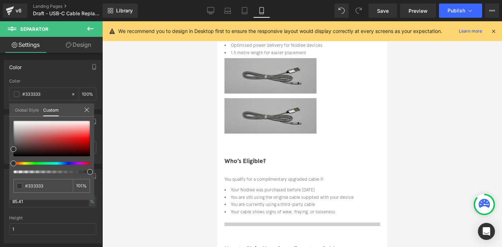
click at [28, 113] on link "Global Style" at bounding box center [27, 109] width 24 height 12
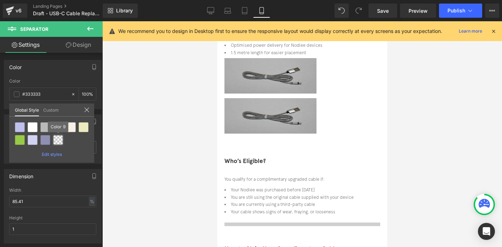
click at [59, 140] on div at bounding box center [58, 140] width 10 height 10
type input "Color 9"
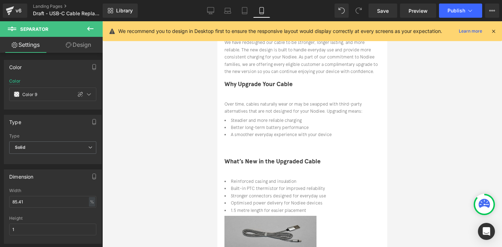
scroll to position [124, 0]
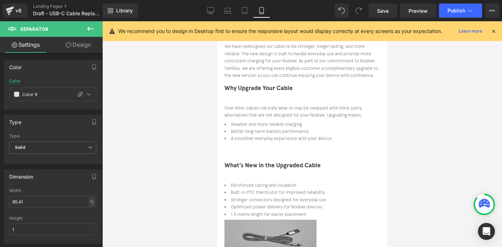
click at [255, 160] on div "What’s New in the Upgraded Cable" at bounding box center [302, 169] width 156 height 18
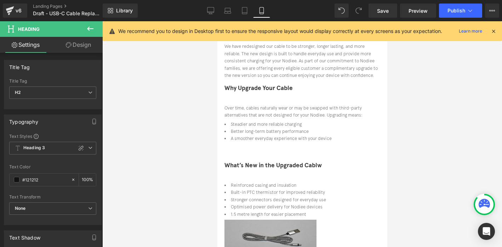
click at [217, 21] on span "Text Block" at bounding box center [217, 21] width 0 height 0
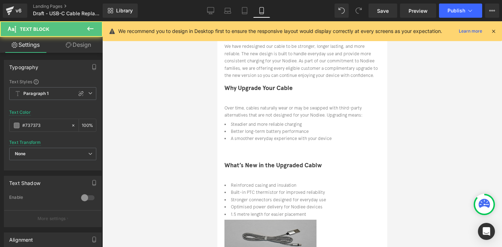
click at [241, 162] on font "What’s New in the Upgraded Cablw" at bounding box center [272, 165] width 97 height 7
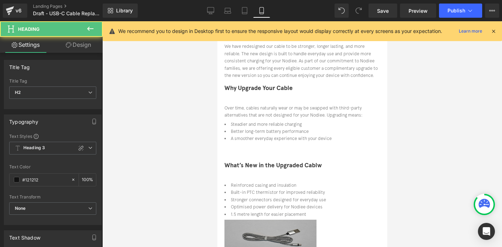
click at [88, 45] on link "Design" at bounding box center [78, 45] width 51 height 16
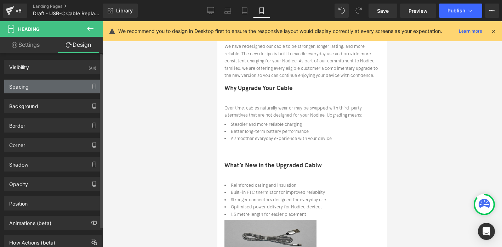
click at [60, 83] on div "Spacing" at bounding box center [52, 86] width 97 height 13
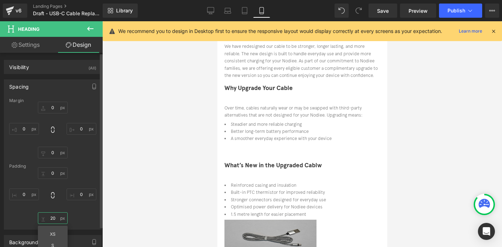
click at [52, 221] on input "20" at bounding box center [53, 218] width 30 height 12
type input "10"
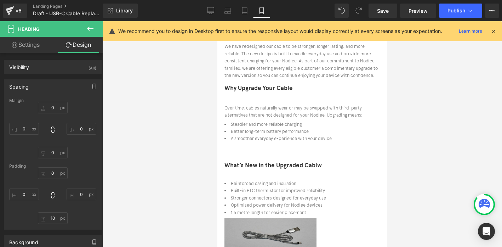
click at [94, 27] on icon at bounding box center [90, 28] width 9 height 9
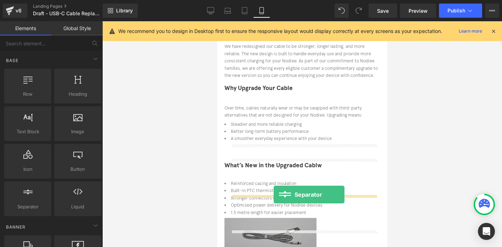
drag, startPoint x: 243, startPoint y: 194, endPoint x: 273, endPoint y: 194, distance: 30.1
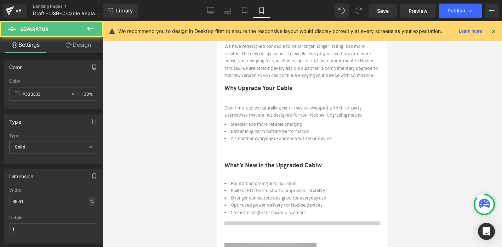
click at [266, 221] on div at bounding box center [302, 223] width 156 height 4
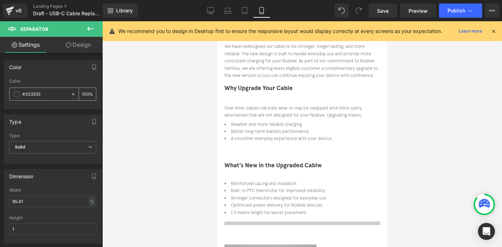
click at [18, 91] on span at bounding box center [17, 94] width 6 height 6
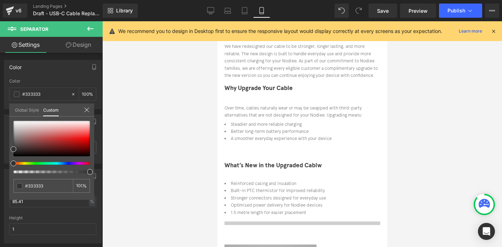
click at [23, 112] on link "Global Style" at bounding box center [27, 109] width 24 height 12
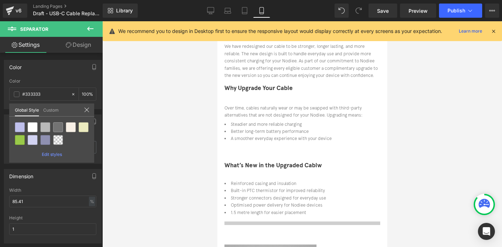
click at [60, 141] on div at bounding box center [58, 140] width 10 height 10
type input "Color 9"
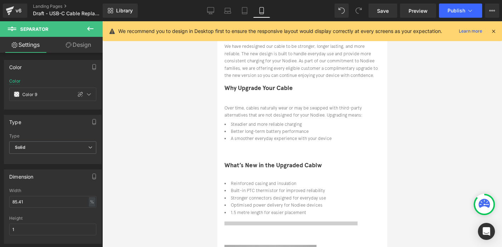
click at [376, 128] on div "Why Upgrade Your Cable Heading Over time, cables naturally wear or may be swapp…" at bounding box center [302, 113] width 156 height 60
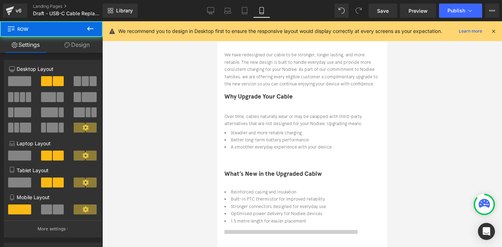
scroll to position [105, 0]
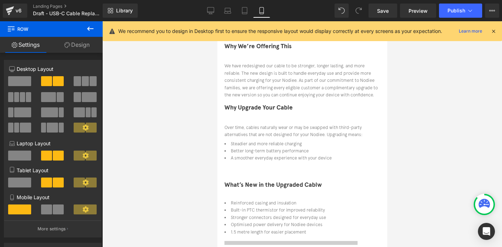
click at [234, 181] on font "What’s New in the Upgraded Cablw" at bounding box center [272, 184] width 97 height 7
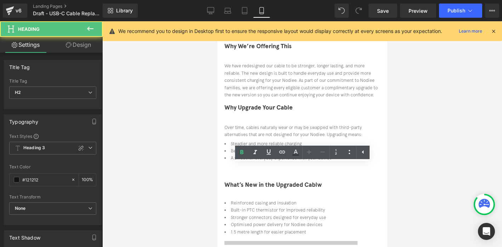
click at [303, 149] on link at bounding box center [309, 152] width 13 height 13
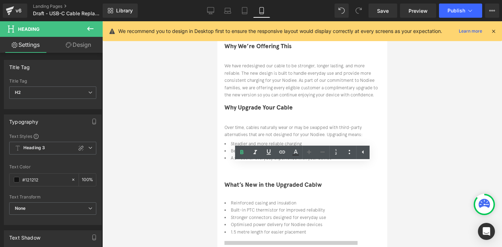
click at [217, 21] on span "Text Block" at bounding box center [217, 21] width 0 height 0
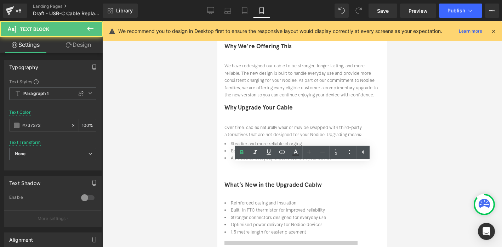
click at [275, 139] on div at bounding box center [302, 140] width 156 height 2
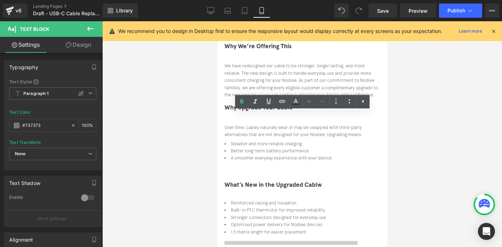
click at [267, 72] on p "We have redesigned our cable to be stronger, longer lasting, and more reliable.…" at bounding box center [302, 80] width 156 height 36
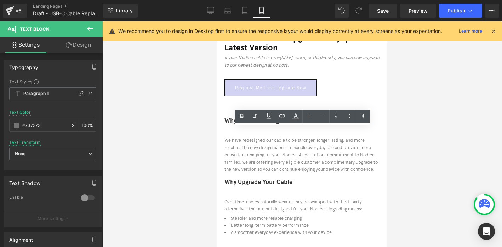
scroll to position [12, 0]
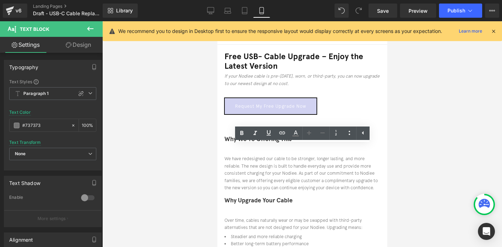
click at [317, 98] on link "Request My Free Upgrade Now" at bounding box center [270, 106] width 92 height 17
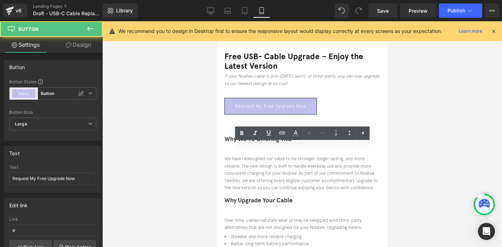
click at [226, 134] on div "Why We’re Offering This Heading We have redesigned our cable to be stronger, lo…" at bounding box center [302, 164] width 156 height 61
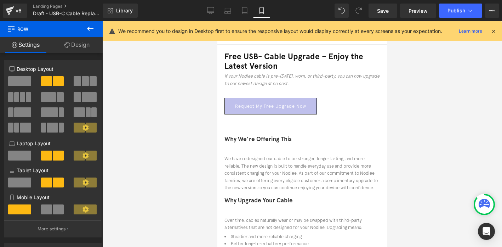
click at [238, 135] on font "Why We’re Offering This" at bounding box center [257, 138] width 67 height 7
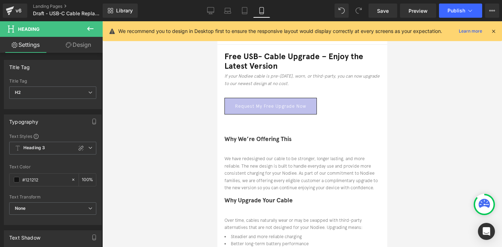
click at [81, 47] on link "Design" at bounding box center [78, 45] width 51 height 16
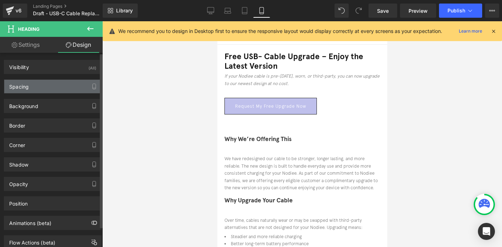
click at [64, 89] on div "Spacing" at bounding box center [52, 86] width 97 height 13
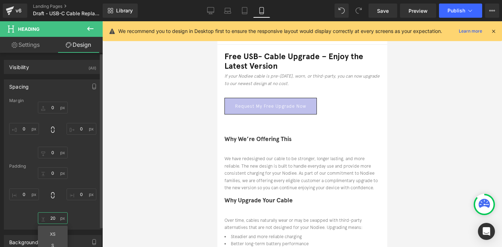
click at [54, 216] on input "20" at bounding box center [53, 218] width 30 height 12
type input "10"
click at [43, 44] on link "Settings" at bounding box center [25, 45] width 51 height 16
type input "100"
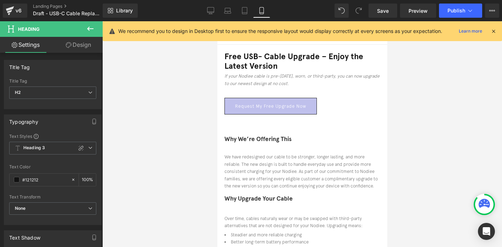
click at [75, 40] on link "Design" at bounding box center [78, 45] width 51 height 16
type input "0"
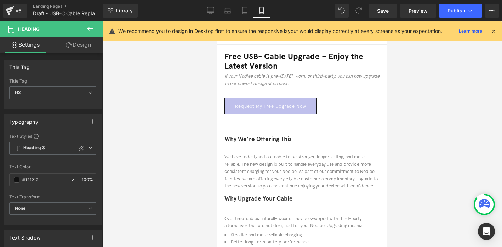
type input "0"
type input "10"
type input "0"
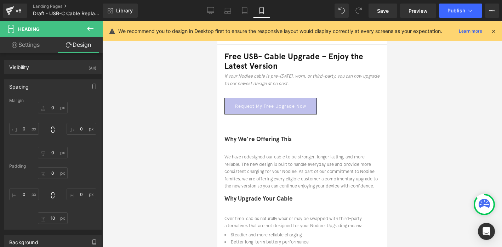
click at [88, 26] on icon at bounding box center [90, 28] width 9 height 9
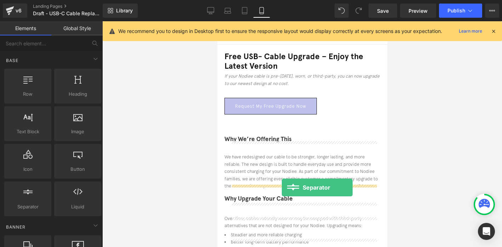
drag, startPoint x: 235, startPoint y: 201, endPoint x: 281, endPoint y: 187, distance: 47.9
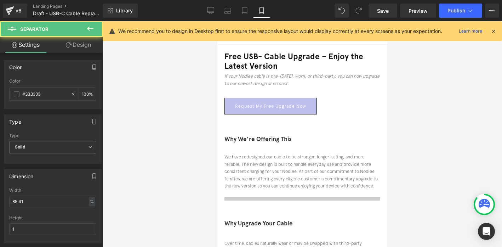
click at [281, 197] on div at bounding box center [302, 199] width 156 height 4
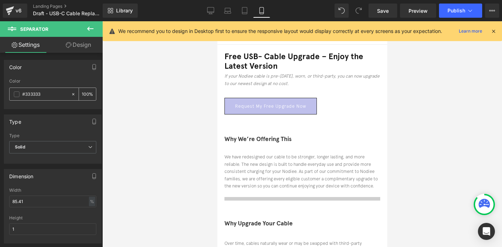
click at [15, 95] on span at bounding box center [17, 94] width 6 height 6
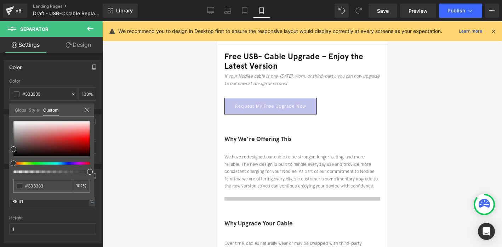
click at [24, 109] on link "Global Style" at bounding box center [27, 109] width 24 height 12
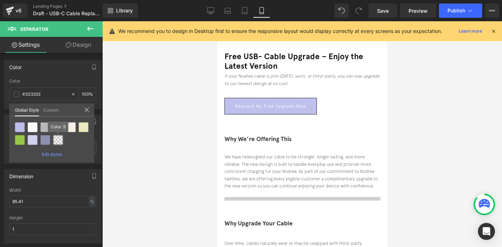
click at [61, 137] on div at bounding box center [58, 140] width 10 height 10
type input "Color 9"
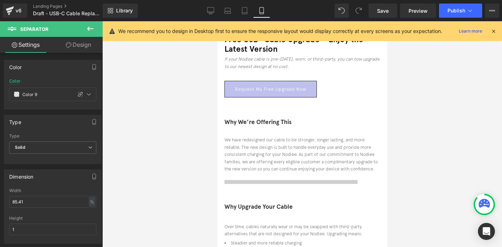
scroll to position [35, 0]
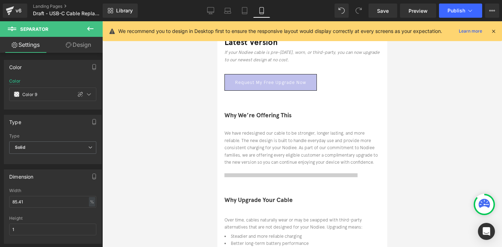
click at [257, 196] on font "Why Upgrade Your Cable" at bounding box center [258, 199] width 68 height 7
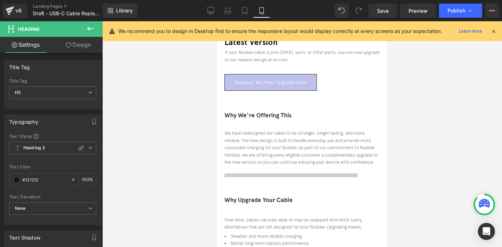
click at [80, 52] on link "Design" at bounding box center [78, 45] width 51 height 16
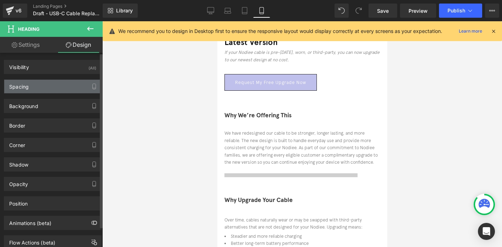
type input "0"
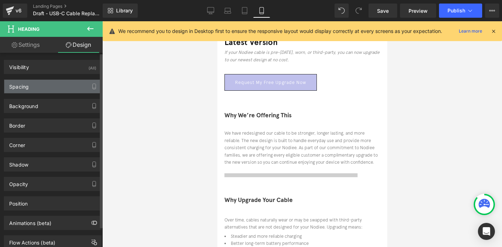
type input "0"
type input "20"
type input "0"
click at [61, 81] on div "Spacing" at bounding box center [52, 86] width 97 height 13
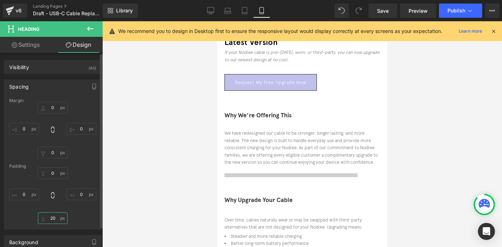
click at [54, 221] on input "20" at bounding box center [53, 218] width 30 height 12
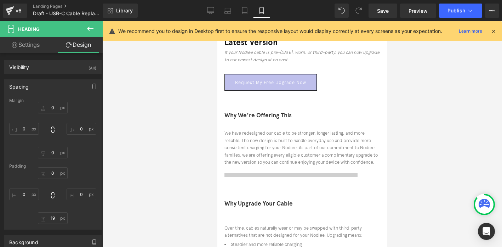
click at [261, 216] on div at bounding box center [302, 217] width 156 height 2
click at [51, 222] on input "19" at bounding box center [53, 218] width 30 height 12
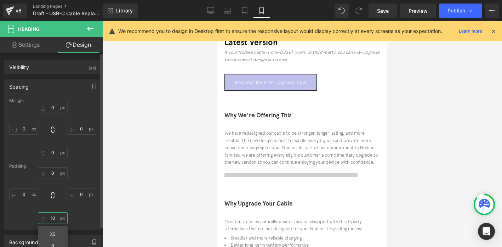
type input "10"
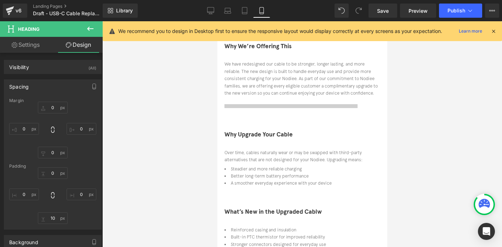
scroll to position [106, 0]
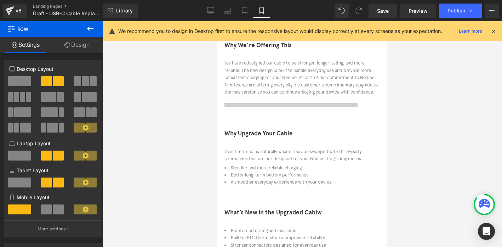
click at [68, 49] on link "Design" at bounding box center [76, 45] width 51 height 16
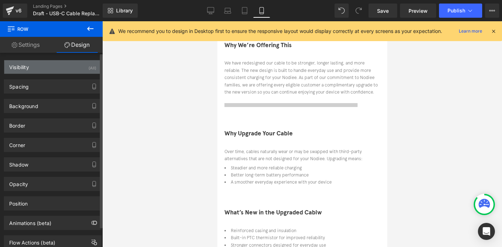
type input "0"
type input "30"
type input "0"
type input "10"
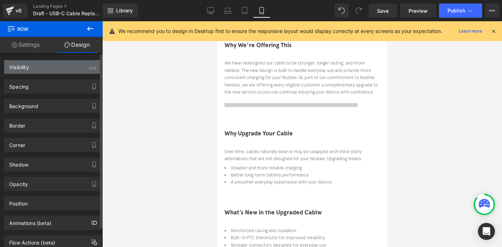
type input "0"
click at [61, 78] on div "Spacing [GEOGRAPHIC_DATA] 0px 0 auto auto 0px 0 auto auto [GEOGRAPHIC_DATA] 30p…" at bounding box center [53, 83] width 106 height 19
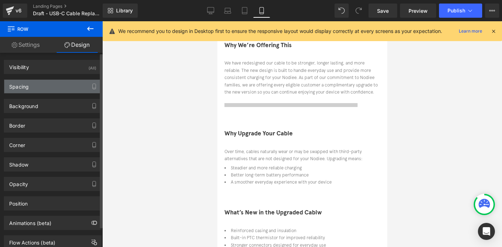
click at [58, 88] on div "Spacing" at bounding box center [52, 86] width 97 height 13
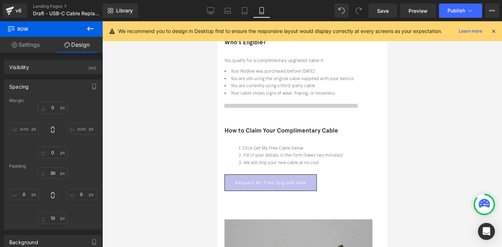
scroll to position [458, 0]
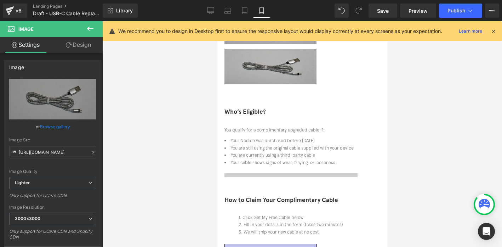
scroll to position [393, 0]
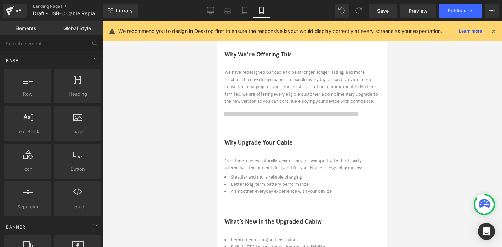
scroll to position [97, 0]
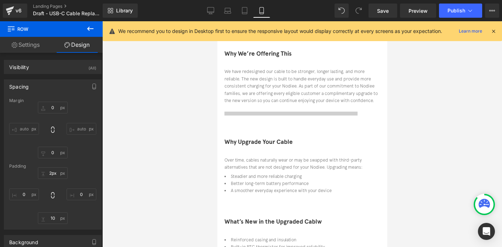
type input "0px"
drag, startPoint x: 267, startPoint y: 167, endPoint x: 267, endPoint y: 154, distance: 13.1
click at [322, 217] on font "What’s New in the Upgraded Cablw" at bounding box center [272, 220] width 97 height 7
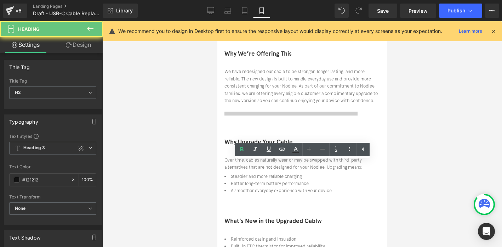
click at [327, 216] on h2 "What’s New in the Upgraded Cablw" at bounding box center [302, 221] width 156 height 11
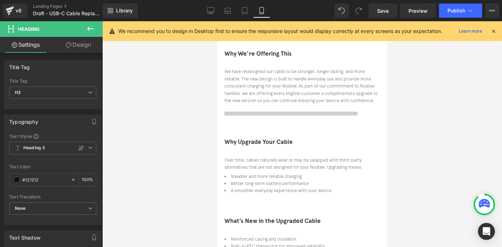
click at [371, 153] on div at bounding box center [302, 155] width 156 height 4
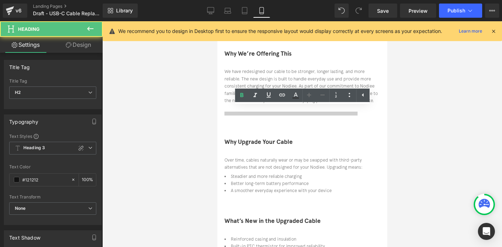
click at [414, 107] on div at bounding box center [302, 134] width 400 height 226
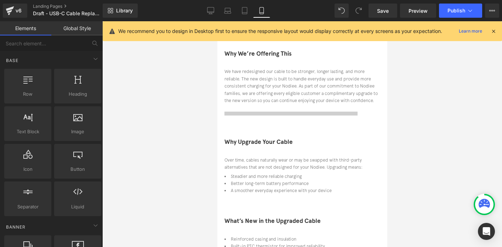
click at [272, 135] on div at bounding box center [302, 136] width 156 height 2
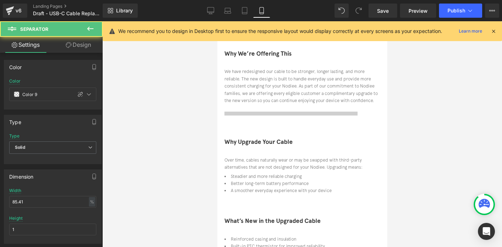
click at [272, 138] on font "Why Upgrade Your Cable" at bounding box center [258, 141] width 68 height 7
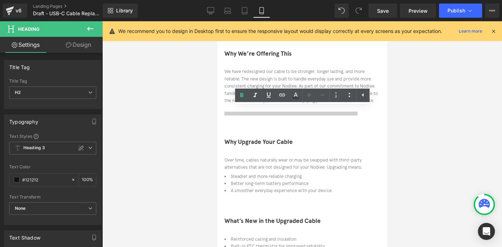
click at [441, 117] on div at bounding box center [302, 134] width 400 height 226
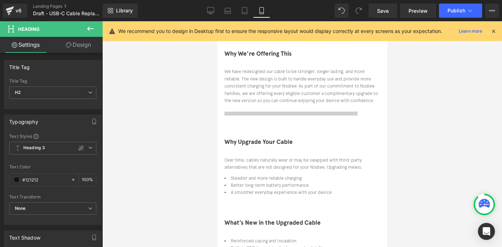
click at [217, 21] on icon at bounding box center [217, 21] width 0 height 0
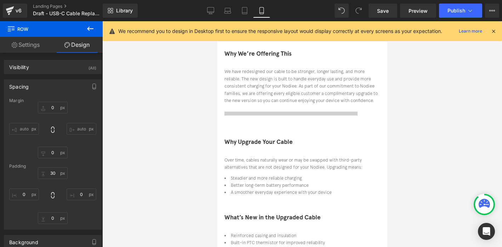
click at [217, 21] on span at bounding box center [217, 21] width 0 height 0
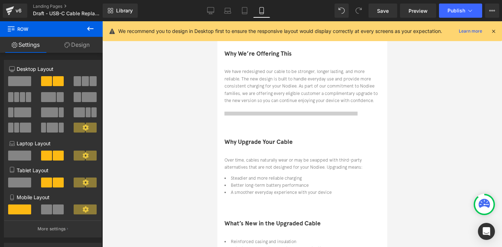
drag, startPoint x: 348, startPoint y: 158, endPoint x: 348, endPoint y: 164, distance: 6.0
click at [402, 151] on div at bounding box center [302, 134] width 400 height 226
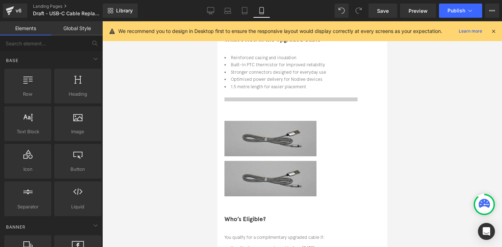
scroll to position [294, 0]
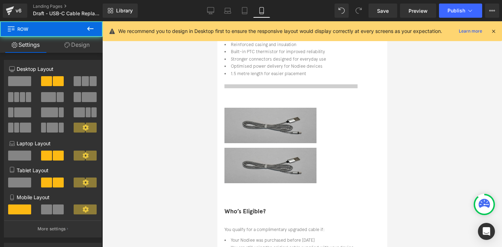
drag, startPoint x: 275, startPoint y: 101, endPoint x: 276, endPoint y: 95, distance: 5.5
click at [276, 95] on div "Free USB- Cable Upgrade – Enjoy the Latest Version Heading If your Nodiee cable…" at bounding box center [302, 95] width 156 height 653
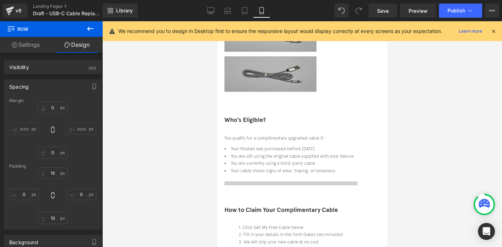
scroll to position [391, 0]
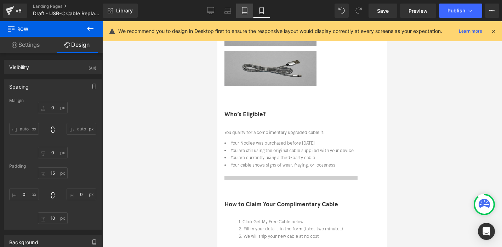
click at [243, 5] on link "Tablet" at bounding box center [244, 11] width 17 height 14
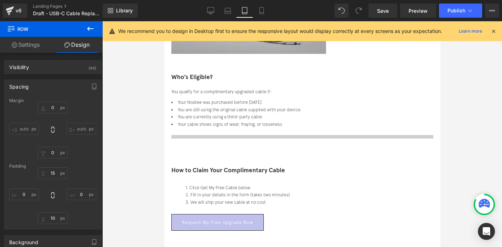
type input "0"
type input "30"
type input "0"
type input "10"
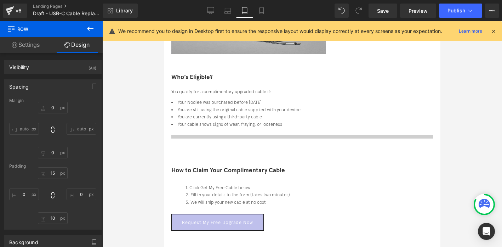
type input "0"
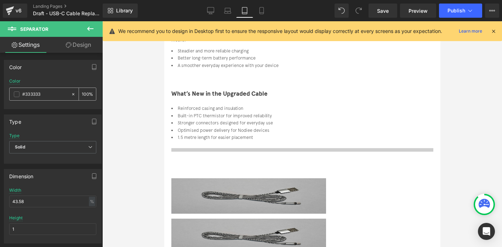
click at [17, 96] on span at bounding box center [17, 94] width 6 height 6
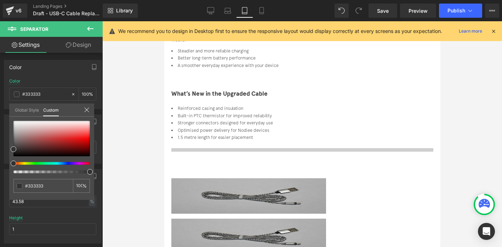
click at [29, 111] on link "Global Style" at bounding box center [27, 109] width 24 height 12
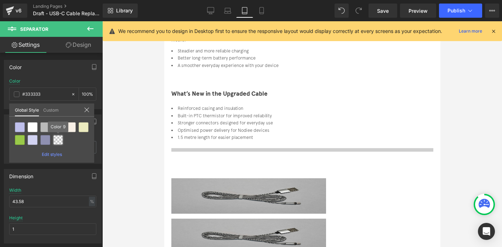
click at [59, 142] on div at bounding box center [58, 140] width 10 height 10
type input "Color 9"
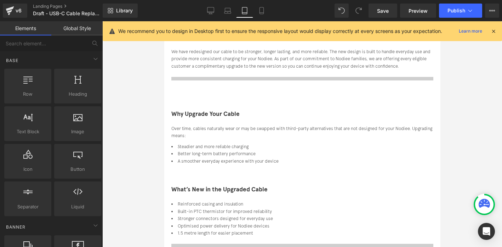
scroll to position [93, 0]
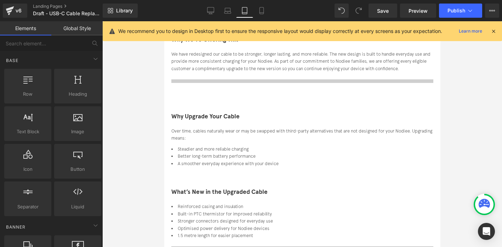
click at [315, 246] on hr at bounding box center [302, 248] width 262 height 4
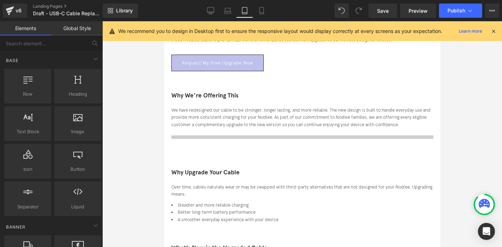
scroll to position [33, 0]
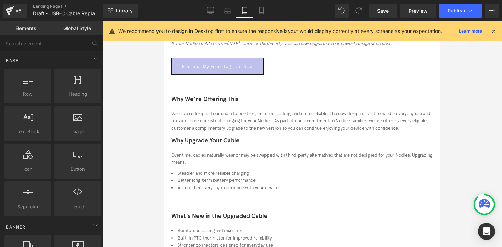
drag, startPoint x: 461, startPoint y: 198, endPoint x: 297, endPoint y: 177, distance: 165.7
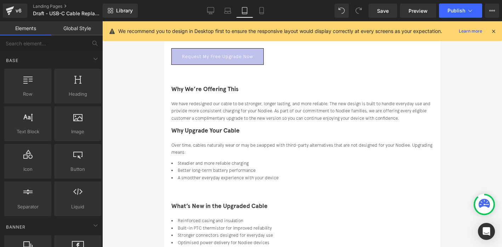
scroll to position [0, 0]
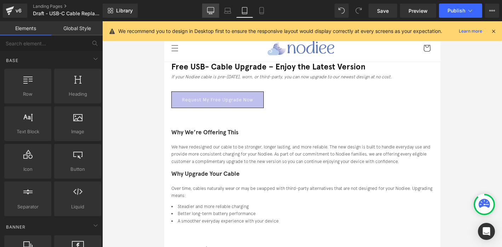
click at [214, 11] on icon at bounding box center [210, 10] width 7 height 7
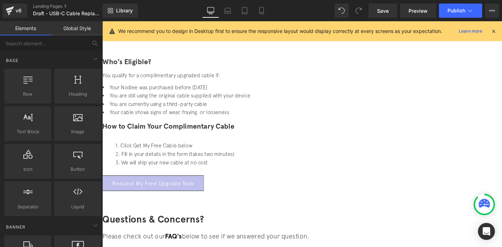
scroll to position [375, 0]
click at [227, 7] on icon at bounding box center [227, 10] width 7 height 7
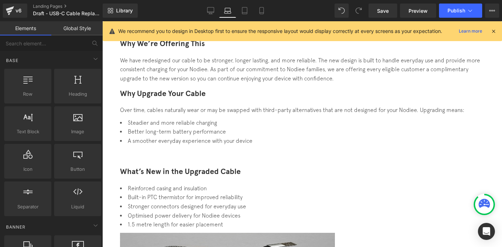
scroll to position [0, 0]
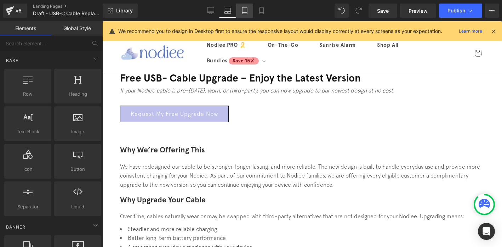
click at [245, 12] on icon at bounding box center [244, 10] width 7 height 7
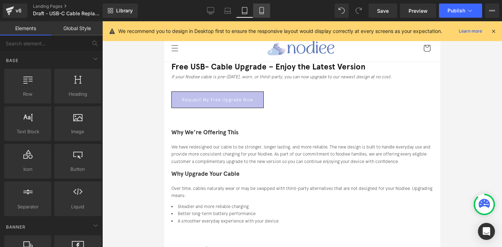
click at [261, 9] on icon at bounding box center [261, 10] width 7 height 7
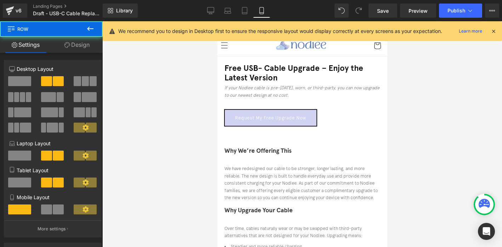
drag, startPoint x: 270, startPoint y: 129, endPoint x: 271, endPoint y: 116, distance: 13.2
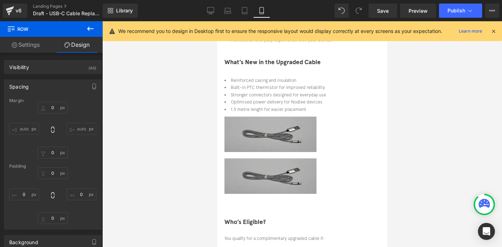
scroll to position [224, 0]
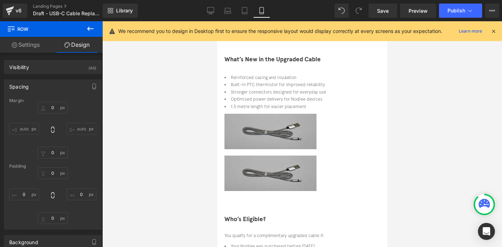
click at [304, 112] on div at bounding box center [302, 113] width 156 height 2
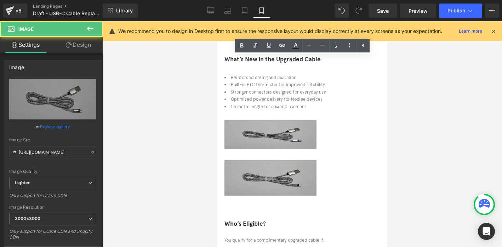
drag, startPoint x: 338, startPoint y: 70, endPoint x: 338, endPoint y: 76, distance: 6.0
click at [338, 114] on div "Image" at bounding box center [302, 137] width 156 height 46
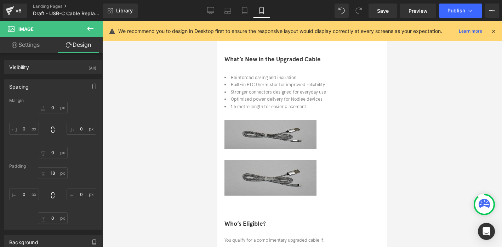
type input "0"
type input "13.8445"
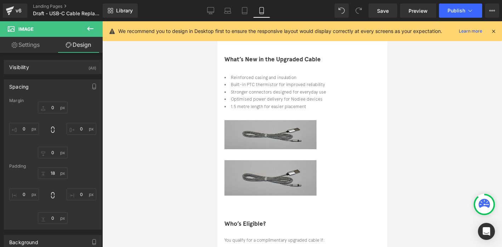
type input "0"
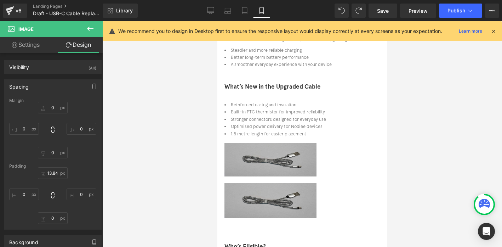
scroll to position [191, 0]
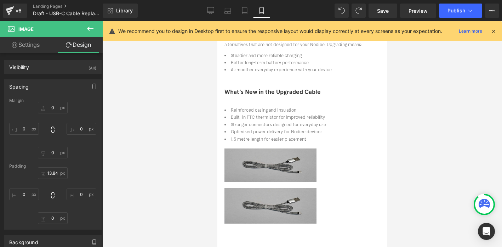
click at [332, 114] on li "Built-in PTC thermistor for improved reliability" at bounding box center [302, 117] width 156 height 7
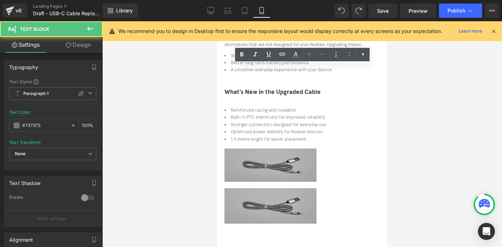
drag, startPoint x: 311, startPoint y: 102, endPoint x: 311, endPoint y: 106, distance: 4.6
click at [311, 106] on div "What’s New in the Upgraded Cable Heading Reinforced casing and insulation Built…" at bounding box center [302, 161] width 156 height 160
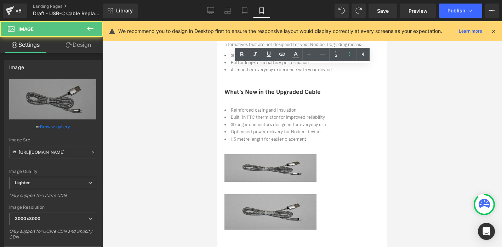
drag, startPoint x: 372, startPoint y: 102, endPoint x: 372, endPoint y: 108, distance: 6.0
click at [372, 185] on div at bounding box center [302, 189] width 156 height 8
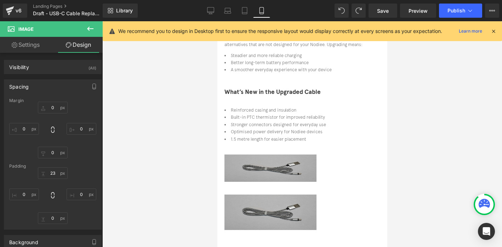
click at [316, 194] on img at bounding box center [270, 211] width 92 height 35
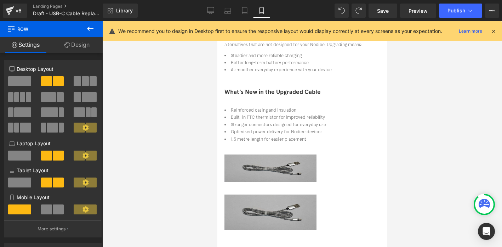
drag, startPoint x: 309, startPoint y: 173, endPoint x: 310, endPoint y: 159, distance: 14.2
click at [310, 159] on div "What’s New in the Upgraded Cable Heading Reinforced casing and insulation Built…" at bounding box center [302, 162] width 156 height 162
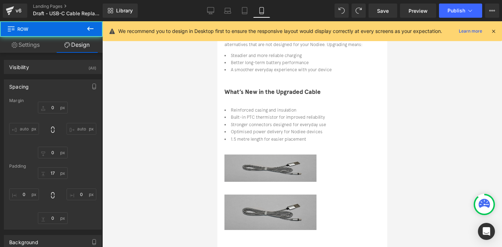
type input "0"
type input "17"
type input "0"
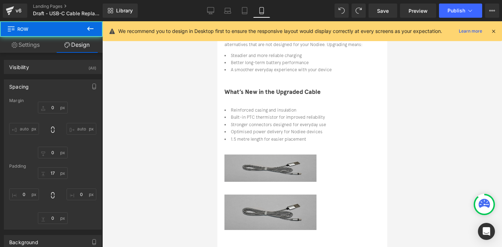
type input "0"
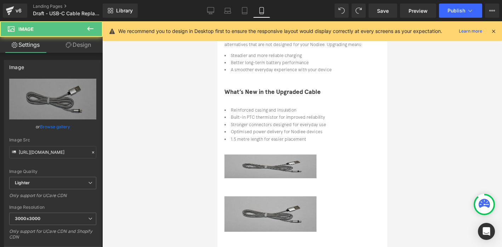
click at [300, 146] on div "Image Image" at bounding box center [302, 192] width 156 height 92
click at [300, 196] on img at bounding box center [270, 213] width 92 height 35
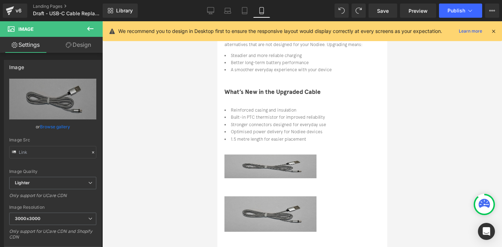
type input "[URL][DOMAIN_NAME]"
click at [379, 138] on div "What’s New in the Upgraded Cable Heading Reinforced casing and insulation Built…" at bounding box center [302, 163] width 156 height 165
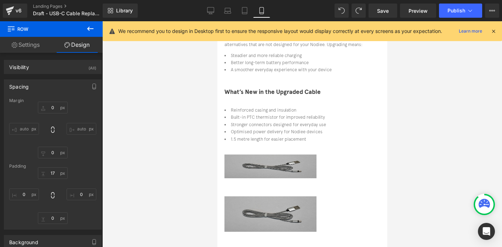
type input "0"
type input "17"
type input "0"
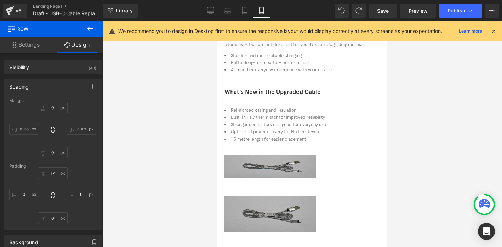
type input "0"
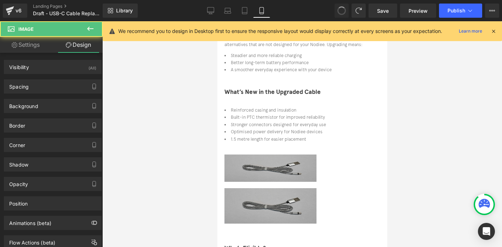
click at [316, 146] on img at bounding box center [270, 163] width 92 height 35
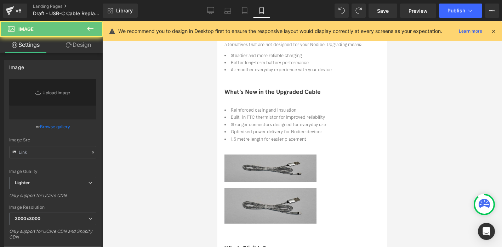
click at [298, 186] on div at bounding box center [302, 187] width 156 height 2
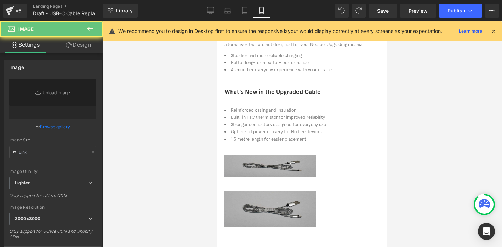
drag, startPoint x: 298, startPoint y: 136, endPoint x: 298, endPoint y: 142, distance: 5.7
click at [298, 146] on div "Image Image" at bounding box center [302, 189] width 156 height 87
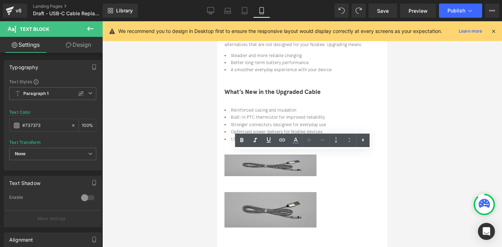
scroll to position [239, 0]
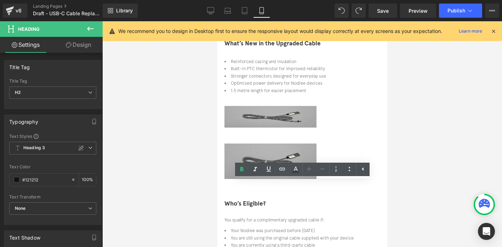
click at [224, 144] on div "Free USB- Cable Upgrade – Enjoy the Latest Version Heading If your Nodiee cable…" at bounding box center [302, 96] width 170 height 559
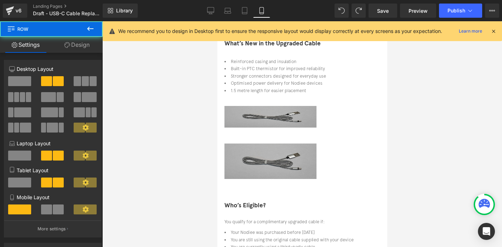
drag, startPoint x: 278, startPoint y: 128, endPoint x: 270, endPoint y: 184, distance: 55.9
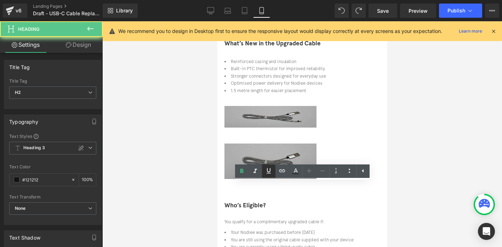
click at [0, 0] on link at bounding box center [0, 0] width 0 height 0
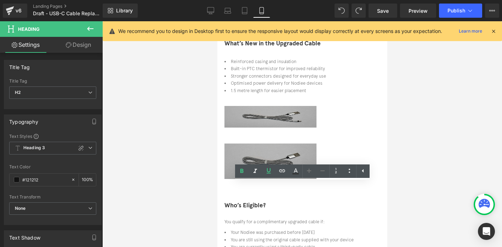
click at [261, 229] on li "Your Nodiee was purchased before [DATE]" at bounding box center [302, 232] width 156 height 7
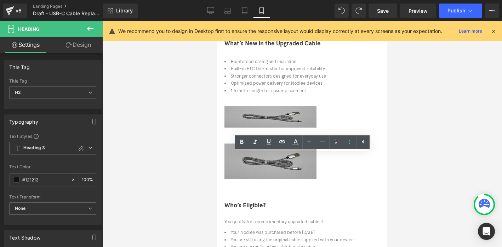
drag, startPoint x: 325, startPoint y: 183, endPoint x: 325, endPoint y: 190, distance: 6.7
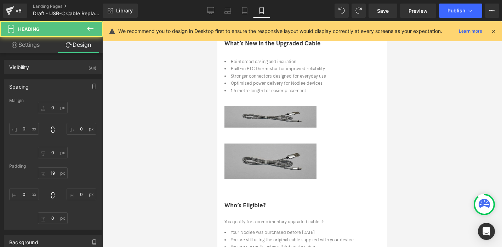
click at [407, 156] on div at bounding box center [302, 134] width 400 height 226
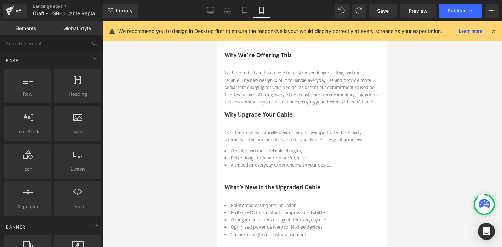
scroll to position [96, 0]
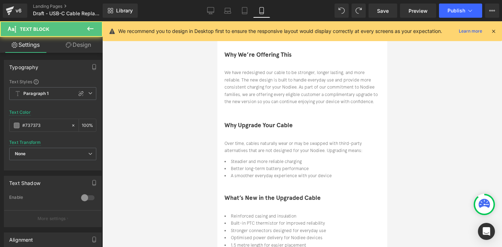
drag, startPoint x: 260, startPoint y: 89, endPoint x: 260, endPoint y: 96, distance: 6.4
click at [260, 114] on div at bounding box center [302, 117] width 156 height 6
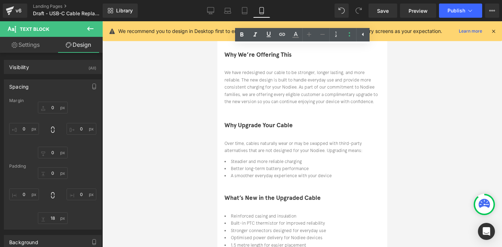
click at [217, 21] on span "Text Block" at bounding box center [217, 21] width 0 height 0
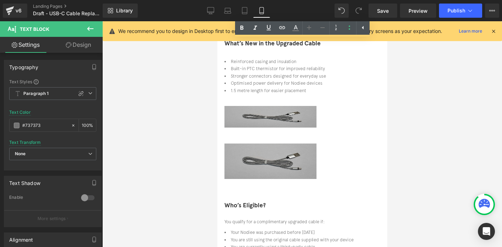
scroll to position [260, 0]
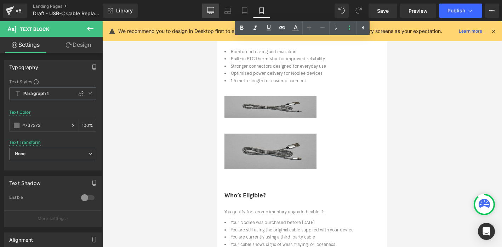
click at [216, 10] on link "Desktop" at bounding box center [210, 11] width 17 height 14
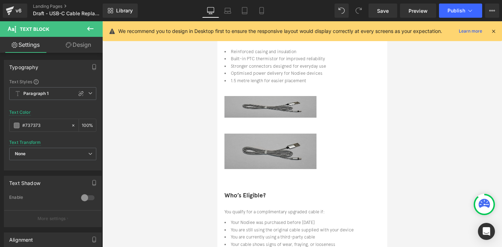
type input "#121212"
type input "75"
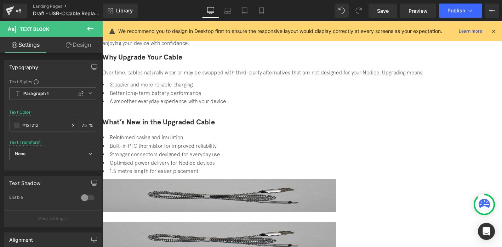
scroll to position [135, 0]
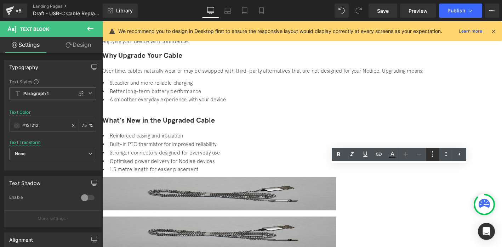
click at [438, 153] on link at bounding box center [432, 154] width 13 height 13
click at [270, 166] on li "Optimised power delivery for Nodiee devices" at bounding box center [314, 170] width 425 height 9
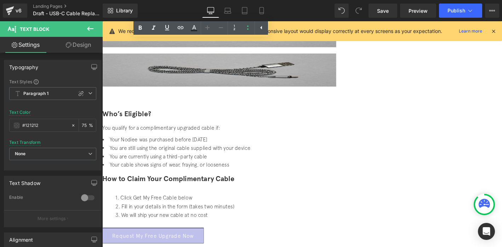
scroll to position [196, 0]
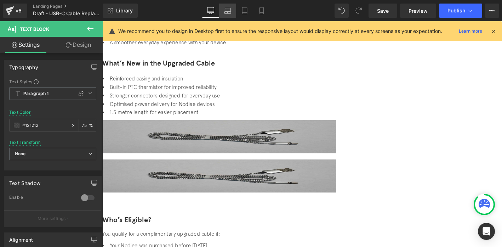
click at [231, 8] on icon at bounding box center [227, 10] width 7 height 7
type input "75"
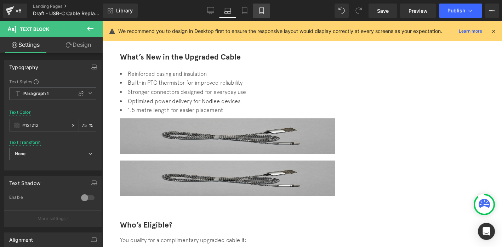
click at [261, 11] on icon at bounding box center [261, 10] width 7 height 7
type input "#737373"
type input "100"
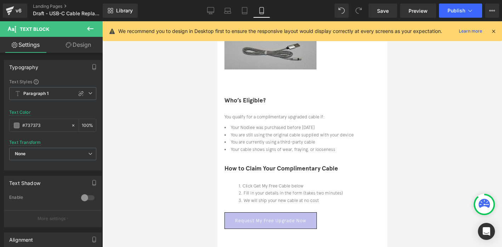
scroll to position [355, 0]
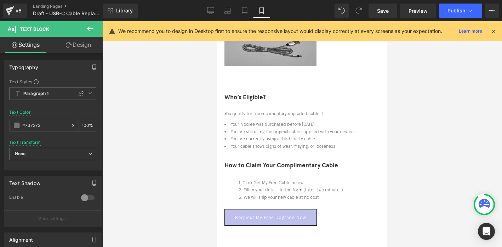
click at [266, 205] on div at bounding box center [302, 206] width 156 height 2
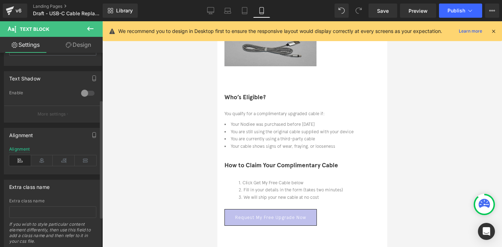
scroll to position [126, 0]
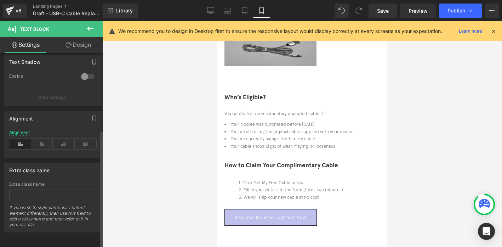
click at [21, 139] on icon at bounding box center [20, 144] width 22 height 11
click at [41, 139] on icon at bounding box center [42, 144] width 22 height 11
click at [22, 139] on icon at bounding box center [20, 144] width 22 height 11
click at [79, 41] on link "Design" at bounding box center [78, 45] width 51 height 16
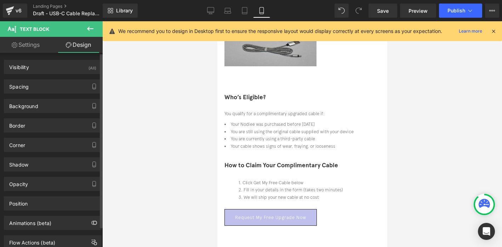
type input "0"
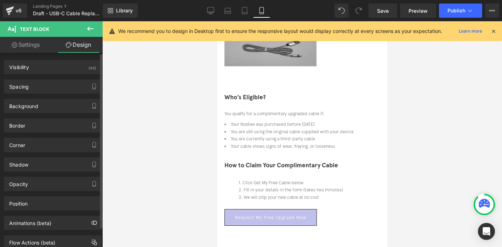
type input "0"
click at [47, 90] on div "Spacing" at bounding box center [52, 86] width 97 height 13
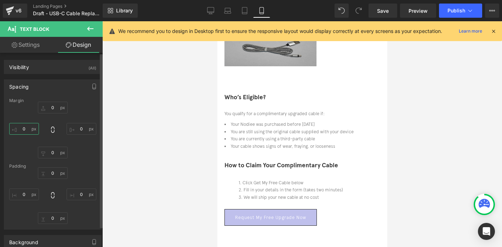
click at [24, 129] on input "0" at bounding box center [24, 129] width 30 height 12
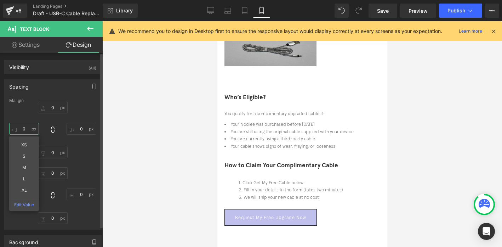
click at [24, 129] on input "0" at bounding box center [24, 129] width 30 height 12
type input "-40"
click at [388, 137] on div at bounding box center [302, 134] width 400 height 226
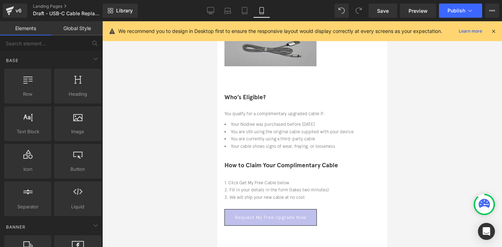
click at [388, 137] on div at bounding box center [302, 134] width 400 height 226
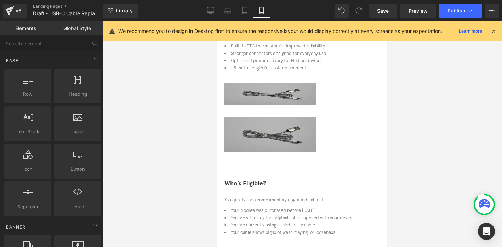
scroll to position [283, 0]
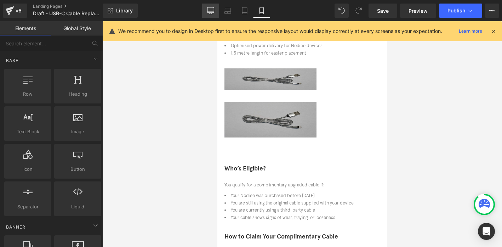
click at [210, 11] on icon at bounding box center [210, 10] width 7 height 7
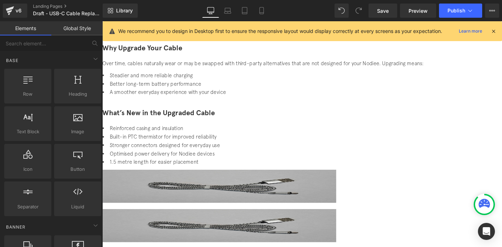
scroll to position [146, 0]
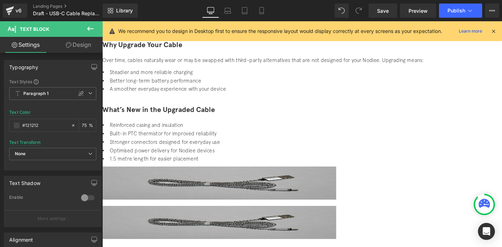
click at [64, 44] on link "Design" at bounding box center [78, 45] width 51 height 16
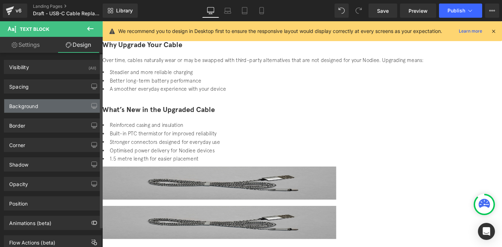
type input "0"
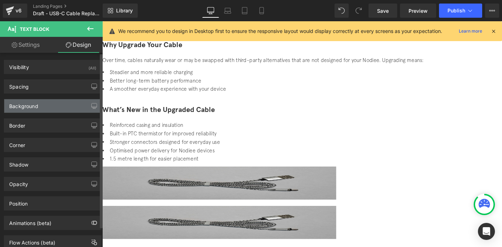
type input "0"
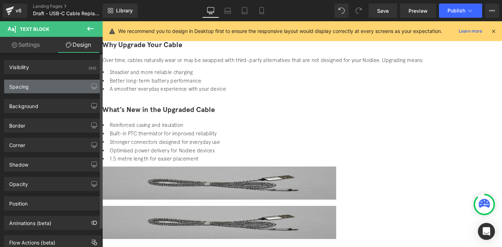
click at [27, 88] on div "Spacing" at bounding box center [18, 85] width 19 height 10
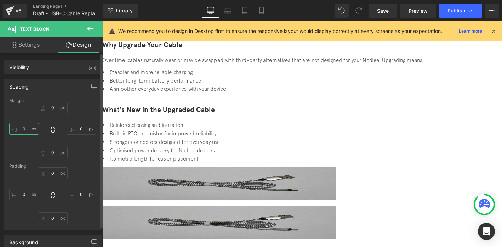
click at [23, 126] on input "0" at bounding box center [24, 129] width 30 height 12
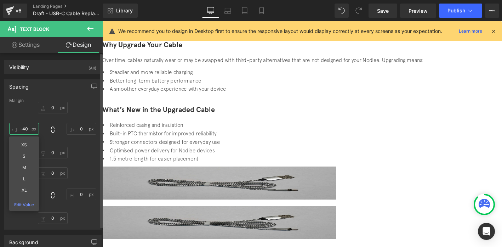
type input "-40"
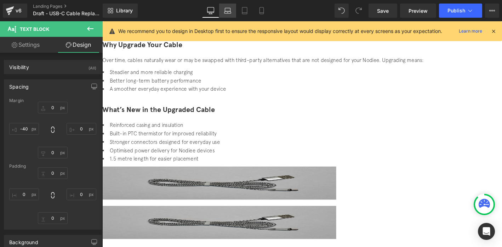
click at [228, 10] on icon at bounding box center [227, 10] width 7 height 7
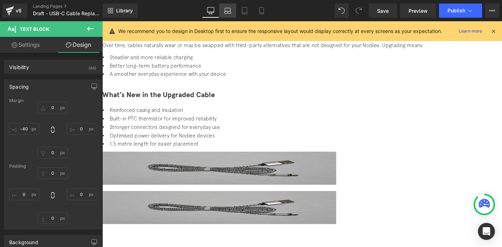
type input "0"
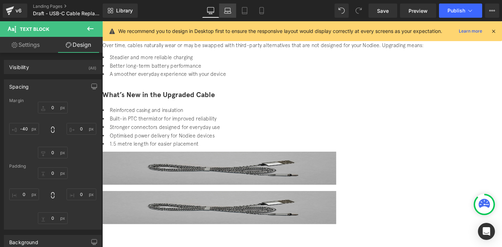
type input "0"
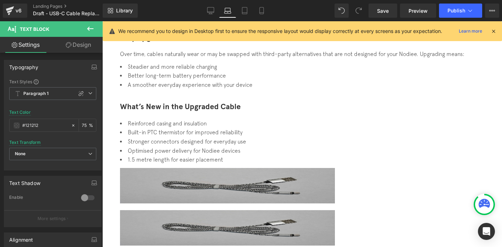
click at [81, 46] on link "Design" at bounding box center [78, 45] width 51 height 16
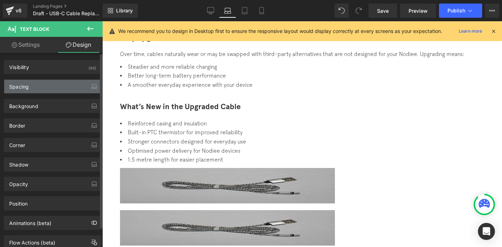
type input "0"
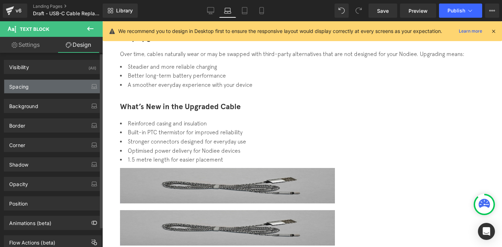
type input "0"
click at [33, 90] on div "Spacing" at bounding box center [52, 86] width 97 height 13
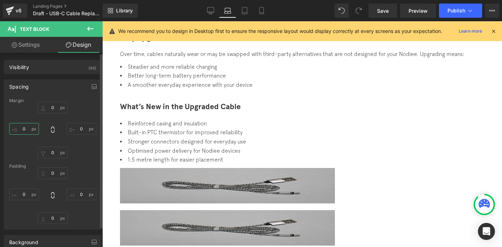
click at [23, 130] on input "0" at bounding box center [24, 129] width 30 height 12
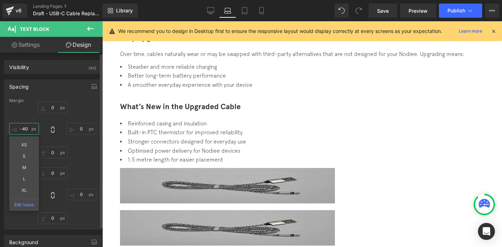
type input "-40"
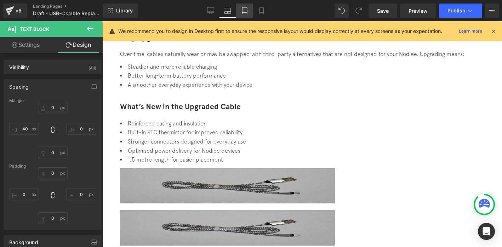
click at [245, 13] on icon at bounding box center [244, 13] width 5 height 0
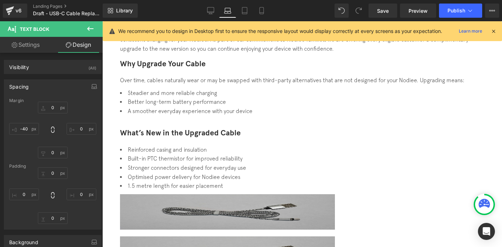
type input "0"
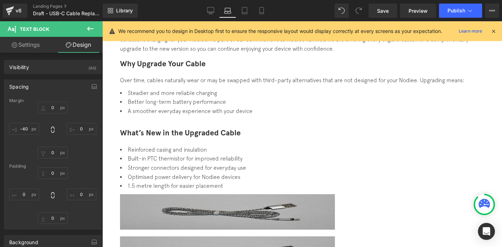
type input "0"
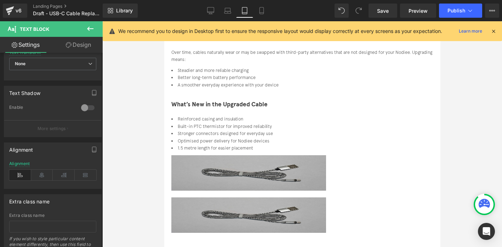
scroll to position [43, 0]
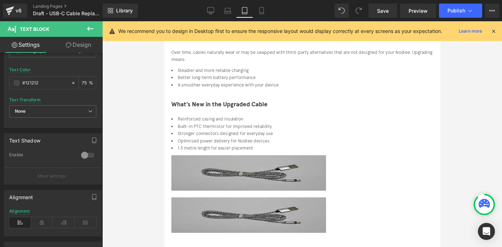
click at [83, 43] on link "Design" at bounding box center [78, 45] width 51 height 16
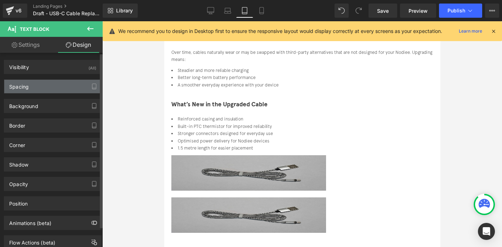
click at [39, 87] on div "Spacing" at bounding box center [52, 86] width 97 height 13
type input "0"
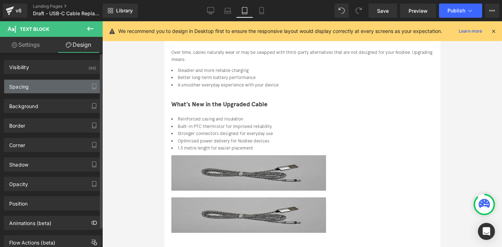
type input "0"
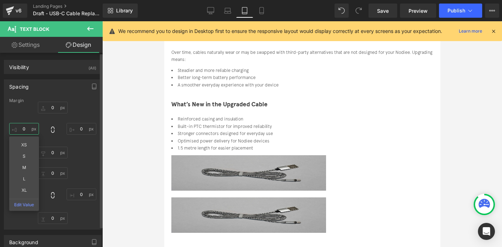
click at [23, 134] on input "0" at bounding box center [24, 129] width 30 height 12
type input "-40"
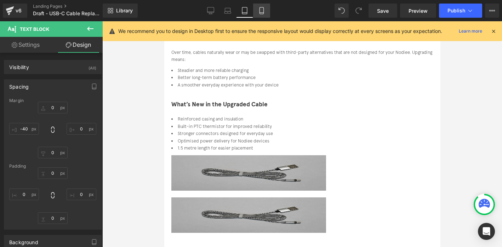
click at [262, 12] on icon at bounding box center [261, 10] width 7 height 7
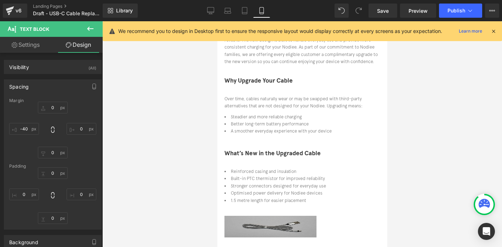
type input "0"
type input "-40"
type input "0"
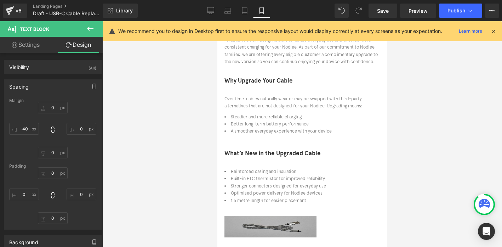
type input "0"
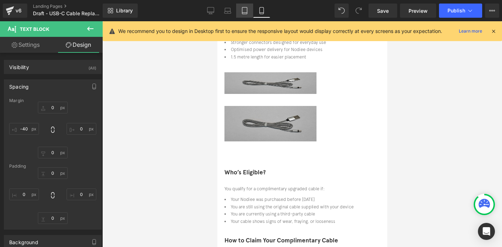
click at [243, 13] on icon at bounding box center [244, 13] width 5 height 0
type input "0"
type input "-40"
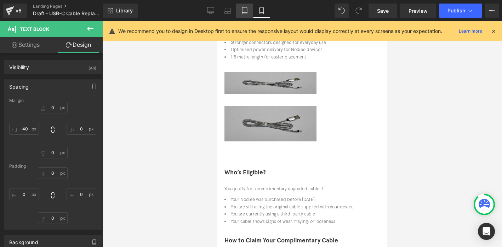
type input "0"
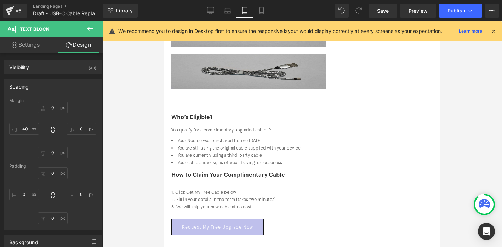
scroll to position [136, 0]
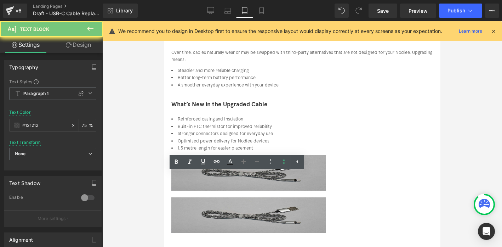
copy li "You are still using the original cable supplied with your device"
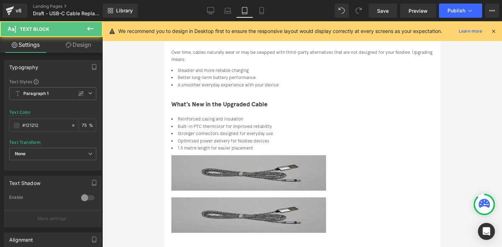
copy ul "Your Nodiee was purchased before [DATE] You are still using the original cable …"
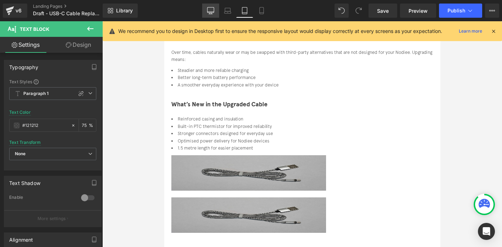
click at [208, 12] on icon at bounding box center [211, 12] width 7 height 0
type input "75"
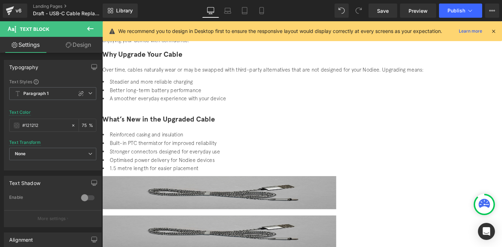
scroll to position [147, 0]
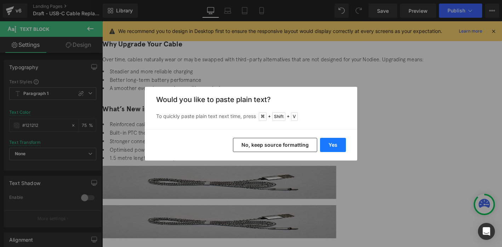
click at [335, 147] on button "Yes" at bounding box center [333, 145] width 26 height 14
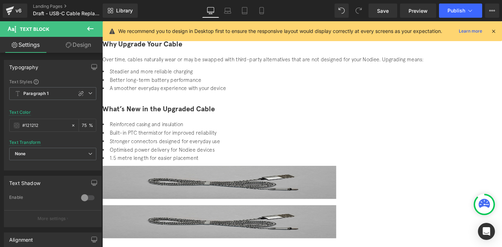
scroll to position [198, 0]
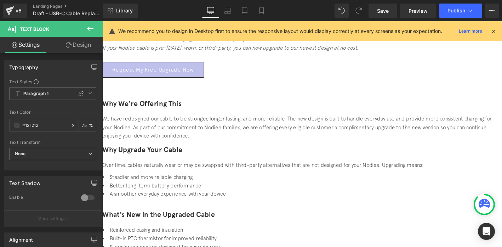
scroll to position [0, 0]
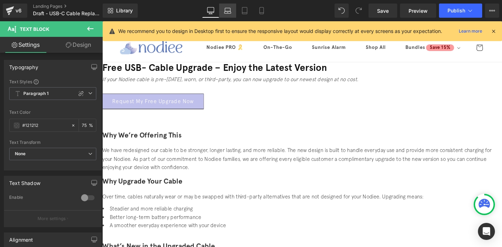
click at [228, 10] on icon at bounding box center [227, 10] width 7 height 7
type input "75"
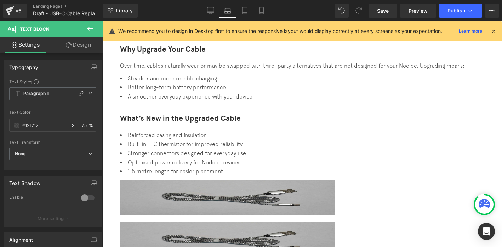
scroll to position [153, 0]
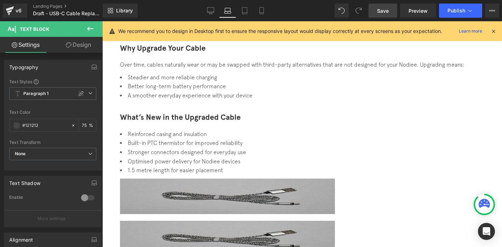
click at [389, 10] on span "Save" at bounding box center [383, 10] width 12 height 7
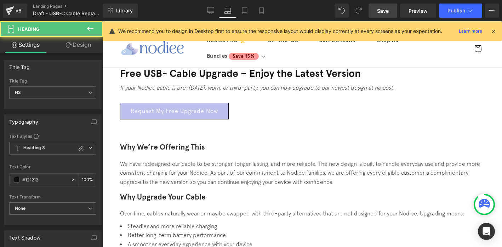
scroll to position [0, 0]
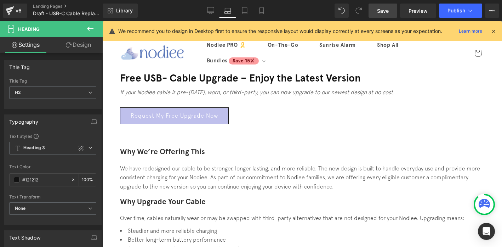
click at [166, 154] on font "Why We’re Offering This" at bounding box center [162, 151] width 85 height 9
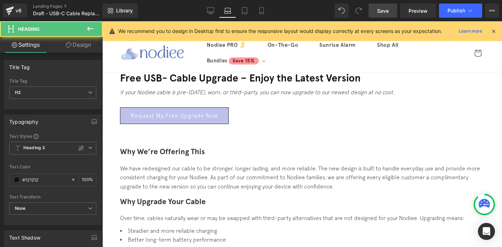
click at [80, 42] on link "Design" at bounding box center [78, 45] width 51 height 16
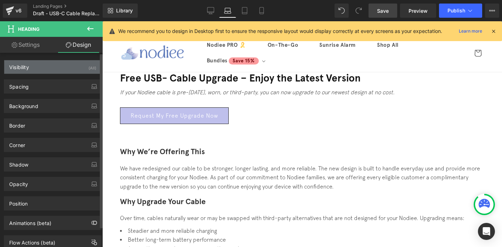
click at [71, 66] on div "Visibility (All)" at bounding box center [52, 66] width 97 height 13
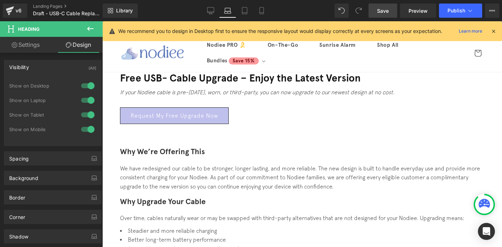
click at [85, 46] on link "Design" at bounding box center [78, 45] width 51 height 16
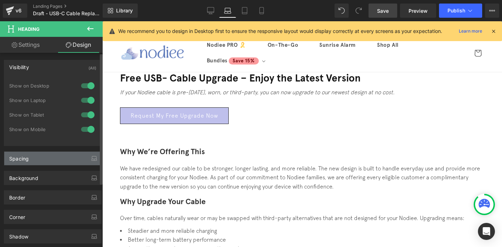
click at [37, 159] on div "Spacing" at bounding box center [52, 158] width 97 height 13
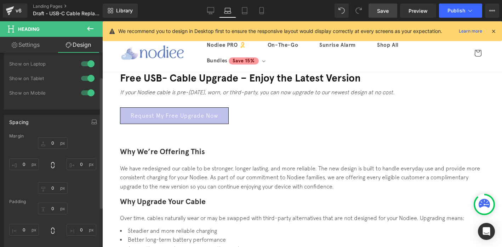
scroll to position [37, 0]
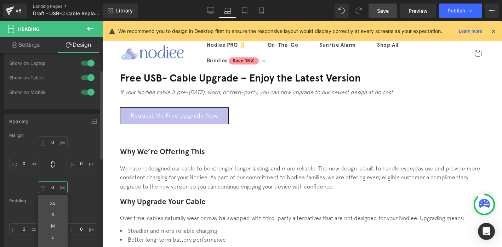
click at [49, 193] on input "0" at bounding box center [53, 187] width 30 height 12
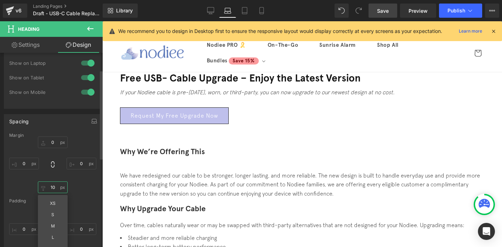
type input "10"
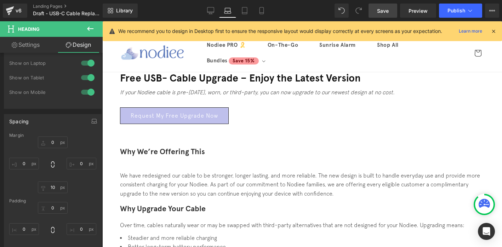
click at [206, 204] on font "Why Upgrade Your Cable" at bounding box center [163, 208] width 86 height 9
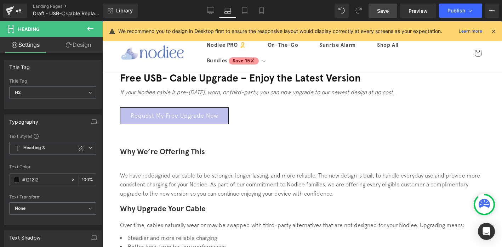
click at [80, 41] on link "Design" at bounding box center [78, 45] width 51 height 16
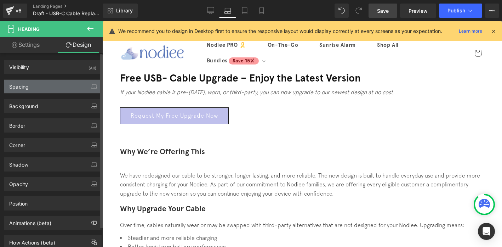
click at [46, 86] on div "Spacing" at bounding box center [52, 86] width 97 height 13
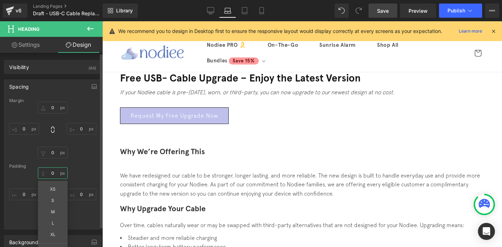
click at [53, 172] on input "0" at bounding box center [53, 173] width 30 height 12
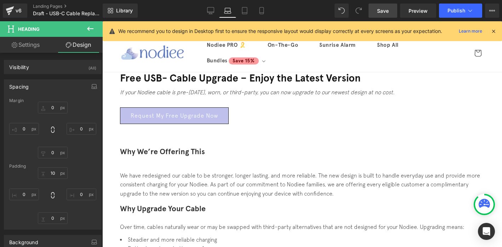
type input "1"
type input "0"
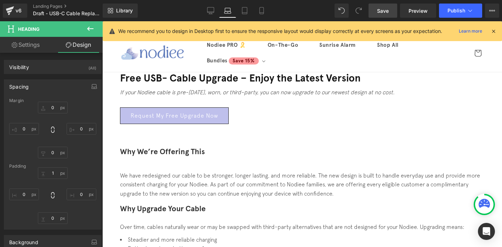
type input "0"
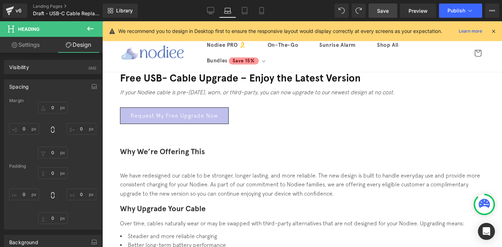
click at [206, 204] on font "Why Upgrade Your Cable" at bounding box center [163, 208] width 86 height 9
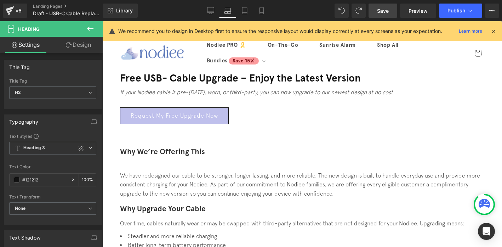
click at [79, 44] on link "Design" at bounding box center [78, 45] width 51 height 16
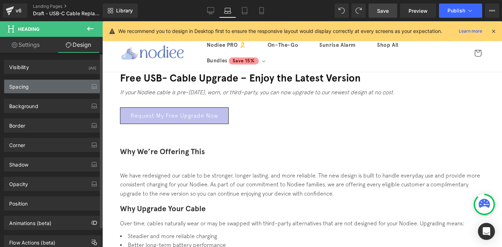
type input "0"
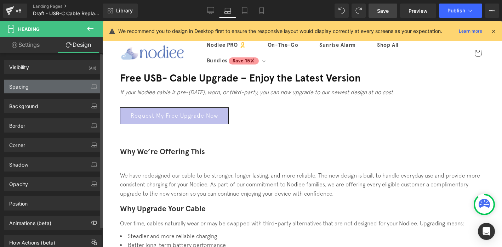
type input "0"
click at [45, 85] on div "Spacing" at bounding box center [52, 86] width 97 height 13
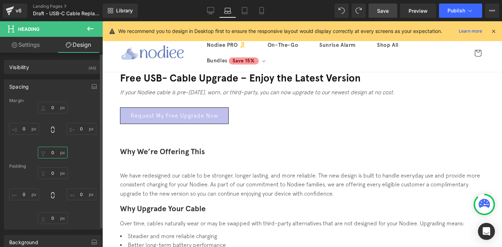
click at [51, 153] on input "0" at bounding box center [53, 153] width 30 height 12
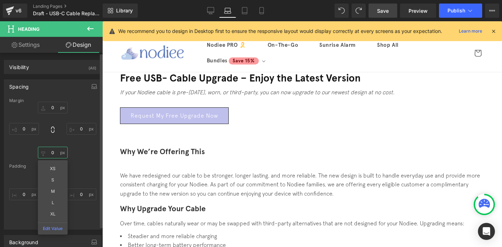
click at [51, 153] on input "0" at bounding box center [53, 153] width 30 height 12
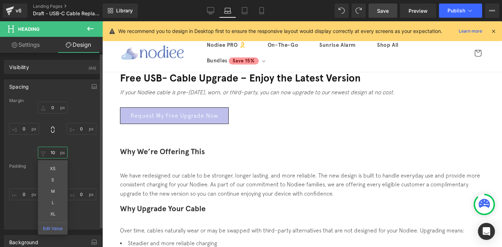
type input "10"
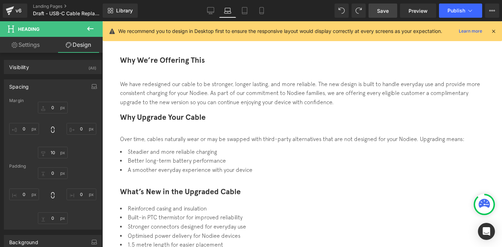
scroll to position [94, 0]
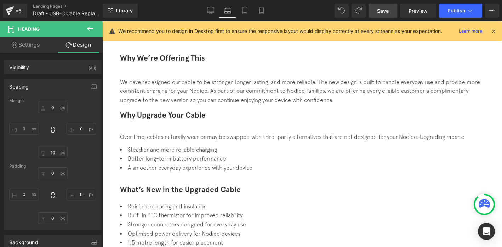
click at [188, 185] on font "What’s New in the Upgraded Cable" at bounding box center [180, 189] width 121 height 9
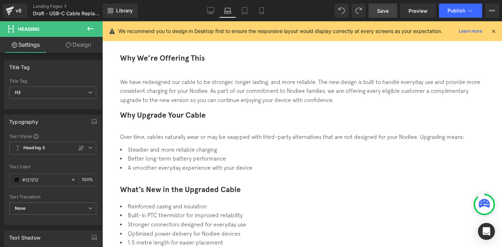
click at [84, 49] on link "Design" at bounding box center [78, 45] width 51 height 16
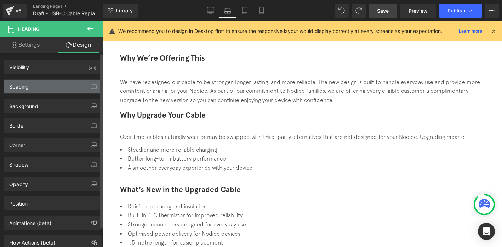
type input "0"
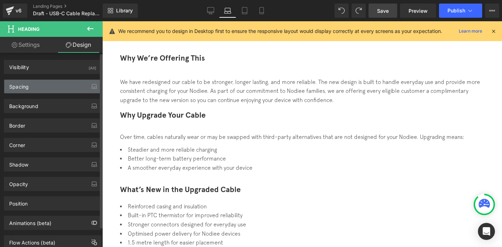
type input "0"
click at [54, 85] on div "Spacing" at bounding box center [52, 86] width 97 height 13
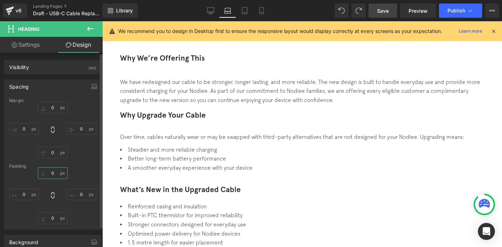
click at [52, 174] on input "0" at bounding box center [53, 173] width 30 height 12
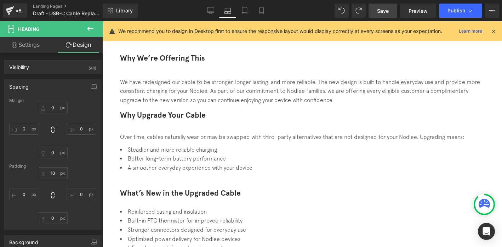
type input "1"
type input "0"
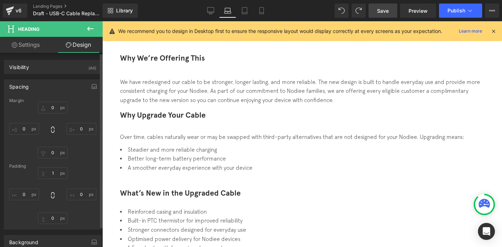
type input "0"
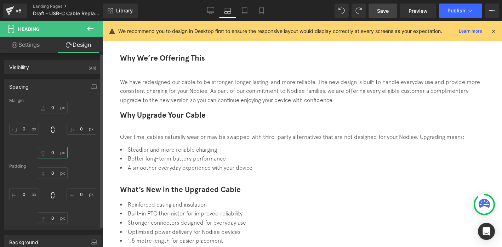
click at [50, 149] on input "0" at bounding box center [53, 153] width 30 height 12
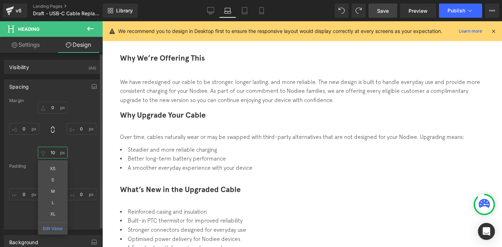
type input "10"
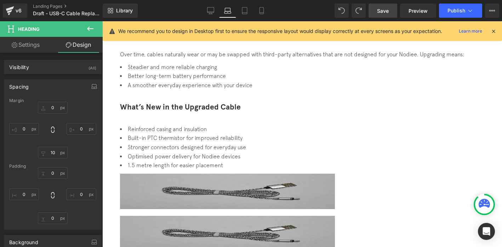
scroll to position [184, 0]
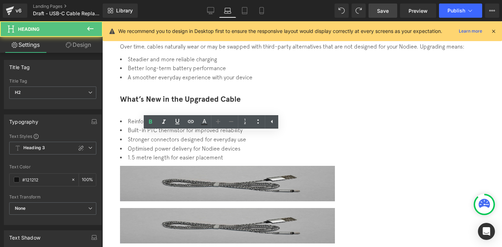
click at [88, 41] on link "Design" at bounding box center [78, 45] width 51 height 16
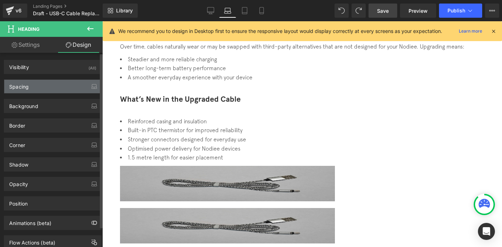
click at [31, 84] on div "Spacing" at bounding box center [52, 86] width 97 height 13
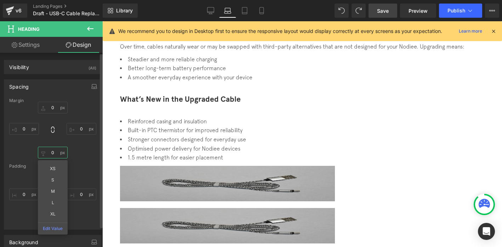
click at [54, 156] on input "0" at bounding box center [53, 153] width 30 height 12
type input "10"
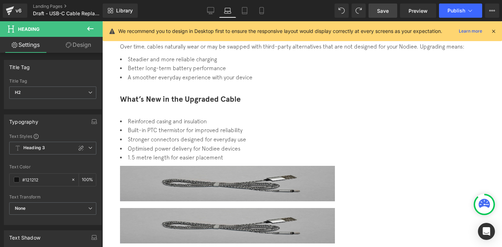
click at [85, 45] on link "Design" at bounding box center [78, 45] width 51 height 16
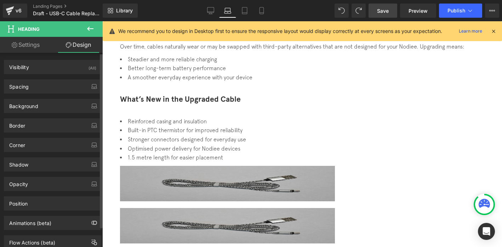
type input "0"
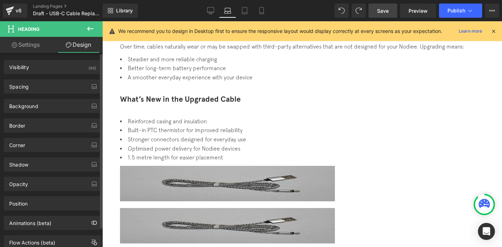
type input "0"
click at [42, 85] on div "Spacing" at bounding box center [52, 86] width 97 height 13
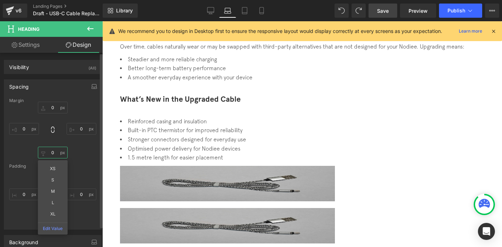
click at [52, 153] on input "0" at bounding box center [53, 153] width 30 height 12
type input "10"
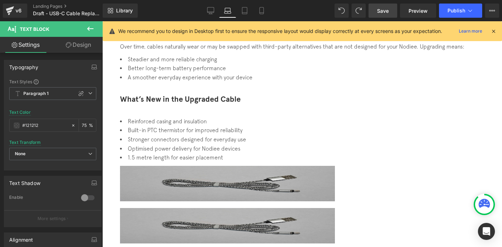
click at [84, 39] on link "Design" at bounding box center [78, 45] width 51 height 16
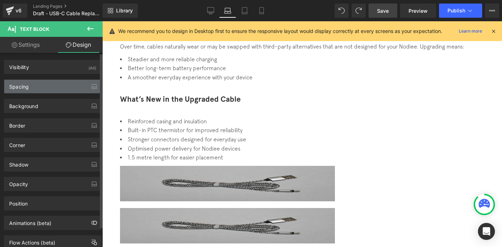
type input "0"
type input "-40"
type input "0"
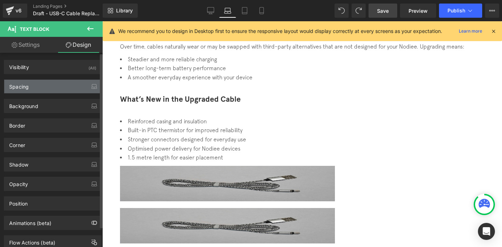
type input "0"
click at [41, 87] on div "Spacing" at bounding box center [52, 86] width 97 height 13
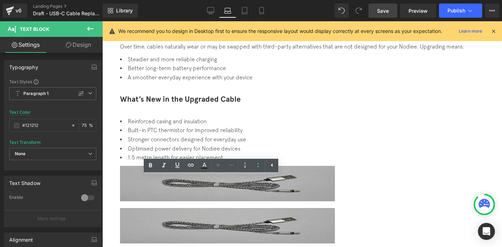
scroll to position [188, 0]
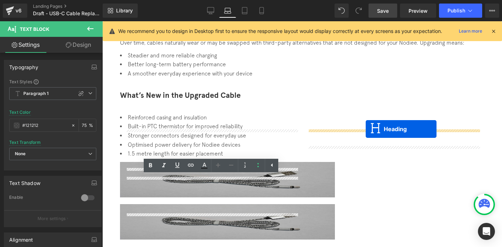
drag, startPoint x: 194, startPoint y: 140, endPoint x: 366, endPoint y: 129, distance: 171.9
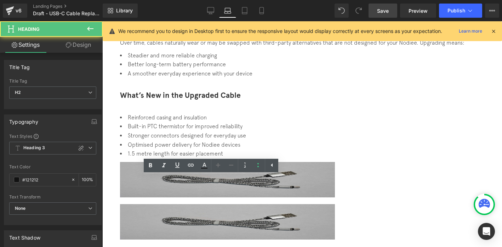
scroll to position [166, 0]
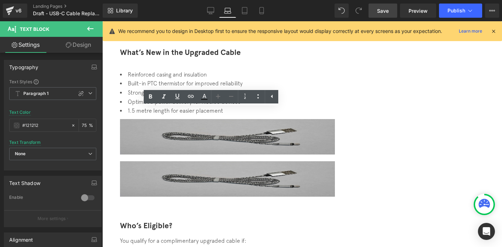
scroll to position [226, 0]
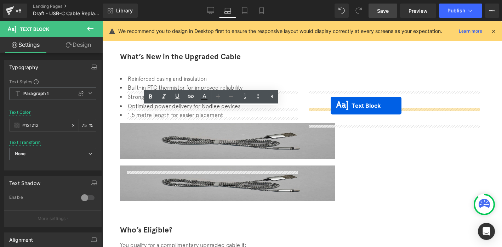
drag, startPoint x: 193, startPoint y: 123, endPoint x: 331, endPoint y: 105, distance: 138.6
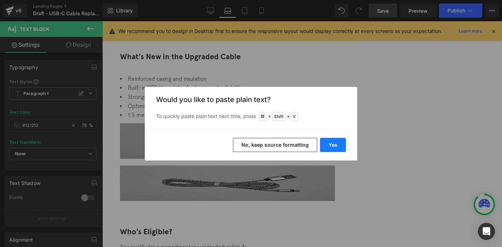
click at [332, 145] on button "Yes" at bounding box center [333, 145] width 26 height 14
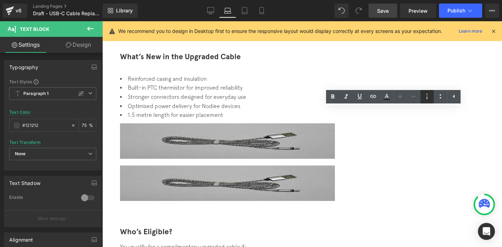
click at [0, 0] on icon at bounding box center [0, 0] width 0 height 0
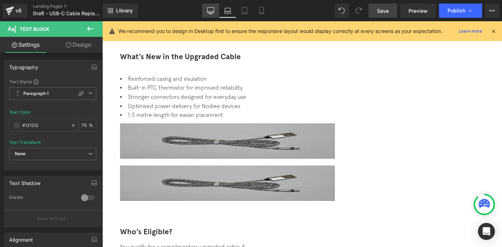
copy div "Click Get My Free Cable below Fill in your details in the form (takes two minut…"
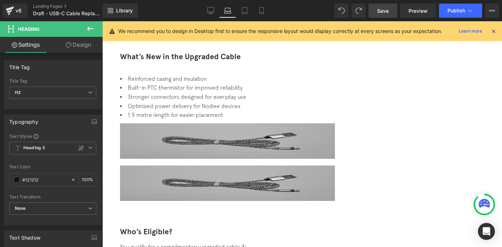
click at [102, 21] on span "Text Block" at bounding box center [102, 21] width 0 height 0
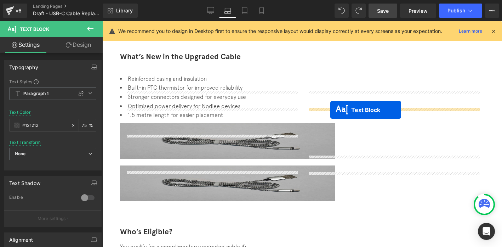
drag, startPoint x: 191, startPoint y: 113, endPoint x: 331, endPoint y: 109, distance: 139.3
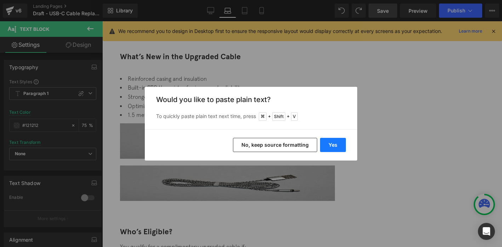
click at [333, 139] on button "Yes" at bounding box center [333, 145] width 26 height 14
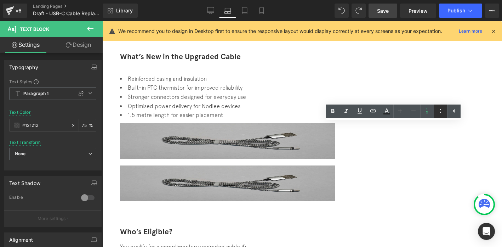
click at [437, 113] on icon at bounding box center [440, 111] width 9 height 9
click at [424, 115] on link at bounding box center [426, 111] width 13 height 13
click at [320, 165] on div at bounding box center [302, 184] width 365 height 39
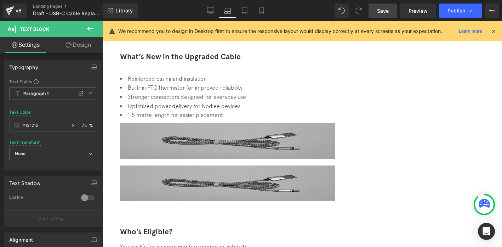
click at [335, 165] on div at bounding box center [302, 184] width 365 height 39
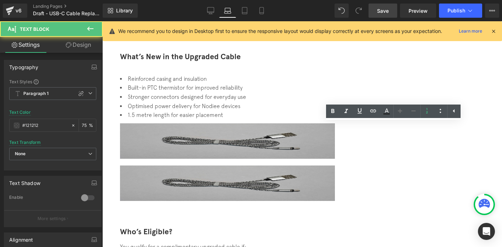
drag, startPoint x: 341, startPoint y: 128, endPoint x: 385, endPoint y: 128, distance: 44.3
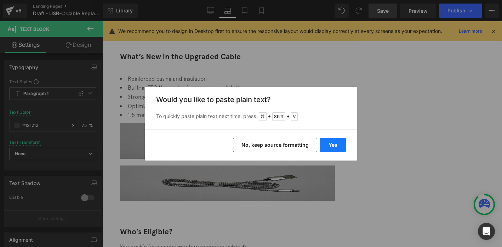
click at [336, 143] on button "Yes" at bounding box center [333, 145] width 26 height 14
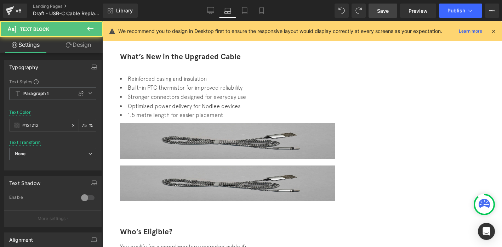
drag, startPoint x: 340, startPoint y: 128, endPoint x: 386, endPoint y: 126, distance: 46.4
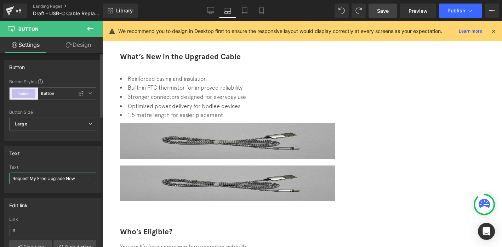
click at [58, 175] on input "Request My Free Upgrade Now" at bounding box center [52, 179] width 87 height 12
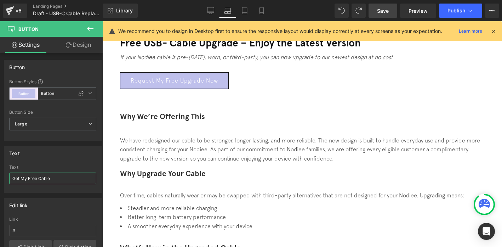
scroll to position [0, 0]
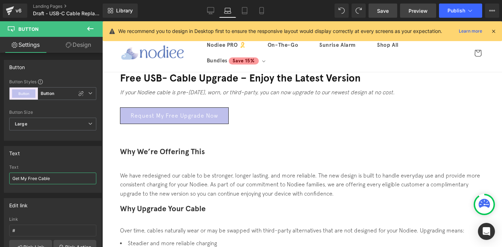
type input "Get My Free Cable"
click at [261, 10] on icon at bounding box center [261, 10] width 7 height 7
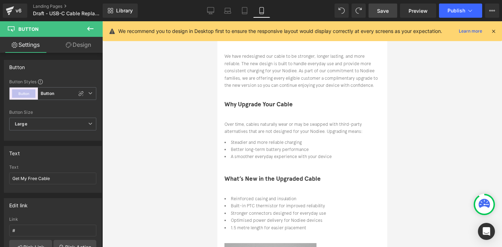
scroll to position [85, 0]
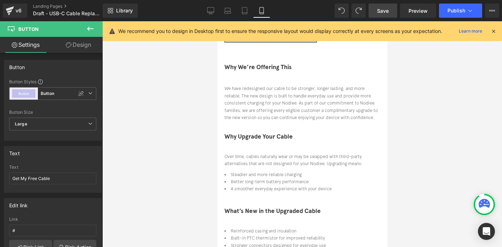
click at [333, 153] on div "Over time, cables naturally wear or may be swapped with third-party alternative…" at bounding box center [302, 162] width 156 height 18
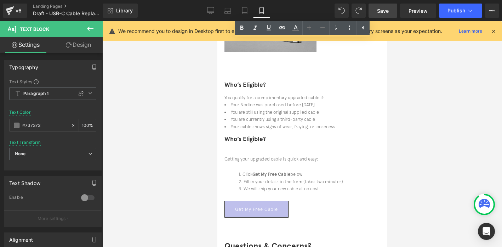
scroll to position [383, 0]
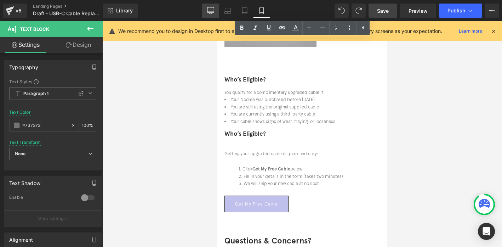
click at [214, 14] on link "Desktop" at bounding box center [210, 11] width 17 height 14
type input "#121212"
type input "75"
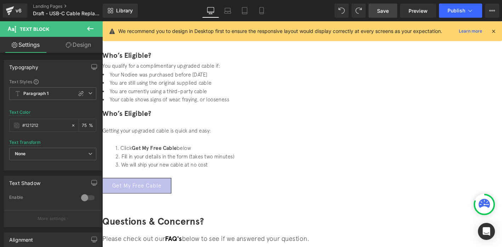
scroll to position [56, 0]
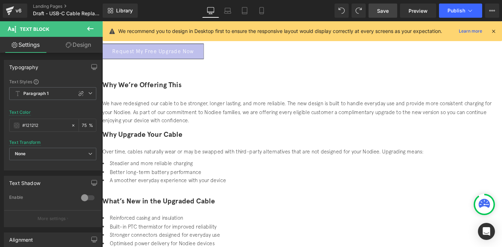
click at [331, 178] on li "Better long-term battery performance" at bounding box center [314, 182] width 425 height 9
click at [77, 48] on link "Design" at bounding box center [78, 45] width 51 height 16
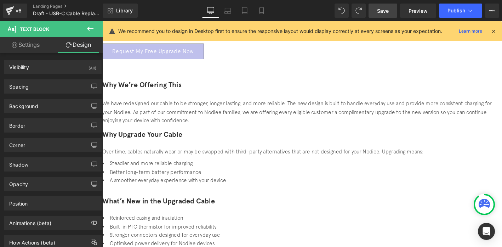
click at [354, 156] on p "Over time, cables naturally wear or may be swapped with third-party alternative…" at bounding box center [314, 160] width 425 height 9
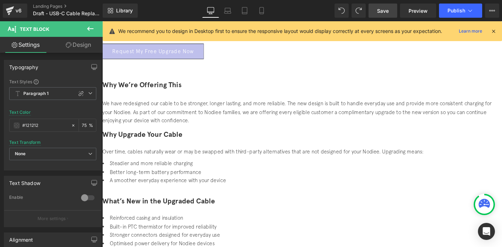
click at [90, 47] on link "Design" at bounding box center [78, 45] width 51 height 16
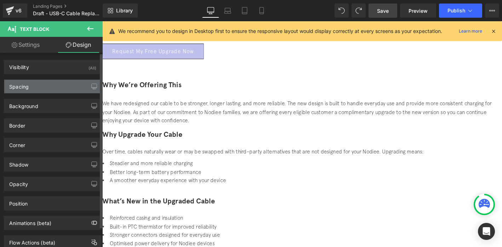
type input "0"
click at [56, 85] on div "Spacing" at bounding box center [52, 86] width 97 height 13
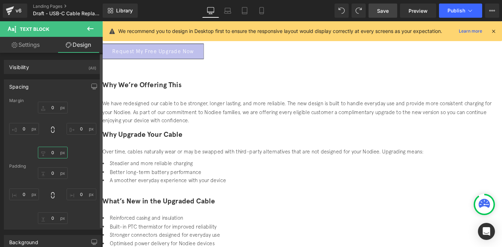
click at [55, 148] on input "0" at bounding box center [53, 153] width 30 height 12
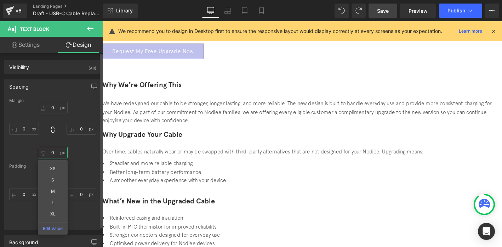
click at [54, 153] on input "0" at bounding box center [53, 153] width 30 height 12
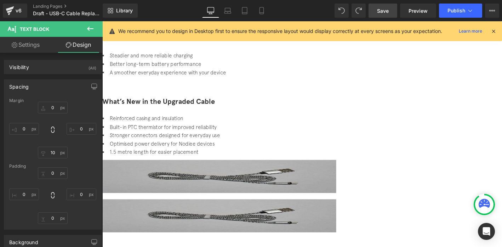
scroll to position [179, 0]
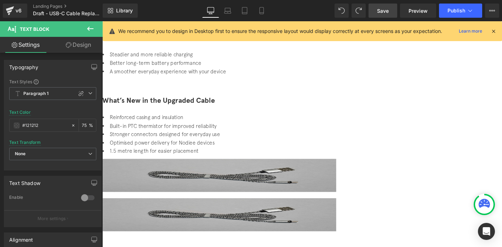
click at [84, 50] on link "Design" at bounding box center [78, 45] width 51 height 16
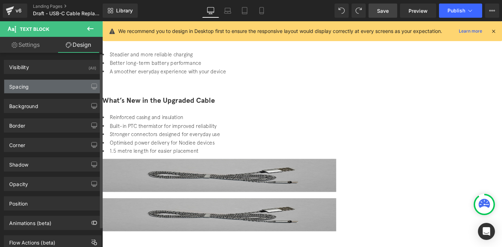
drag, startPoint x: 57, startPoint y: 82, endPoint x: 53, endPoint y: 93, distance: 11.1
click at [57, 83] on div "Spacing" at bounding box center [52, 86] width 97 height 13
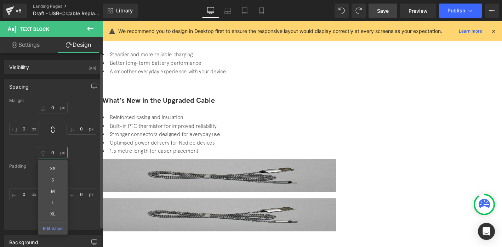
click at [53, 154] on input "0" at bounding box center [53, 153] width 30 height 12
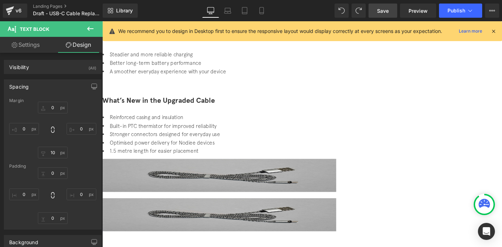
scroll to position [199, 0]
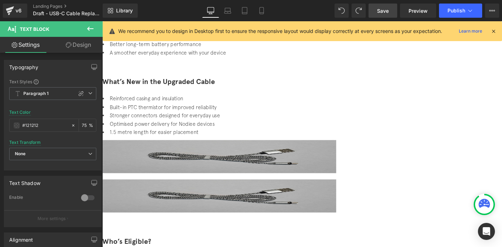
click at [85, 47] on link "Design" at bounding box center [78, 45] width 51 height 16
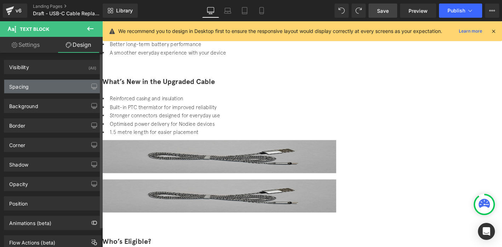
click at [35, 89] on div "Spacing" at bounding box center [52, 86] width 97 height 13
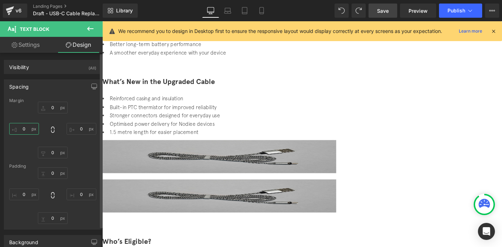
click at [27, 130] on input "0" at bounding box center [24, 129] width 30 height 12
click at [229, 13] on icon at bounding box center [227, 10] width 7 height 7
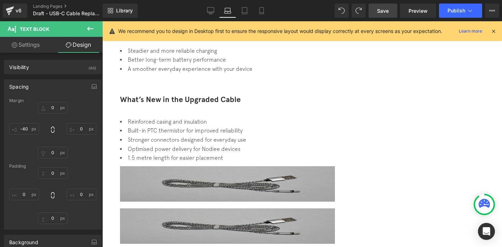
scroll to position [222, 0]
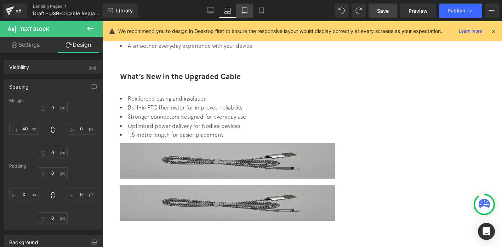
click at [249, 13] on link "Tablet" at bounding box center [244, 11] width 17 height 14
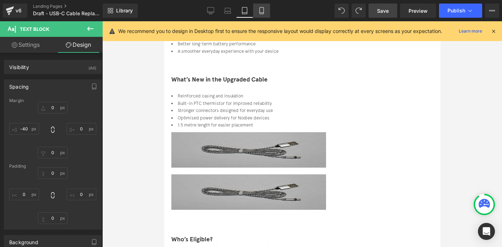
click at [259, 13] on icon at bounding box center [261, 10] width 7 height 7
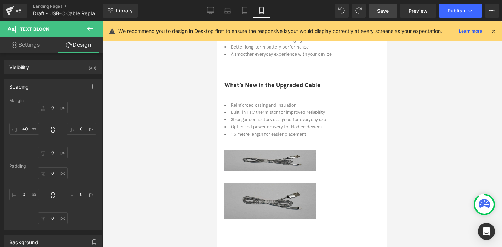
scroll to position [218, 0]
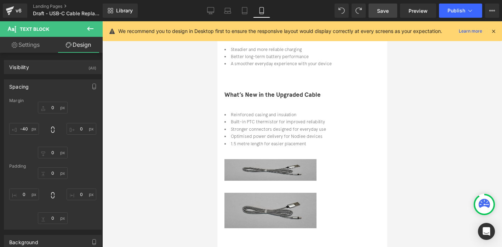
click at [217, 21] on span "Image" at bounding box center [217, 21] width 0 height 0
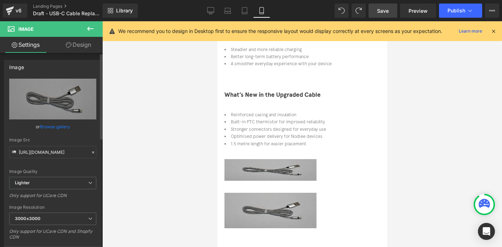
click at [50, 122] on link "Browse gallery" at bounding box center [55, 126] width 30 height 12
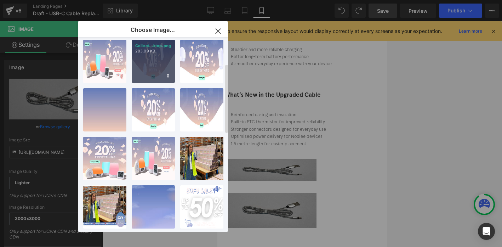
scroll to position [0, 0]
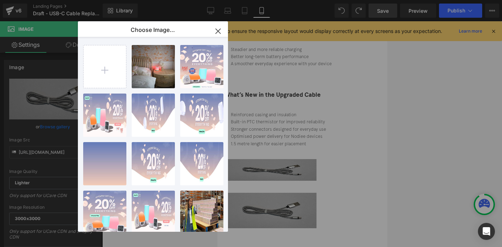
click at [221, 28] on icon "button" at bounding box center [218, 31] width 11 height 11
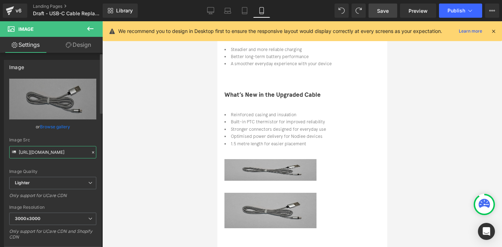
click at [47, 150] on input "[URL][DOMAIN_NAME]" at bounding box center [52, 152] width 87 height 12
click at [299, 151] on img at bounding box center [270, 168] width 92 height 35
click at [214, 13] on link "Desktop" at bounding box center [210, 11] width 17 height 14
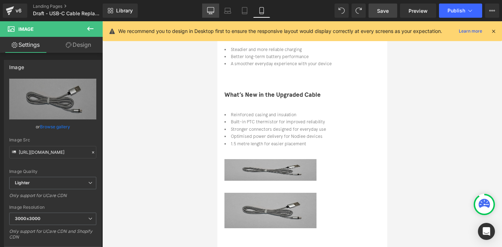
click at [211, 8] on icon at bounding box center [210, 10] width 7 height 7
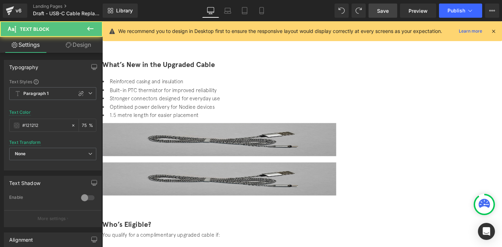
click at [299, 109] on li "Stronger connectors designed for everyday use" at bounding box center [314, 104] width 425 height 9
click at [392, 130] on div "Image" at bounding box center [314, 151] width 425 height 42
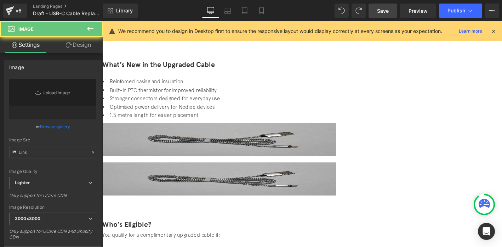
scroll to position [131, 0]
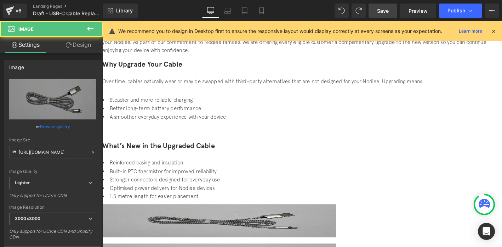
click at [353, 217] on img at bounding box center [227, 234] width 251 height 35
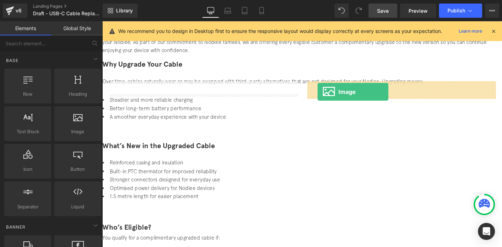
drag, startPoint x: 170, startPoint y: 123, endPoint x: 333, endPoint y: 97, distance: 165.8
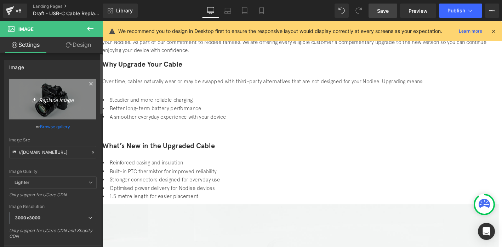
click at [40, 99] on icon "Replace Image" at bounding box center [52, 99] width 57 height 9
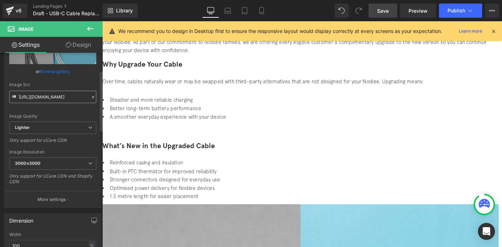
scroll to position [57, 0]
click at [47, 160] on span "3000x3000" at bounding box center [52, 162] width 87 height 12
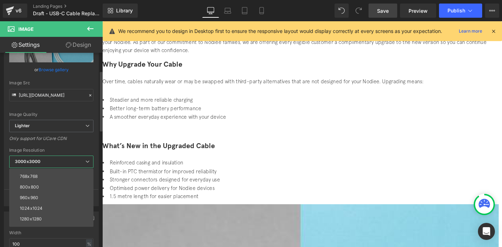
scroll to position [53, 0]
click at [36, 207] on div "1024x1024" at bounding box center [31, 205] width 23 height 5
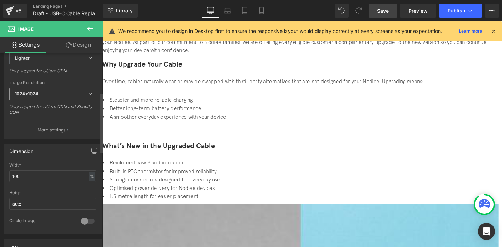
scroll to position [129, 0]
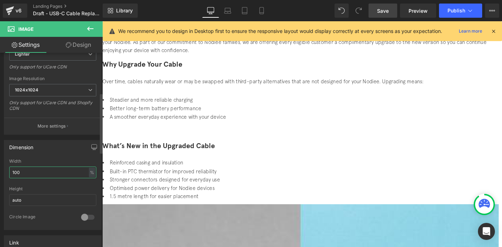
click at [31, 172] on input "100" at bounding box center [52, 172] width 87 height 12
click at [22, 202] on input "auto" at bounding box center [52, 200] width 87 height 12
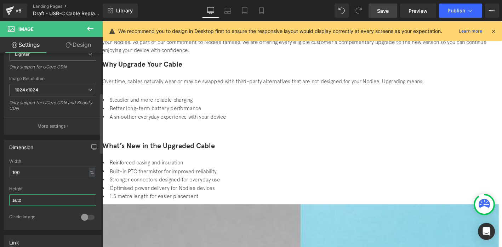
click at [22, 202] on input "auto" at bounding box center [52, 200] width 87 height 12
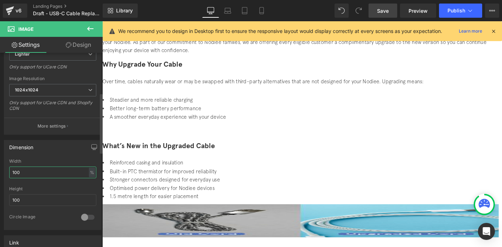
click at [20, 174] on input "100" at bounding box center [52, 172] width 87 height 12
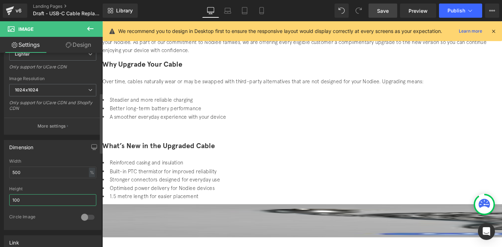
click at [17, 200] on input "100" at bounding box center [52, 200] width 87 height 12
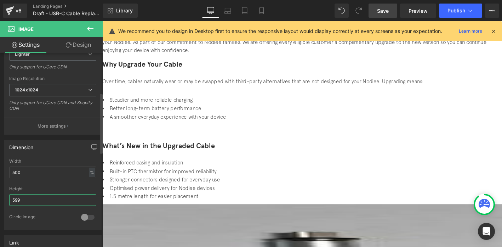
click at [22, 202] on input "599" at bounding box center [52, 200] width 87 height 12
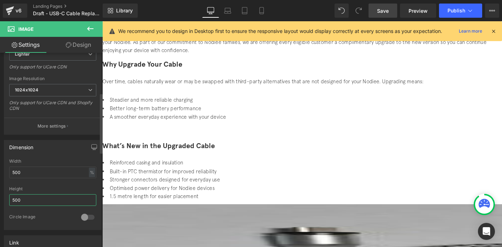
click at [25, 197] on input "500" at bounding box center [52, 200] width 87 height 12
click at [90, 171] on div "%" at bounding box center [92, 173] width 6 height 10
click at [89, 194] on li "px" at bounding box center [91, 193] width 9 height 10
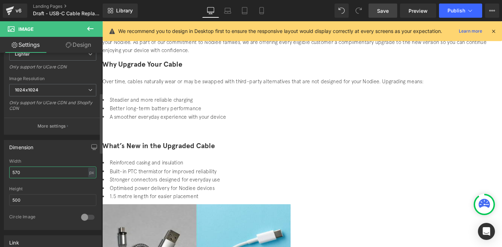
click at [37, 171] on input "570" at bounding box center [52, 172] width 87 height 12
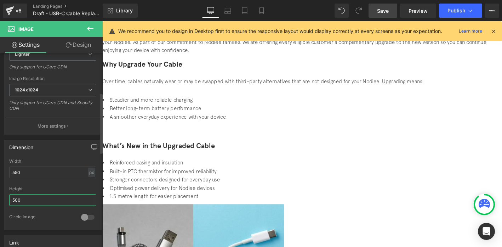
click at [29, 197] on input "500" at bounding box center [52, 200] width 87 height 12
click at [24, 175] on input "550" at bounding box center [52, 172] width 87 height 12
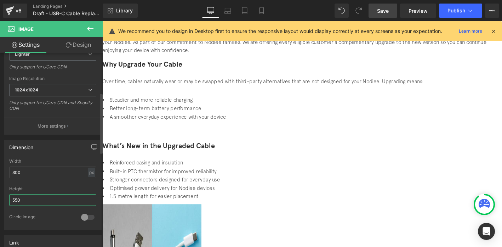
click at [22, 203] on input "550" at bounding box center [52, 200] width 87 height 12
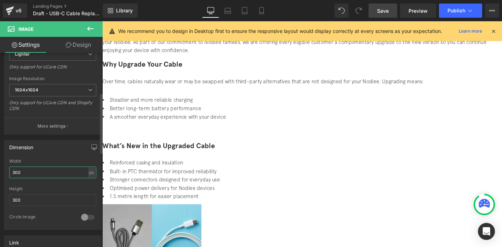
click at [33, 174] on input "300" at bounding box center [52, 172] width 87 height 12
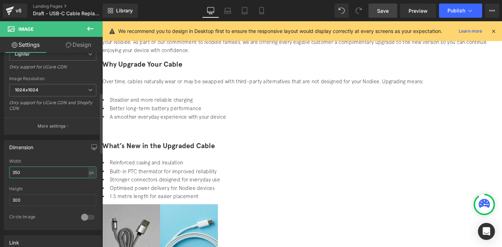
click at [18, 173] on input "350" at bounding box center [52, 172] width 87 height 12
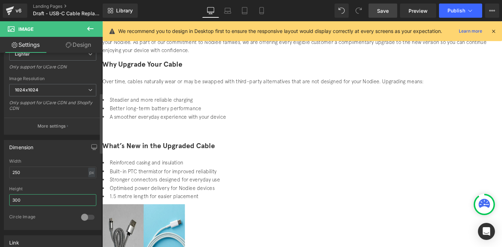
click at [26, 202] on input "300" at bounding box center [52, 200] width 87 height 12
click at [253, 204] on li "1.5 metre length for easier placement" at bounding box center [314, 208] width 425 height 9
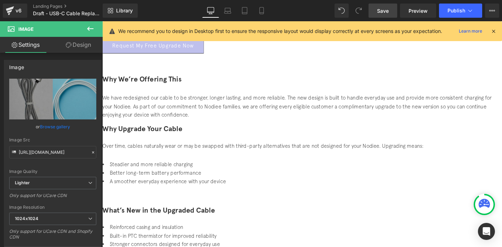
scroll to position [63, 0]
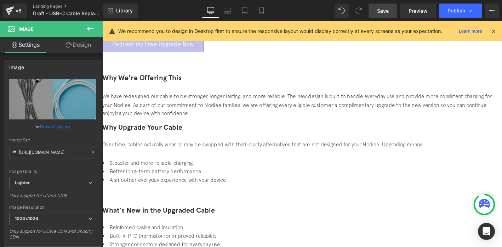
click at [58, 125] on link "Browse gallery" at bounding box center [55, 126] width 30 height 12
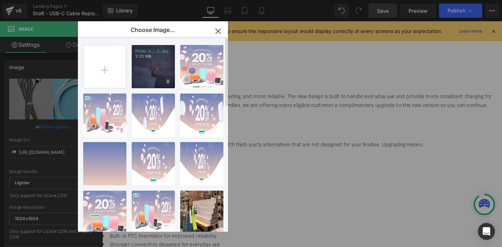
drag, startPoint x: 130, startPoint y: 57, endPoint x: 143, endPoint y: 52, distance: 14.2
click at [130, 52] on div "Photo 3... _1_.jpg 2.33 MB Delete image? Yes No AFTERPA...bile.jpg 564.06 KB De…" at bounding box center [157, 136] width 148 height 198
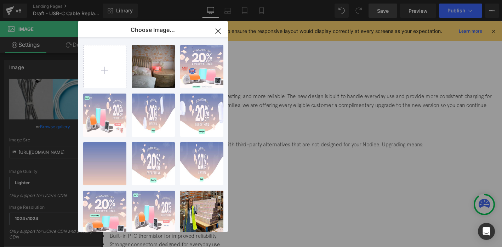
click at [220, 31] on icon "button" at bounding box center [218, 31] width 11 height 11
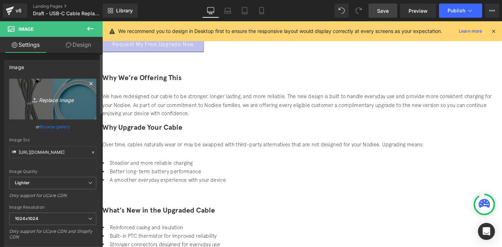
click at [53, 104] on link "Replace Image" at bounding box center [52, 99] width 87 height 41
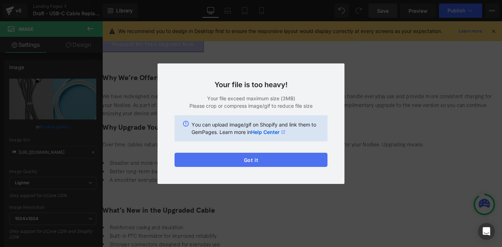
click at [211, 162] on button "Got it" at bounding box center [251, 160] width 153 height 14
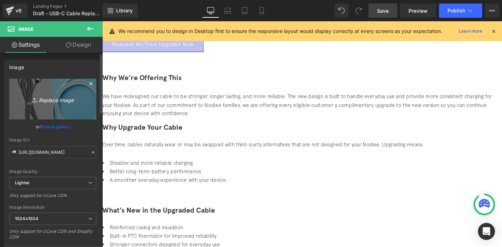
click at [56, 93] on link "Replace Image" at bounding box center [52, 99] width 87 height 41
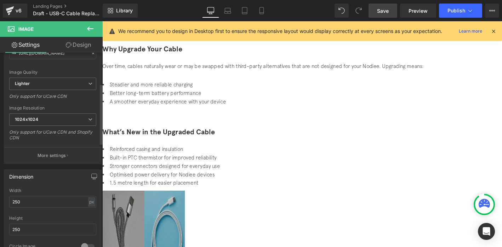
scroll to position [101, 0]
click at [22, 196] on input "250" at bounding box center [52, 200] width 87 height 12
click at [89, 198] on div "px" at bounding box center [91, 200] width 7 height 10
click at [90, 207] on li "%" at bounding box center [91, 211] width 9 height 10
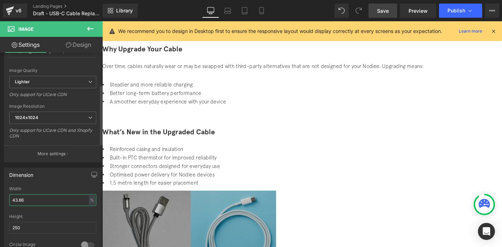
click at [43, 198] on input "43.86" at bounding box center [52, 200] width 87 height 12
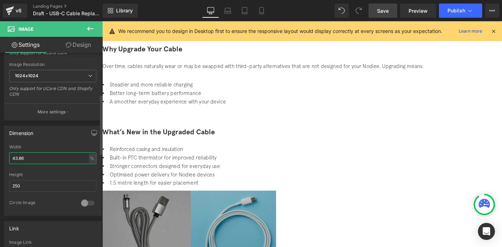
scroll to position [145, 0]
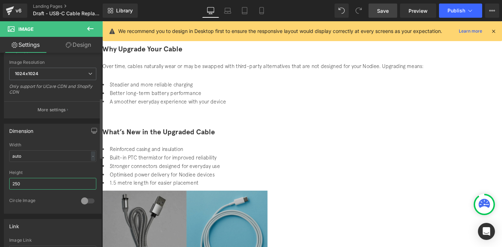
click at [30, 185] on input "250" at bounding box center [52, 184] width 87 height 12
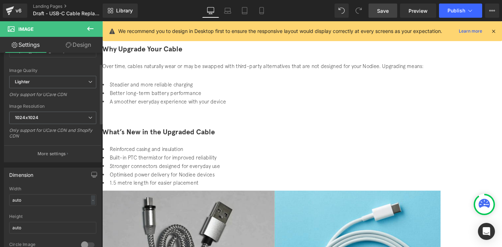
scroll to position [103, 0]
click at [23, 225] on input "auto" at bounding box center [52, 226] width 87 height 12
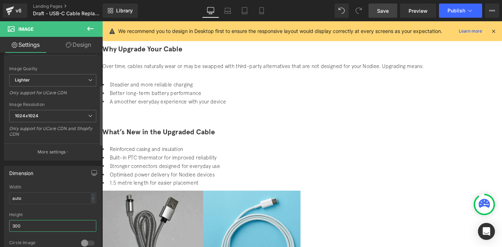
click at [23, 225] on input "300" at bounding box center [52, 226] width 87 height 12
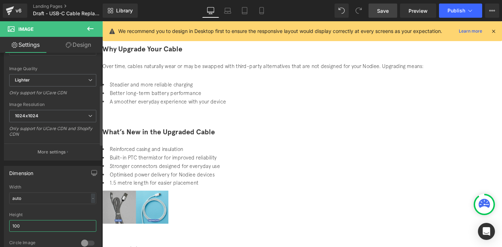
click at [23, 225] on input "100" at bounding box center [52, 226] width 87 height 12
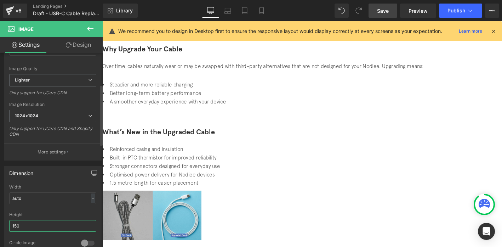
click at [23, 225] on input "150" at bounding box center [52, 226] width 87 height 12
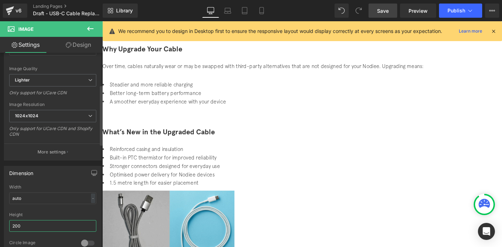
click at [23, 225] on input "200" at bounding box center [52, 226] width 87 height 12
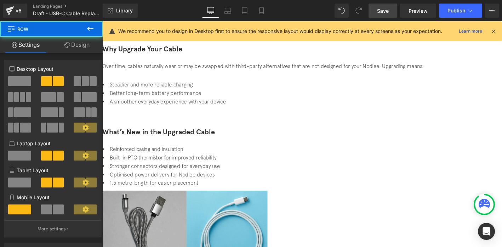
click at [231, 140] on div "What’s New in the Upgraded Cable Heading Reinforced casing and insulation Built…" at bounding box center [314, 222] width 425 height 179
click at [280, 203] on img at bounding box center [190, 247] width 177 height 89
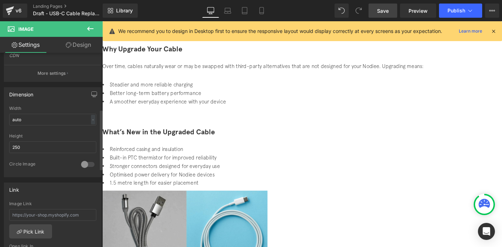
scroll to position [182, 0]
click at [30, 151] on input "250" at bounding box center [52, 147] width 87 height 12
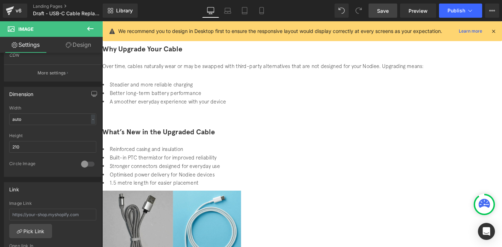
click at [135, 140] on div "What’s New in the Upgraded Cable Heading Reinforced casing and insulation Built…" at bounding box center [314, 215] width 425 height 165
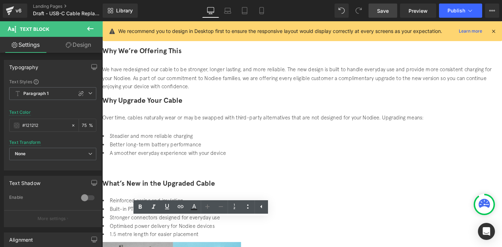
scroll to position [58, 0]
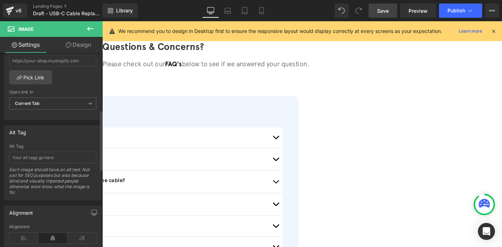
scroll to position [435, 0]
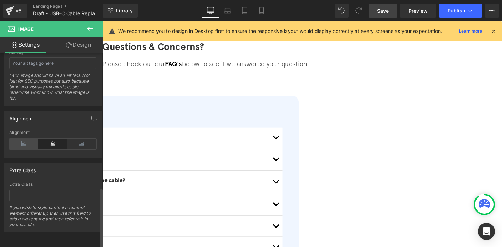
click at [24, 139] on icon at bounding box center [23, 144] width 29 height 11
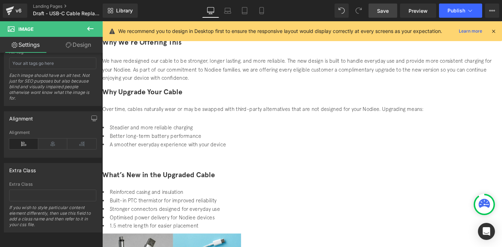
scroll to position [98, 0]
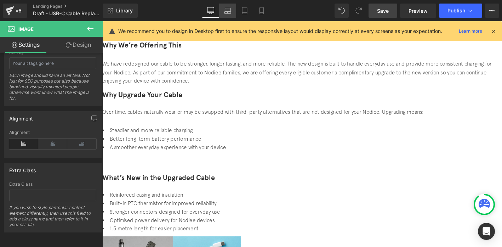
click at [228, 12] on icon at bounding box center [227, 10] width 7 height 7
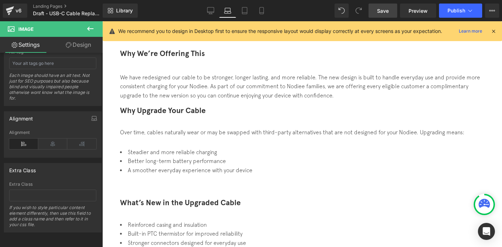
scroll to position [118, 0]
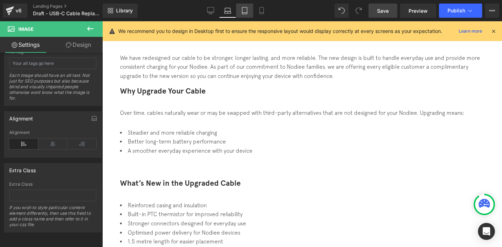
click at [238, 10] on link "Tablet" at bounding box center [244, 11] width 17 height 14
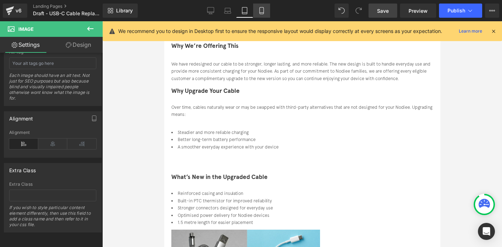
click at [260, 12] on icon at bounding box center [262, 10] width 4 height 7
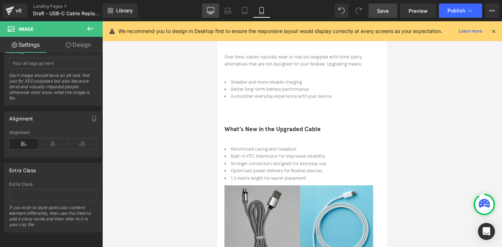
click at [210, 10] on icon at bounding box center [210, 10] width 7 height 7
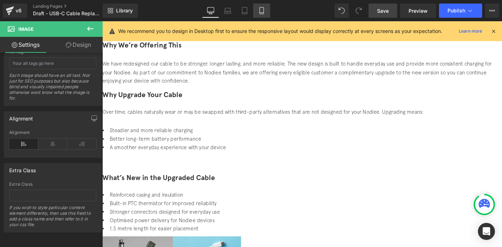
click at [263, 10] on icon at bounding box center [261, 10] width 7 height 7
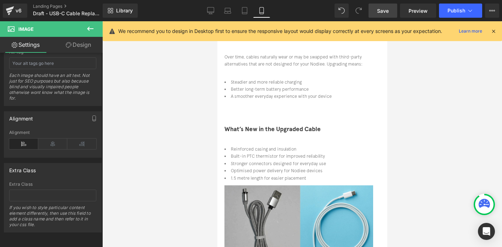
click at [217, 21] on icon at bounding box center [217, 21] width 0 height 0
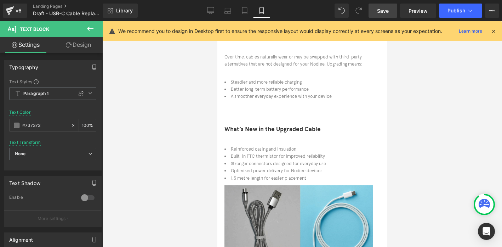
click at [85, 49] on link "Design" at bounding box center [78, 45] width 51 height 16
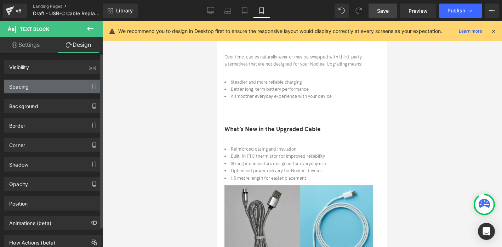
click at [54, 83] on div "Spacing" at bounding box center [52, 86] width 97 height 13
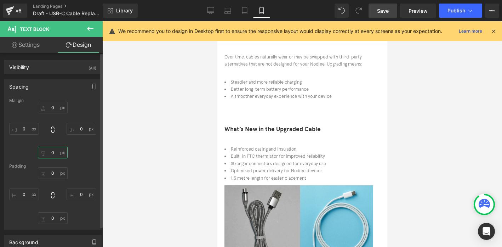
click at [53, 151] on input "0" at bounding box center [53, 153] width 30 height 12
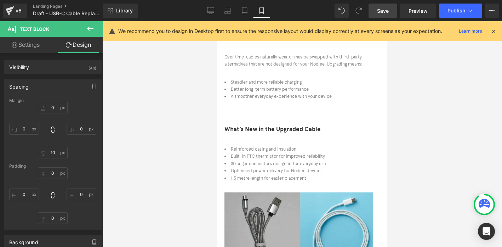
click at [394, 162] on div at bounding box center [302, 134] width 400 height 226
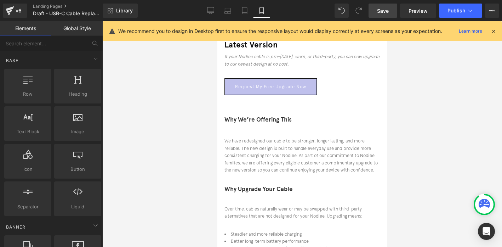
scroll to position [0, 0]
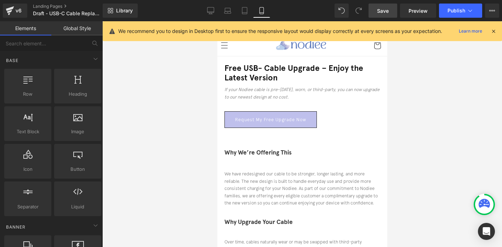
click at [386, 13] on span "Save" at bounding box center [383, 10] width 12 height 7
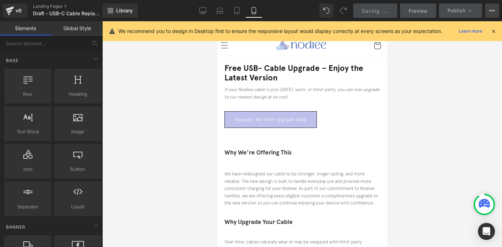
click at [492, 12] on icon at bounding box center [493, 11] width 6 height 6
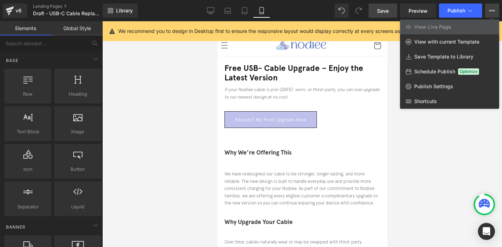
click at [370, 137] on div at bounding box center [302, 134] width 400 height 226
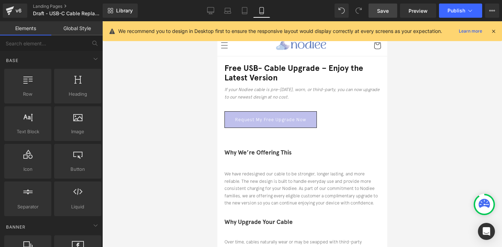
click at [329, 69] on h1 "Free USB- Cable Upgrade – Enjoy the Latest Version" at bounding box center [302, 72] width 156 height 19
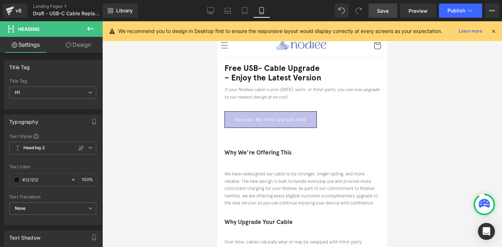
click at [259, 79] on h1 "– Enjoy the Latest Version" at bounding box center [302, 78] width 156 height 10
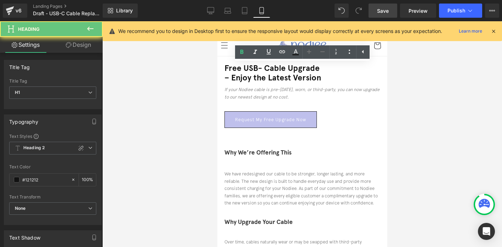
click at [259, 76] on h1 "– Enjoy the Latest Version" at bounding box center [302, 78] width 156 height 10
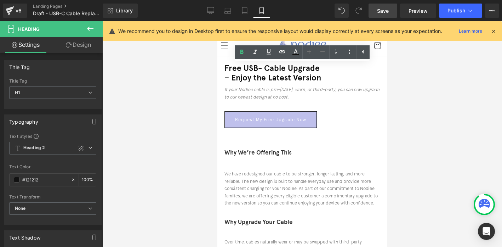
click at [261, 80] on h1 "– Enjoy the Latest Version" at bounding box center [302, 78] width 156 height 10
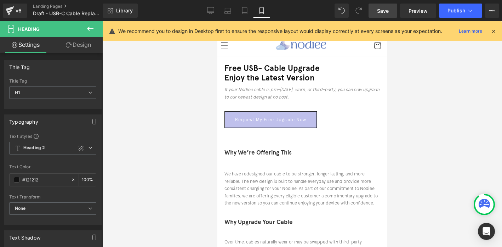
click at [406, 70] on div at bounding box center [302, 134] width 400 height 226
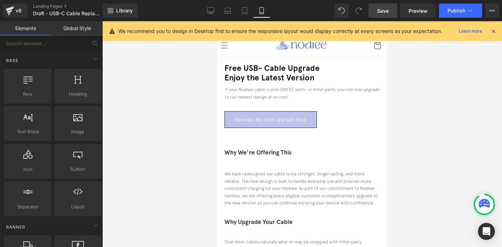
click at [282, 92] on div "If your Nodiee cable is pre-[DATE], worn, or third-party, you can now upgrade t…" at bounding box center [302, 95] width 156 height 18
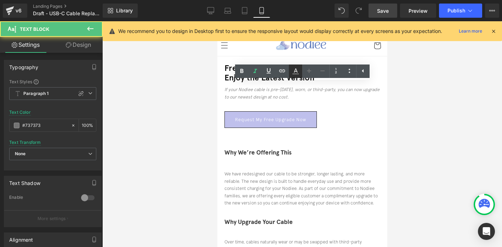
click at [291, 72] on link at bounding box center [295, 70] width 13 height 13
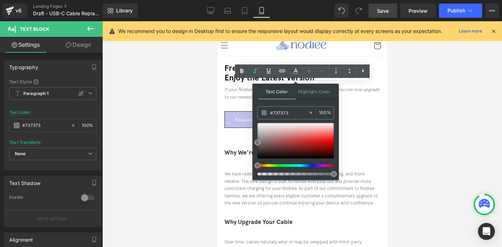
drag, startPoint x: 271, startPoint y: 57, endPoint x: 275, endPoint y: 66, distance: 10.1
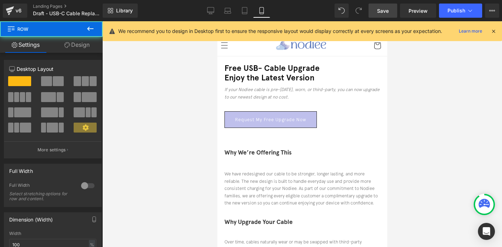
click at [273, 66] on h1 "Free USB- Cable Upgrade" at bounding box center [302, 68] width 156 height 10
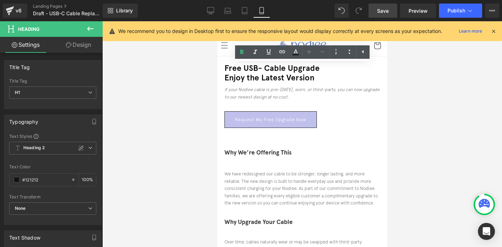
click at [84, 48] on link "Design" at bounding box center [78, 45] width 51 height 16
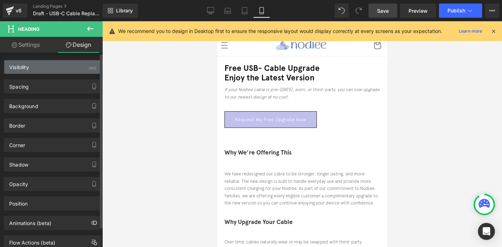
click at [60, 70] on div "Visibility (All)" at bounding box center [52, 66] width 97 height 13
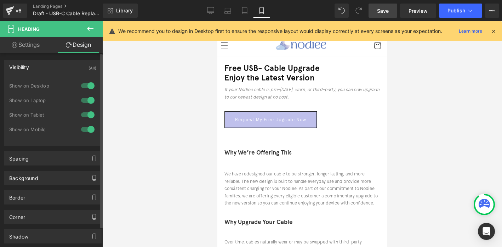
click at [50, 70] on div "Visibility (All)" at bounding box center [52, 66] width 97 height 13
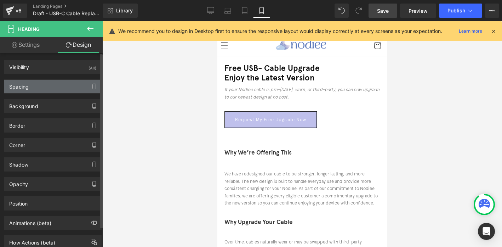
click at [47, 84] on div "Spacing" at bounding box center [52, 86] width 97 height 13
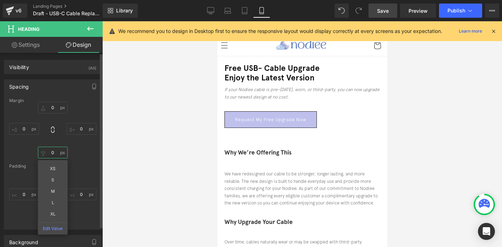
click at [51, 156] on input "0" at bounding box center [53, 153] width 30 height 12
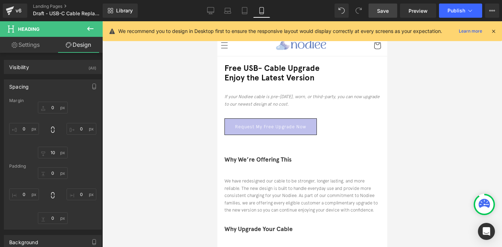
click at [415, 93] on div at bounding box center [302, 134] width 400 height 226
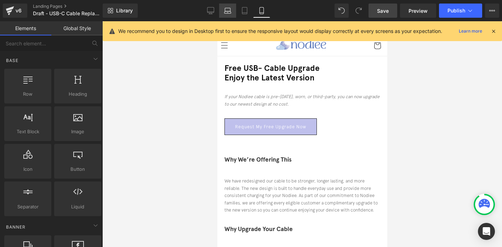
click at [224, 15] on link "Laptop" at bounding box center [227, 11] width 17 height 14
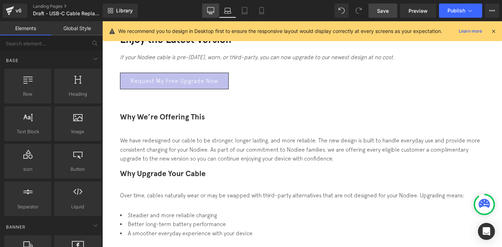
click at [212, 13] on icon at bounding box center [211, 13] width 2 height 1
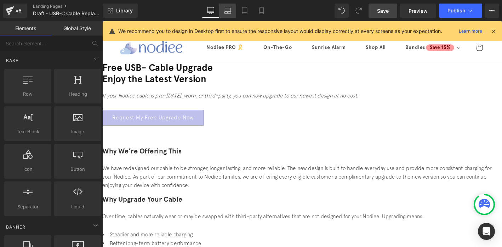
click at [231, 17] on link "Laptop" at bounding box center [227, 11] width 17 height 14
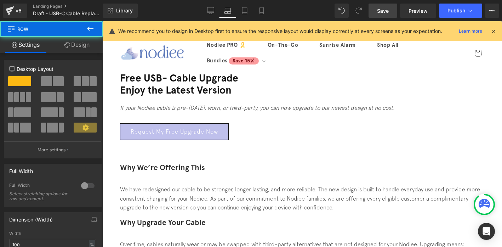
click at [250, 84] on h1 "Free USB- Cable Upgrade" at bounding box center [302, 78] width 365 height 12
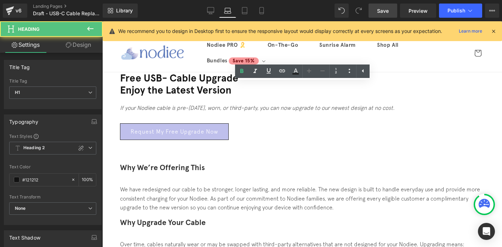
click at [249, 96] on h1 "Enjoy the Latest Version" at bounding box center [302, 90] width 365 height 12
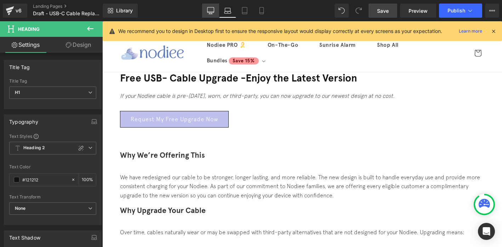
click at [214, 16] on link "Desktop" at bounding box center [210, 11] width 17 height 14
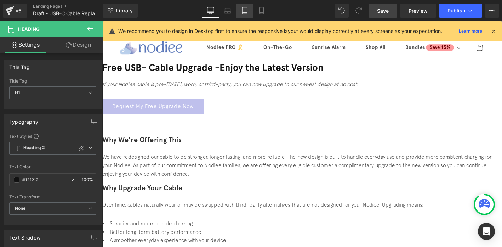
click at [248, 11] on icon at bounding box center [244, 10] width 7 height 7
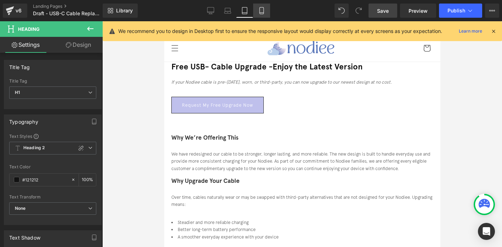
click at [258, 11] on icon at bounding box center [261, 10] width 7 height 7
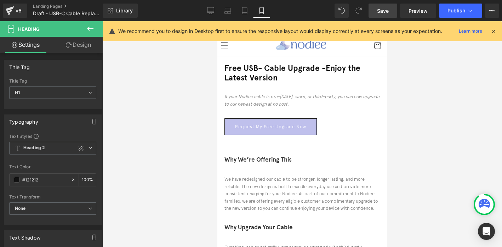
click at [326, 70] on h1 "Free USB- Cable Upgrade - Enjoy the Latest Version" at bounding box center [302, 72] width 156 height 19
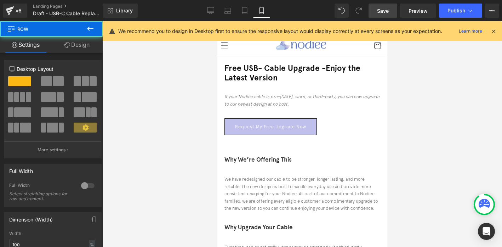
click at [360, 69] on span "Enjoy the Latest Version" at bounding box center [292, 72] width 136 height 19
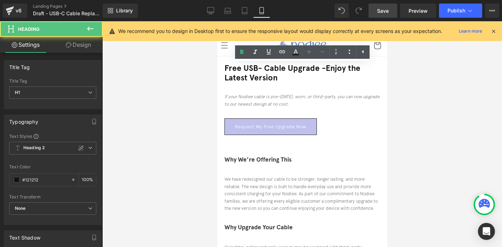
click at [224, 71] on div "Free USB- Cable Upgrade - Enjoy the Latest Version" at bounding box center [302, 72] width 156 height 19
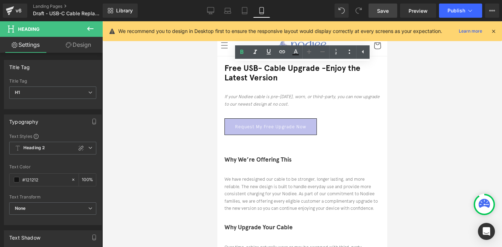
click at [224, 72] on div "Free USB- Cable Upgrade - Enjoy the Latest Version" at bounding box center [302, 72] width 156 height 19
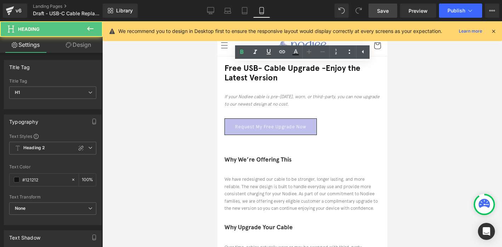
click at [224, 72] on div "Free USB- Cable Upgrade - Enjoy the Latest Version" at bounding box center [302, 72] width 156 height 19
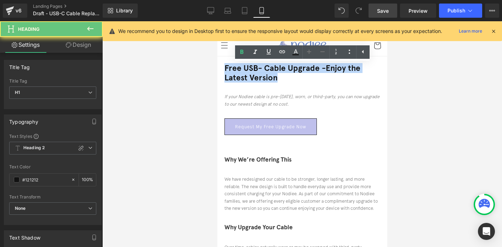
click at [224, 72] on div "Free USB- Cable Upgrade - Enjoy the Latest Version" at bounding box center [302, 72] width 156 height 19
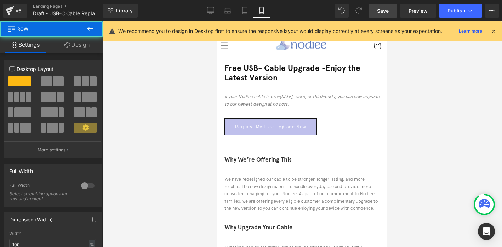
click at [239, 80] on h1 "Free USB- Cable Upgrade - Enjoy the Latest Version" at bounding box center [302, 72] width 156 height 19
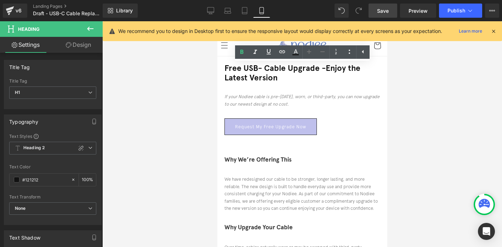
click at [87, 41] on link "Design" at bounding box center [78, 45] width 51 height 16
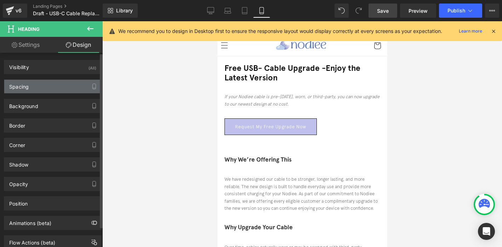
click at [52, 85] on div "Spacing" at bounding box center [52, 86] width 97 height 13
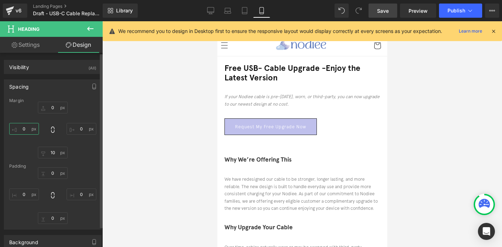
click at [28, 130] on input "0" at bounding box center [24, 129] width 30 height 12
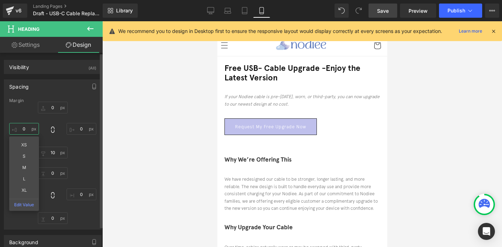
click at [28, 130] on input "0" at bounding box center [24, 129] width 30 height 12
click at [80, 130] on input "0" at bounding box center [82, 129] width 30 height 12
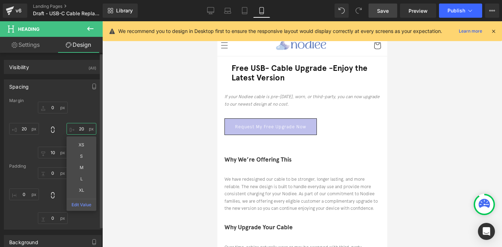
click at [77, 130] on input "20" at bounding box center [82, 129] width 30 height 12
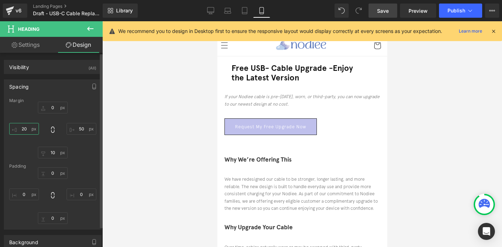
click at [23, 131] on input "20" at bounding box center [24, 129] width 30 height 12
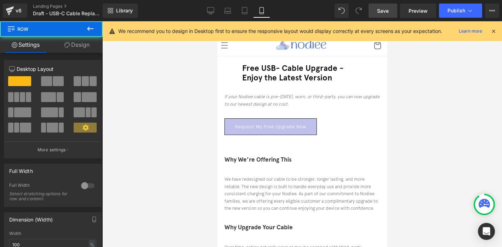
drag, startPoint x: 170, startPoint y: 80, endPoint x: 407, endPoint y: 95, distance: 238.2
click at [407, 95] on div at bounding box center [302, 134] width 400 height 226
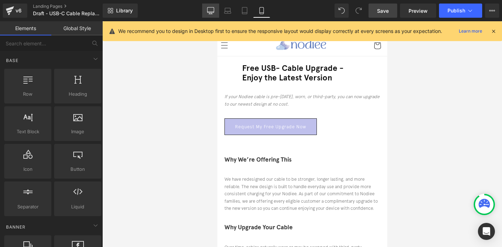
click at [210, 10] on icon at bounding box center [210, 10] width 7 height 7
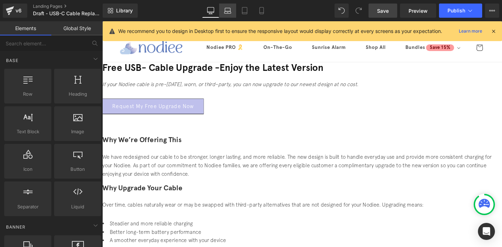
click at [229, 11] on icon at bounding box center [228, 12] width 7 height 2
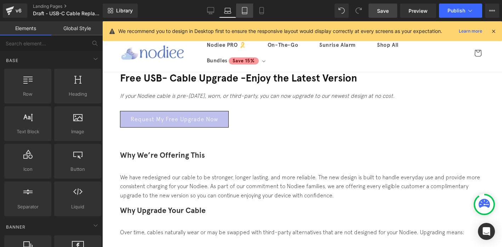
click at [247, 9] on icon at bounding box center [244, 10] width 7 height 7
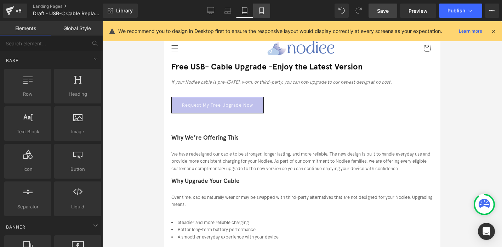
click at [265, 15] on link "Mobile" at bounding box center [261, 11] width 17 height 14
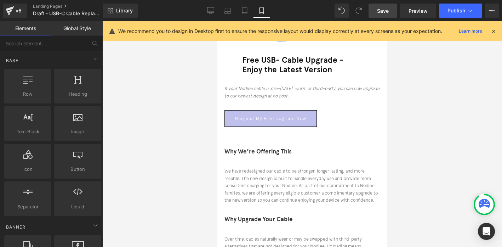
scroll to position [9, 0]
click at [281, 109] on link "Request My Free Upgrade Now" at bounding box center [270, 117] width 92 height 17
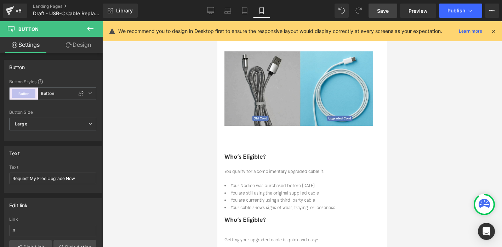
scroll to position [308, 0]
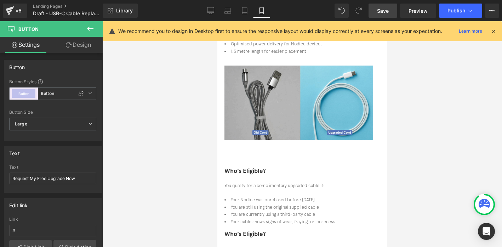
click at [255, 211] on span "You are currently using a third-party cable" at bounding box center [273, 213] width 84 height 5
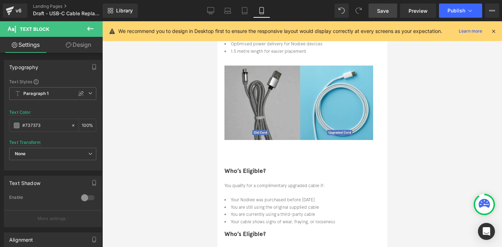
click at [87, 47] on link "Design" at bounding box center [78, 45] width 51 height 16
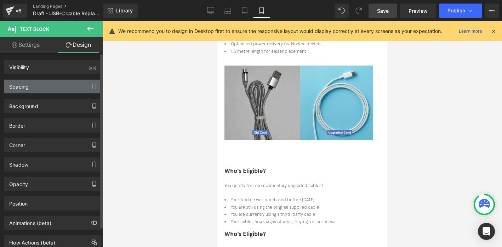
click at [61, 86] on div "Spacing" at bounding box center [52, 86] width 97 height 13
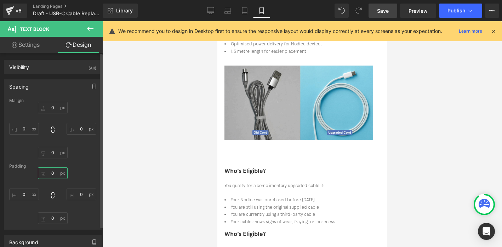
click at [53, 170] on input "0" at bounding box center [53, 173] width 30 height 12
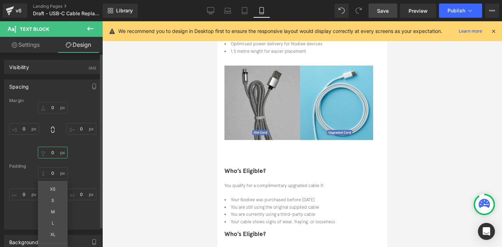
click at [53, 157] on input "0" at bounding box center [53, 153] width 30 height 12
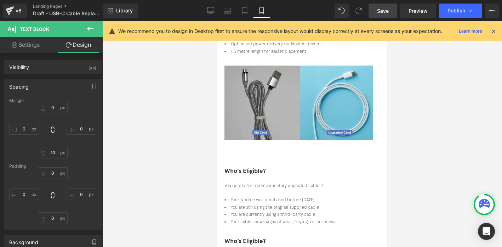
click at [253, 236] on div "Who’s Eligible?" at bounding box center [302, 243] width 156 height 15
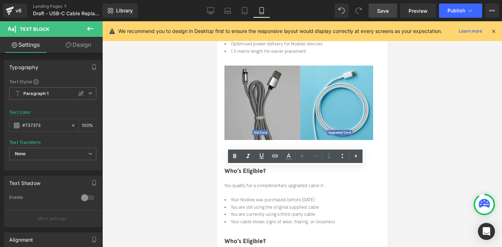
click at [217, 21] on span at bounding box center [217, 21] width 0 height 0
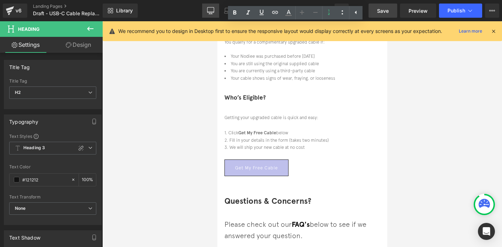
click at [208, 7] on icon at bounding box center [210, 10] width 7 height 7
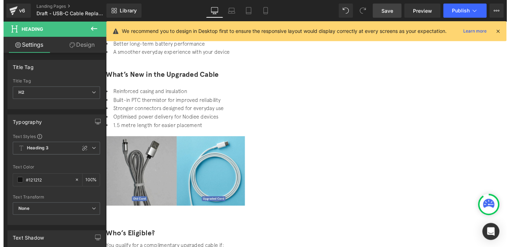
scroll to position [201, 0]
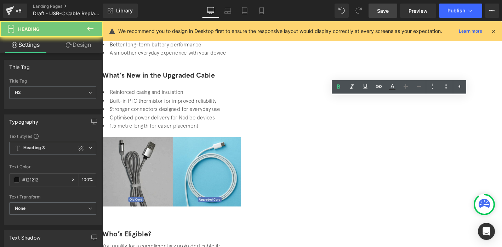
paste div
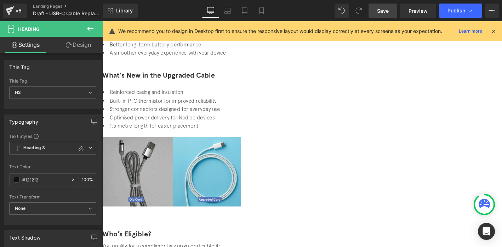
click at [379, 21] on div "Library Desktop Desktop Laptop Tablet Mobile Save Preview Publish Scheduled Vie…" at bounding box center [303, 10] width 400 height 21
click at [379, 11] on span "Save" at bounding box center [383, 10] width 12 height 7
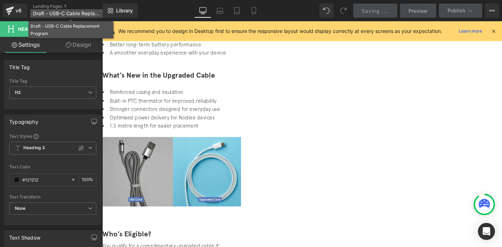
click at [63, 13] on span "Draft - USB-C Cable Replacement Program" at bounding box center [67, 14] width 68 height 6
copy span "Draft - USB-C Cable Replacement Program"
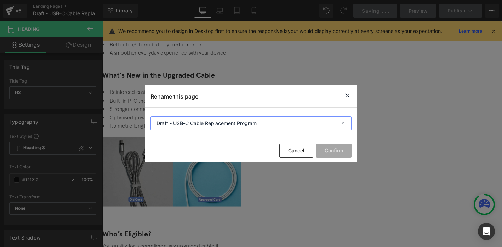
click at [233, 129] on input "Draft - USB-C Cable Replacement Program" at bounding box center [251, 123] width 201 height 14
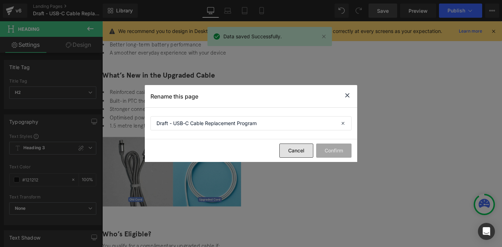
click at [289, 148] on button "Cancel" at bounding box center [297, 150] width 34 height 14
